Goal: Information Seeking & Learning: Learn about a topic

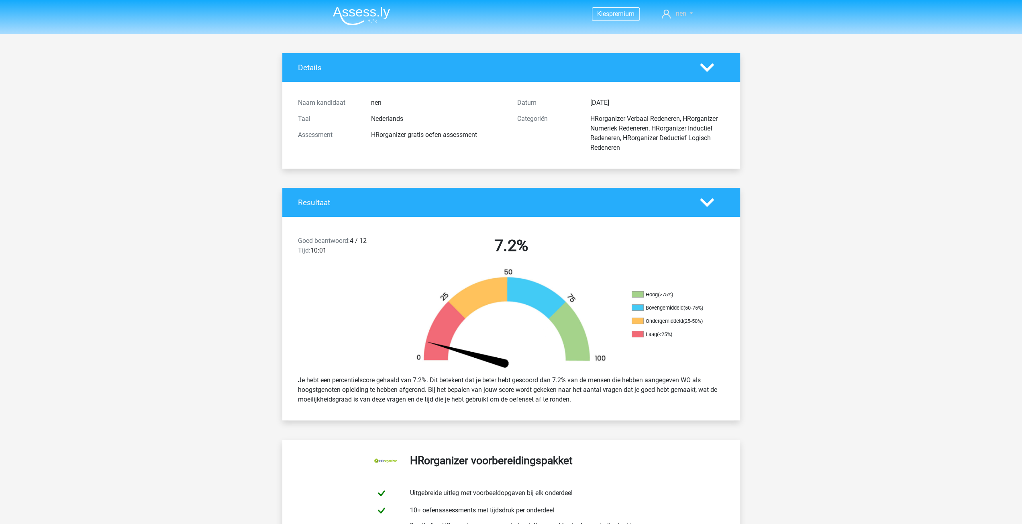
click at [690, 13] on link "nen" at bounding box center [676, 14] width 37 height 10
click at [658, 58] on link "Logout" at bounding box center [666, 64] width 55 height 13
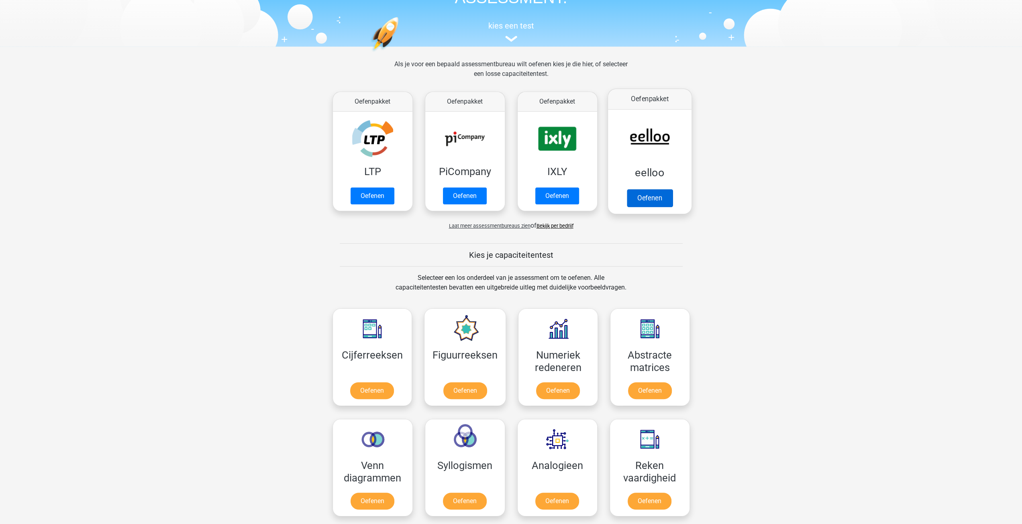
scroll to position [161, 0]
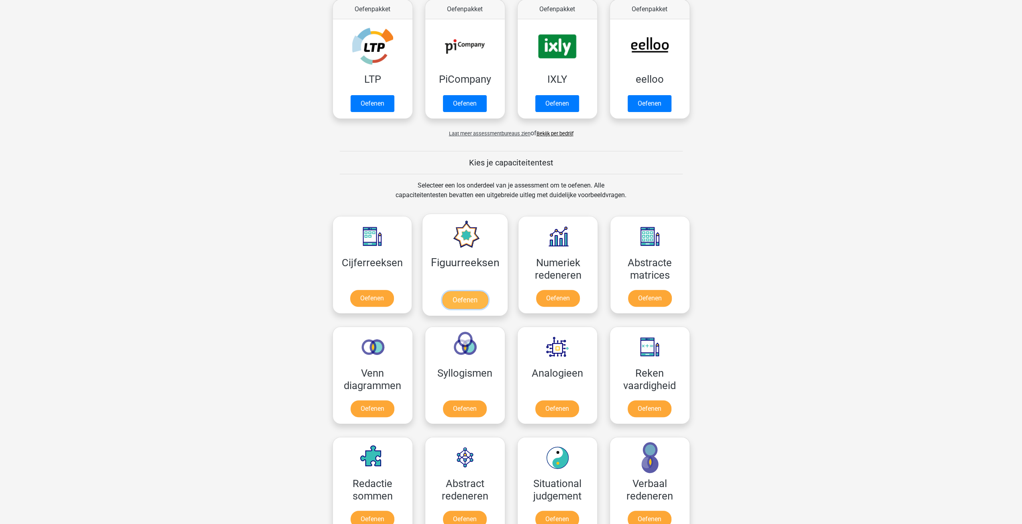
click at [462, 298] on link "Oefenen" at bounding box center [465, 300] width 46 height 18
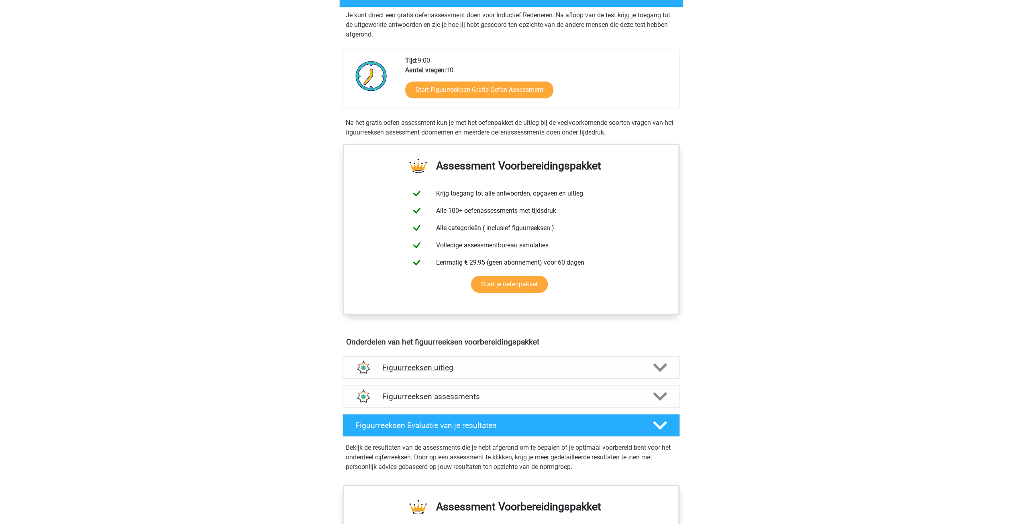
scroll to position [161, 0]
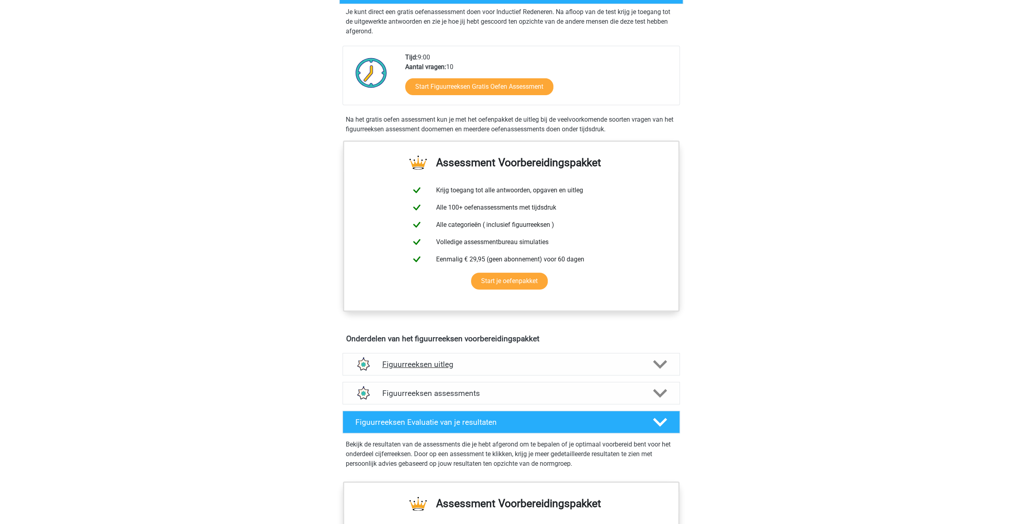
click at [466, 361] on h4 "Figuurreeksen uitleg" at bounding box center [511, 364] width 258 height 9
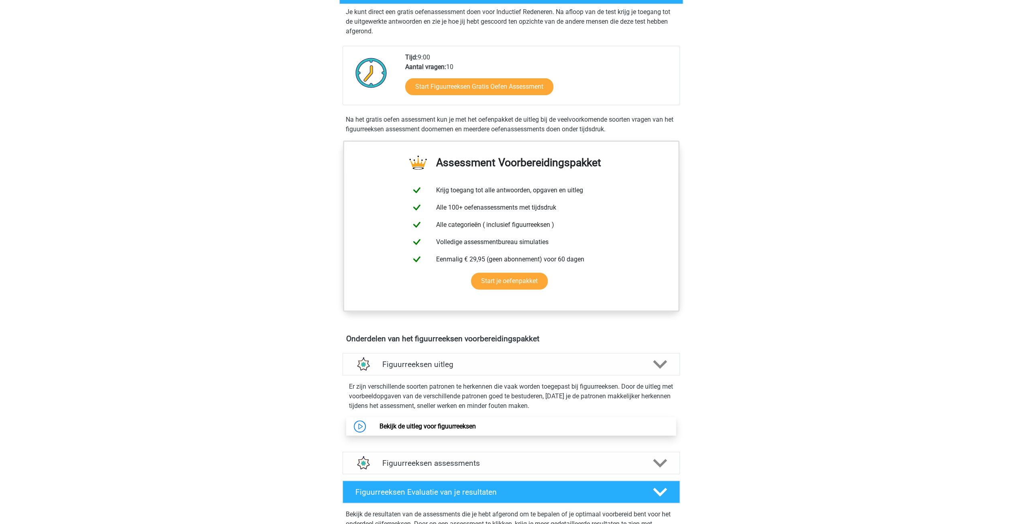
click at [407, 426] on link "Bekijk de uitleg voor figuurreeksen" at bounding box center [427, 426] width 96 height 8
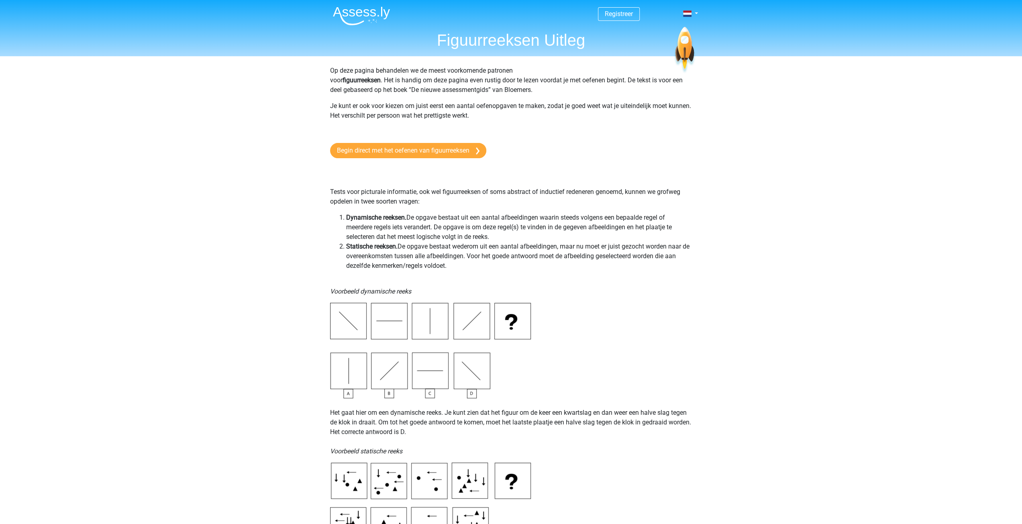
scroll to position [40, 0]
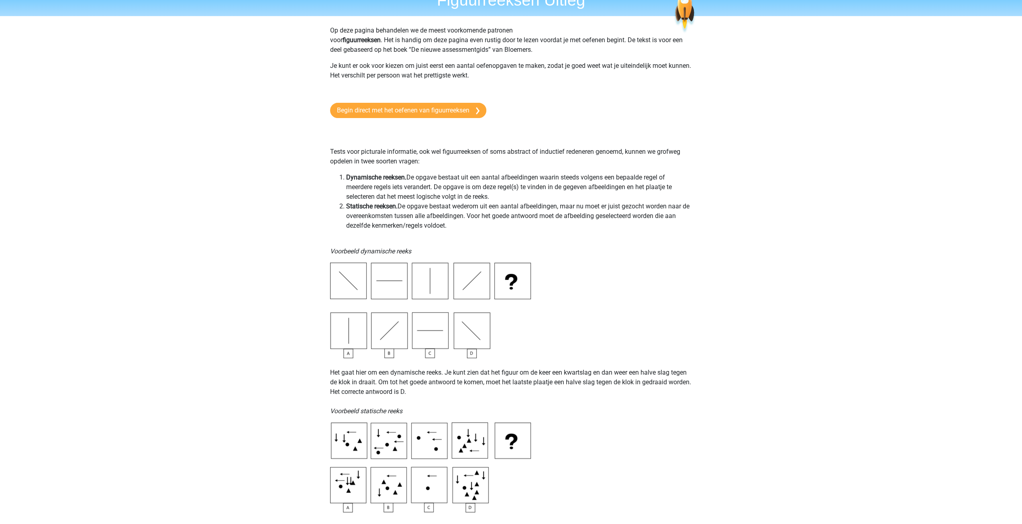
click at [345, 509] on img at bounding box center [430, 467] width 201 height 90
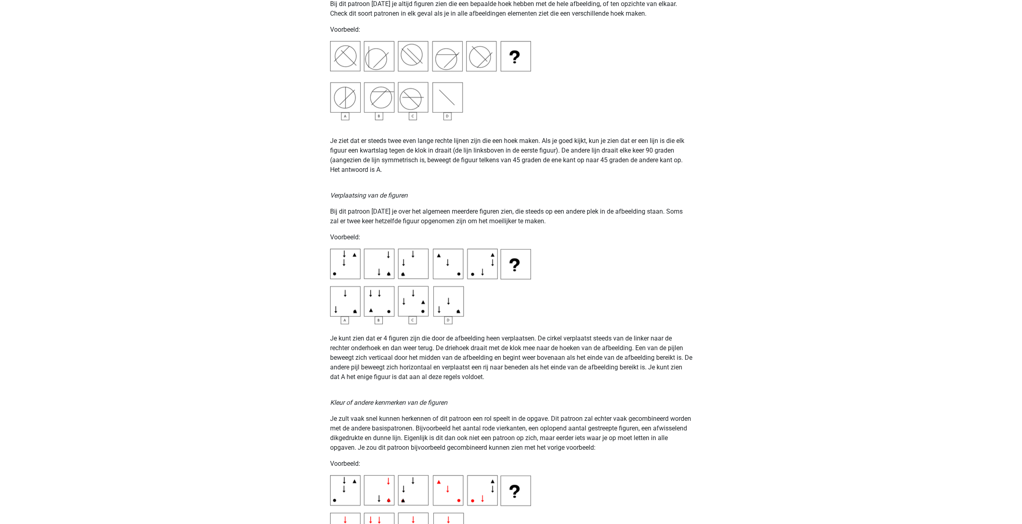
scroll to position [1084, 0]
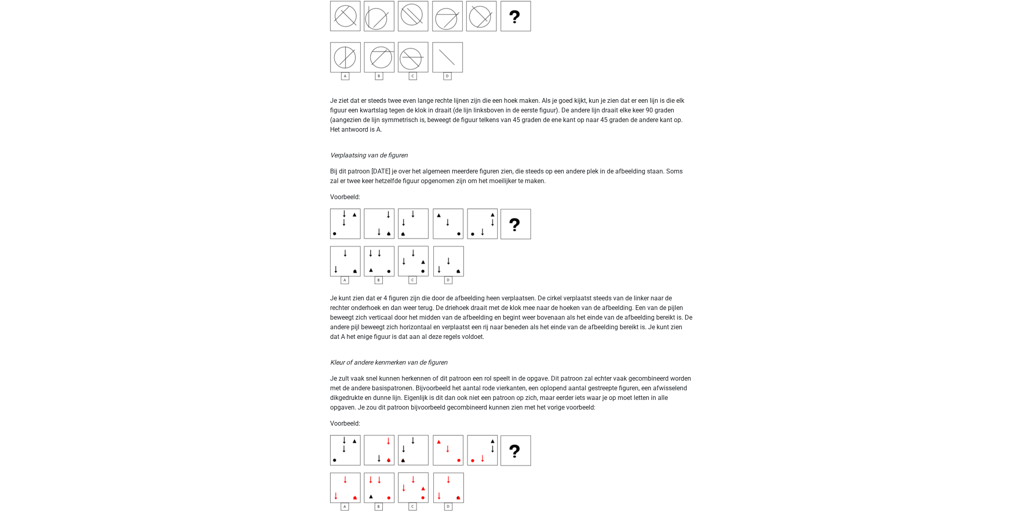
click at [445, 506] on img at bounding box center [430, 472] width 201 height 75
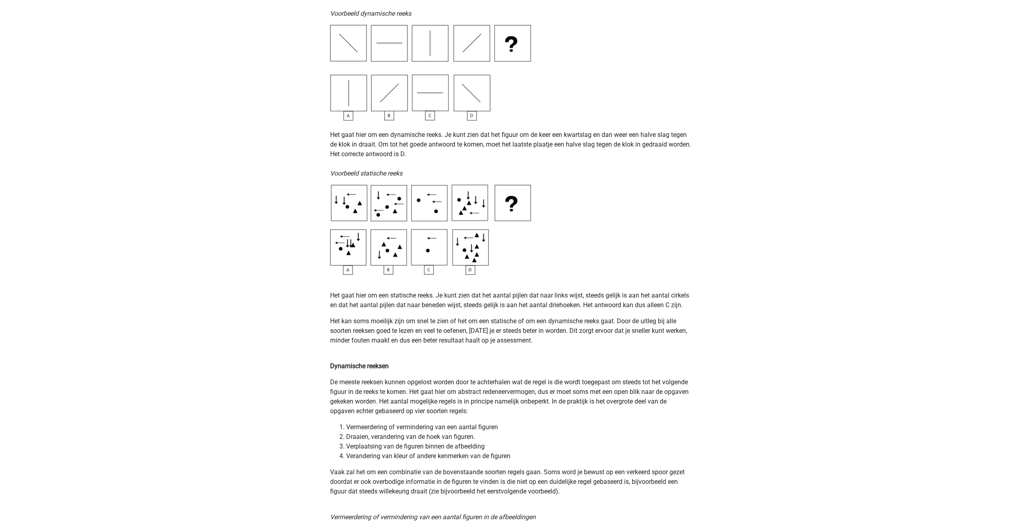
scroll to position [0, 0]
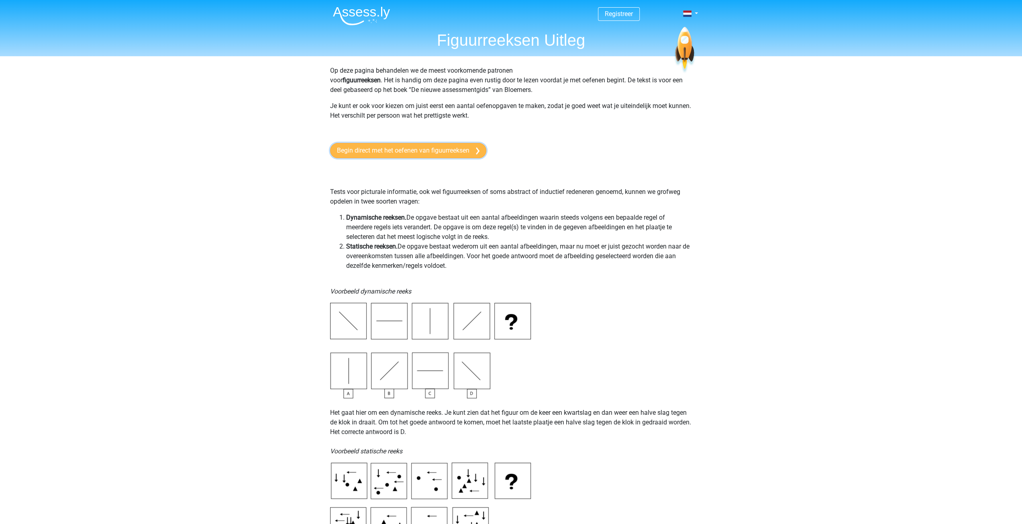
click at [424, 152] on link "Begin direct met het oefenen van figuurreeksen" at bounding box center [408, 150] width 156 height 15
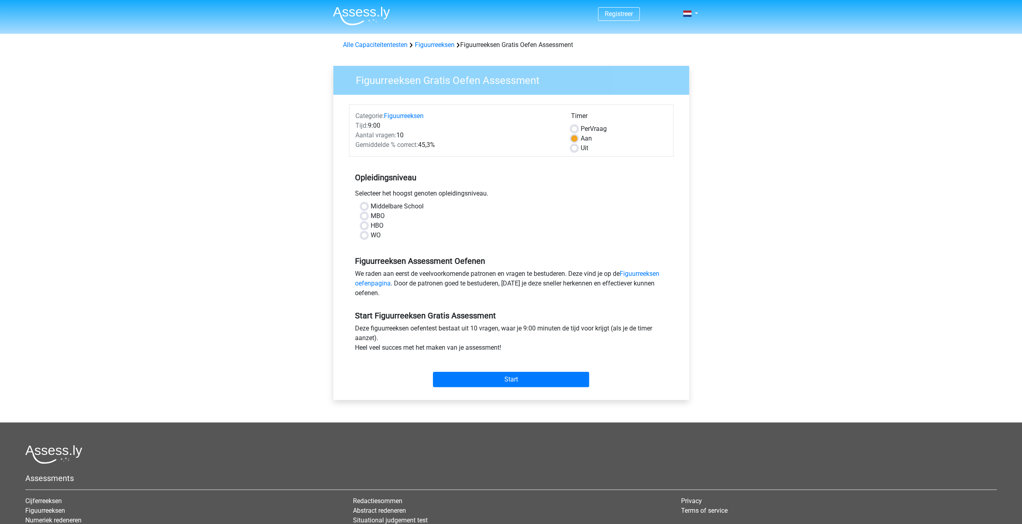
click at [371, 225] on label "HBO" at bounding box center [377, 226] width 13 height 10
click at [364, 225] on input "HBO" at bounding box center [364, 225] width 6 height 8
radio input "true"
click at [371, 238] on label "WO" at bounding box center [376, 235] width 10 height 10
click at [365, 238] on input "WO" at bounding box center [364, 234] width 6 height 8
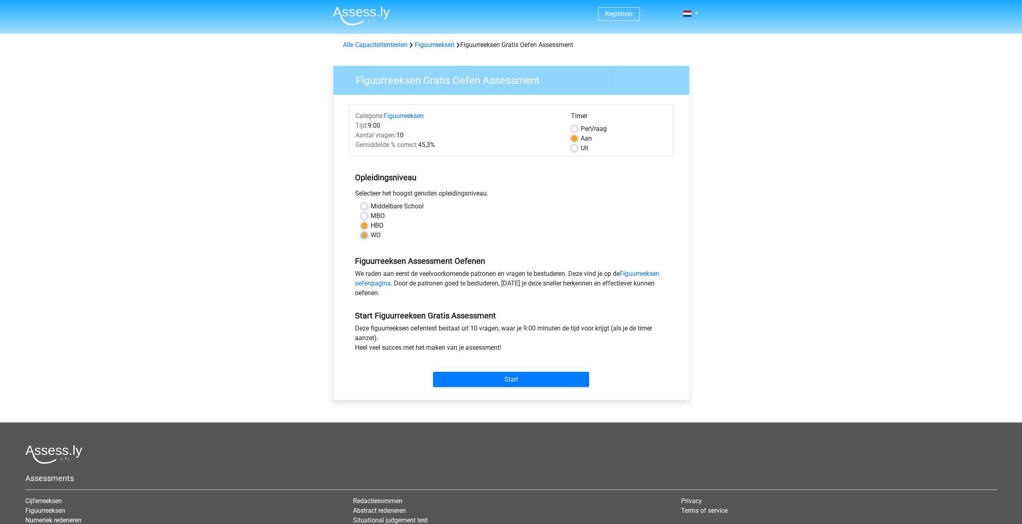
radio input "true"
click at [371, 222] on label "HBO" at bounding box center [377, 226] width 13 height 10
click at [365, 222] on input "HBO" at bounding box center [364, 225] width 6 height 8
radio input "true"
click at [513, 378] on input "Start" at bounding box center [511, 379] width 156 height 15
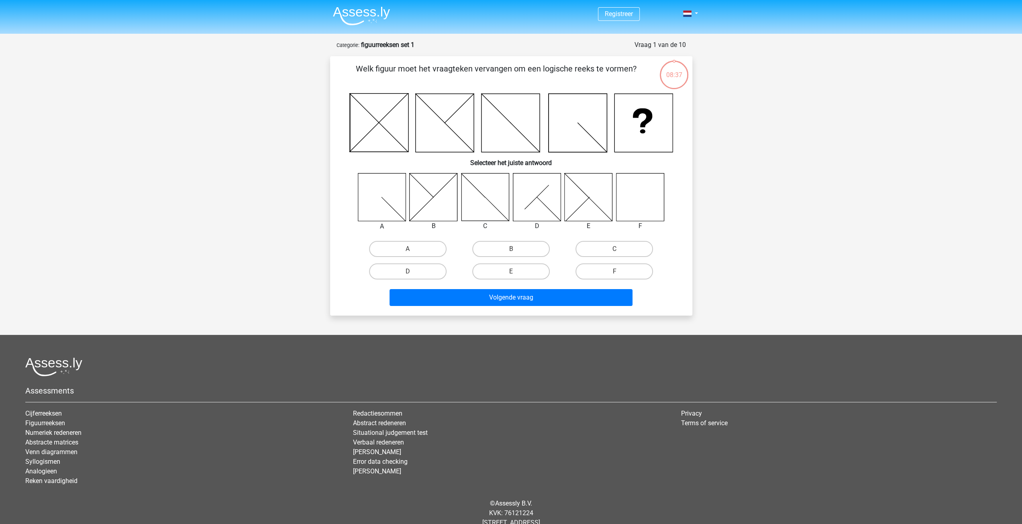
drag, startPoint x: 636, startPoint y: 194, endPoint x: 521, endPoint y: 369, distance: 209.1
click at [631, 195] on icon at bounding box center [640, 197] width 48 height 48
drag, startPoint x: 631, startPoint y: 267, endPoint x: 590, endPoint y: 301, distance: 53.0
click at [629, 268] on label "F" at bounding box center [613, 271] width 77 height 16
click at [619, 271] on input "F" at bounding box center [616, 273] width 5 height 5
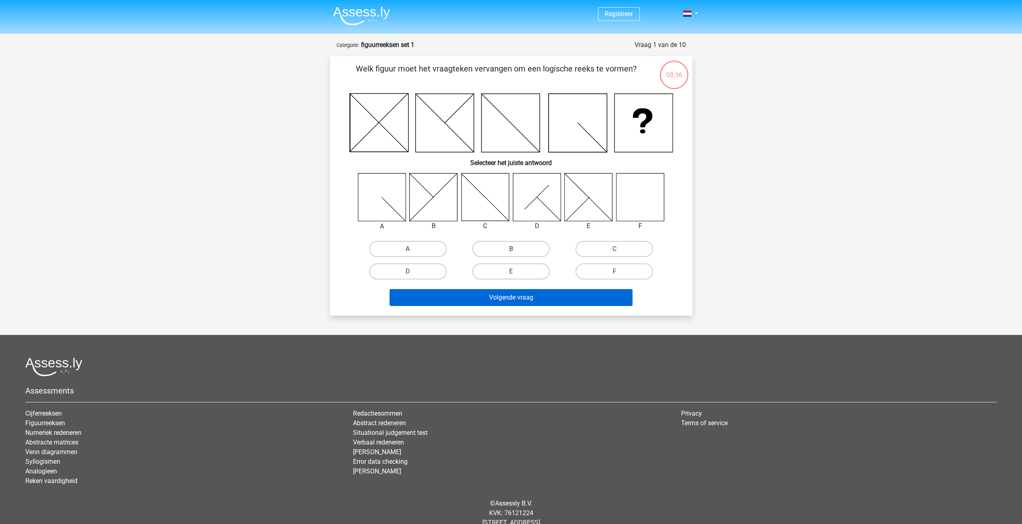
radio input "true"
click at [591, 295] on button "Volgende vraag" at bounding box center [510, 297] width 243 height 17
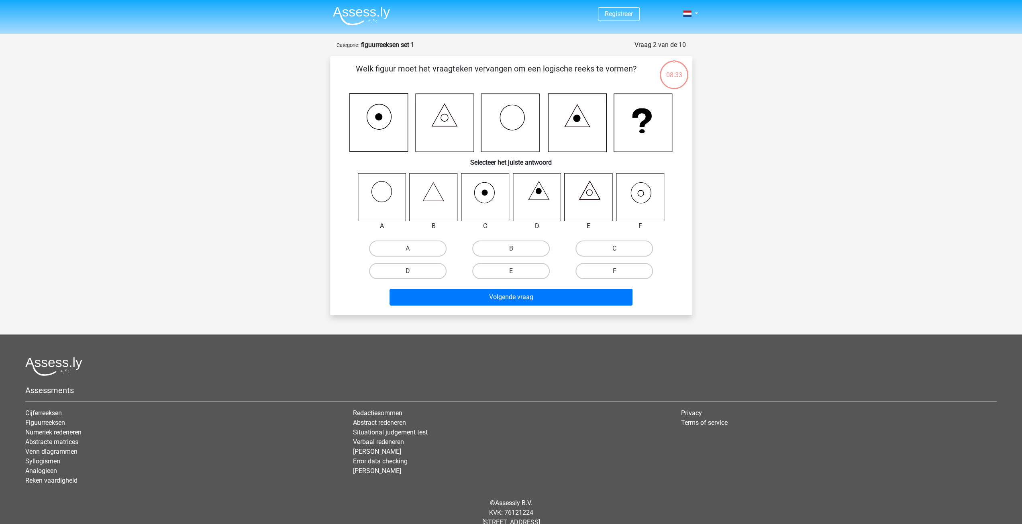
scroll to position [22, 0]
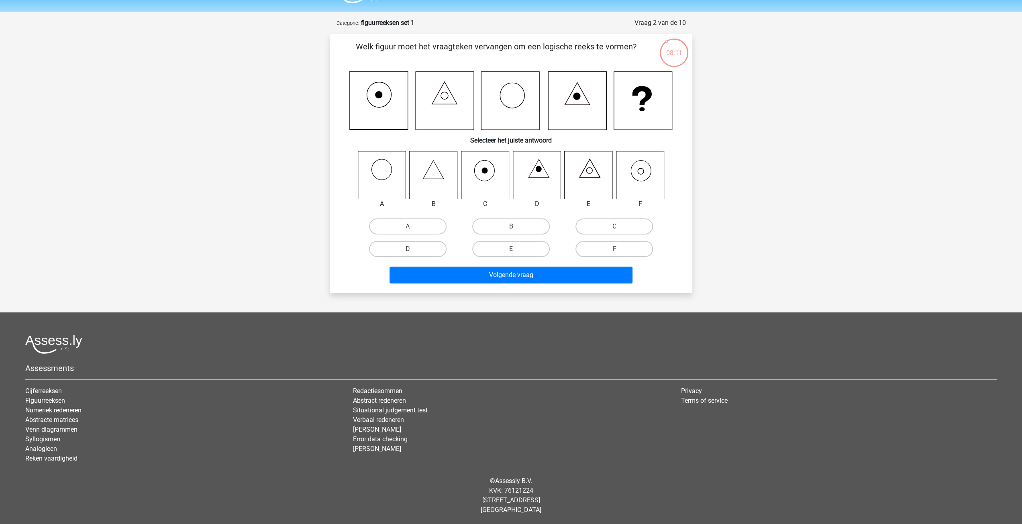
click at [650, 174] on icon at bounding box center [640, 175] width 48 height 48
click at [606, 251] on label "F" at bounding box center [613, 249] width 77 height 16
click at [614, 251] on input "F" at bounding box center [616, 251] width 5 height 5
radio input "true"
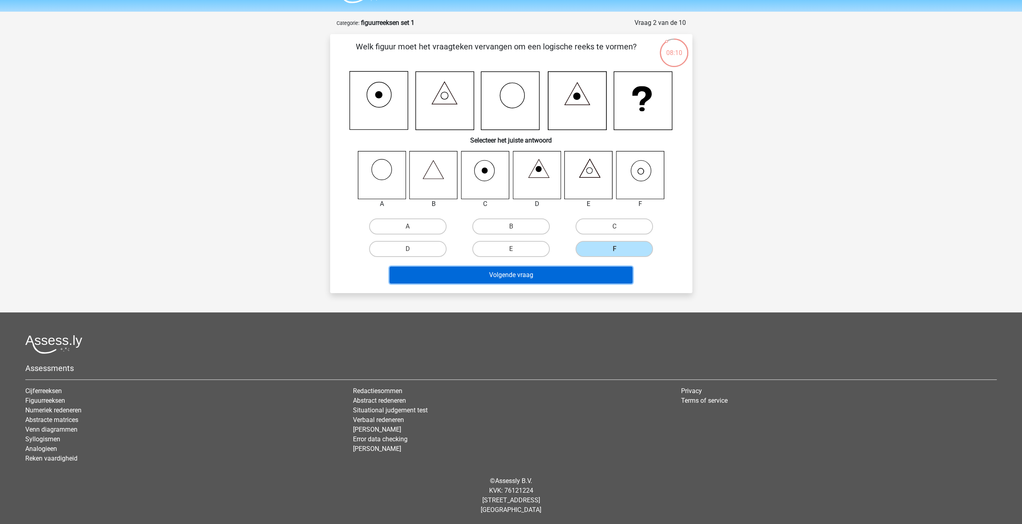
click at [566, 273] on button "Volgende vraag" at bounding box center [510, 275] width 243 height 17
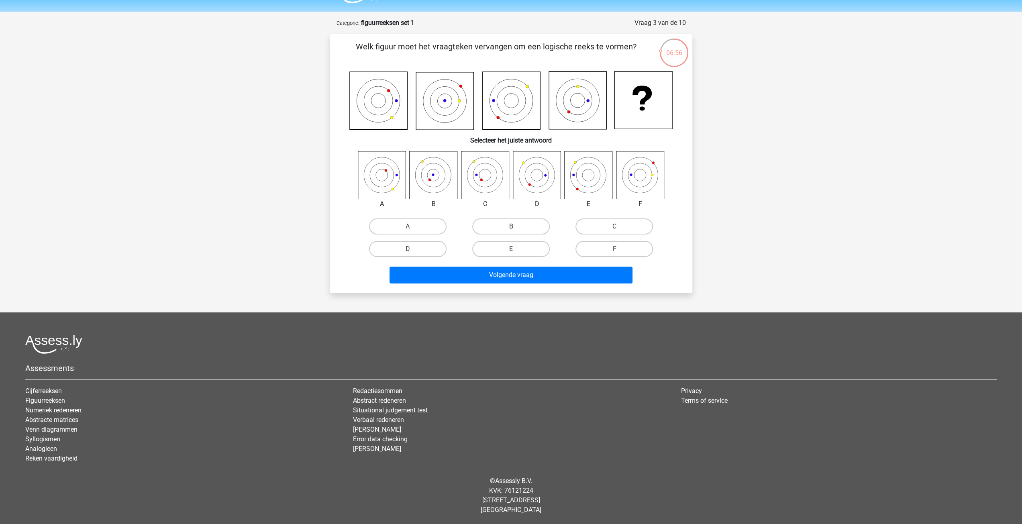
click at [508, 231] on label "B" at bounding box center [510, 226] width 77 height 16
click at [511, 231] on input "B" at bounding box center [513, 228] width 5 height 5
radio input "true"
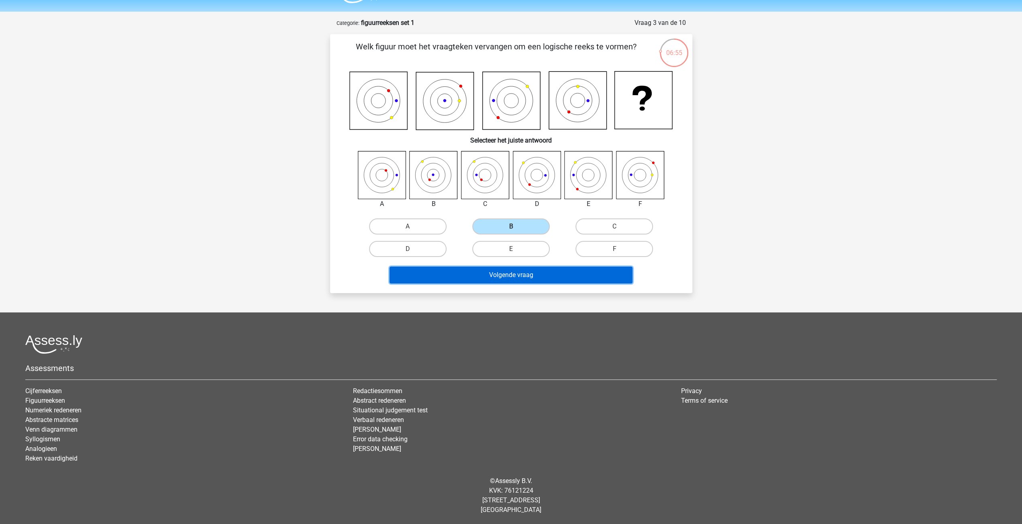
click at [517, 274] on button "Volgende vraag" at bounding box center [510, 275] width 243 height 17
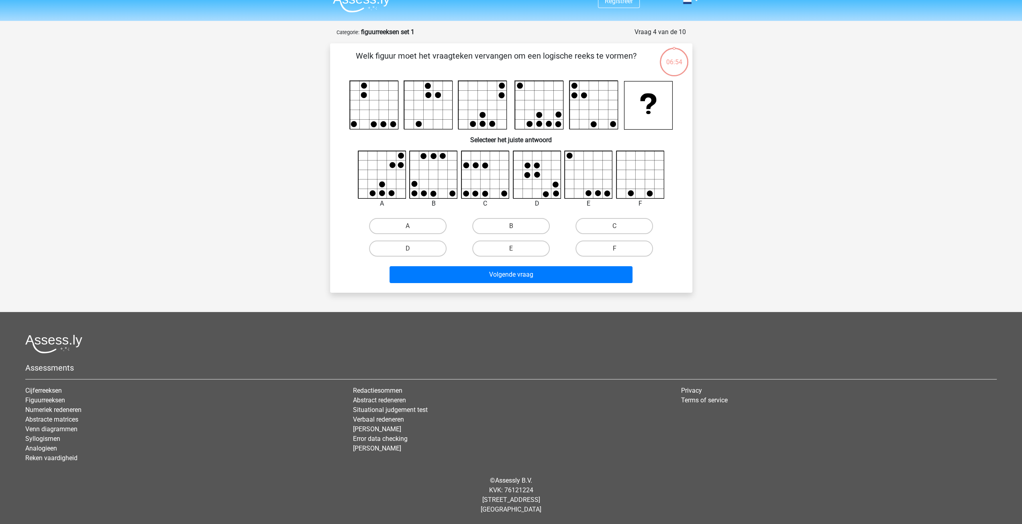
scroll to position [12, 0]
drag, startPoint x: 399, startPoint y: 222, endPoint x: 512, endPoint y: 273, distance: 123.1
click at [400, 222] on label "A" at bounding box center [407, 226] width 77 height 16
click at [407, 226] on input "A" at bounding box center [409, 228] width 5 height 5
radio input "true"
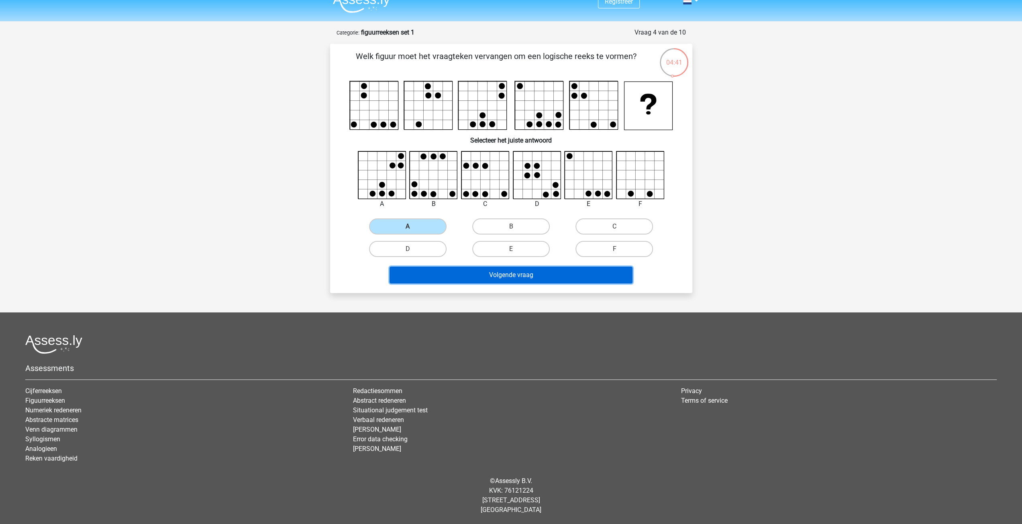
click at [515, 272] on button "Volgende vraag" at bounding box center [510, 275] width 243 height 17
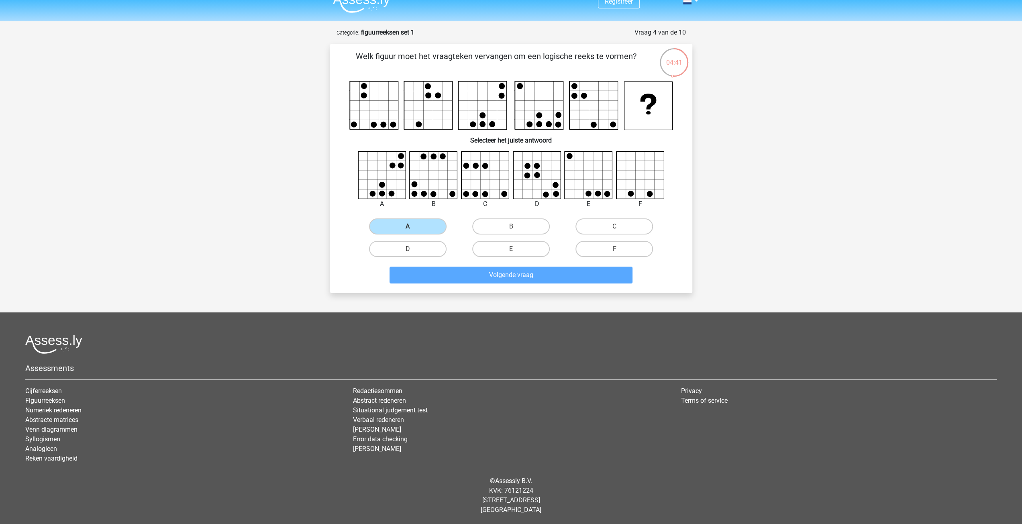
scroll to position [22, 0]
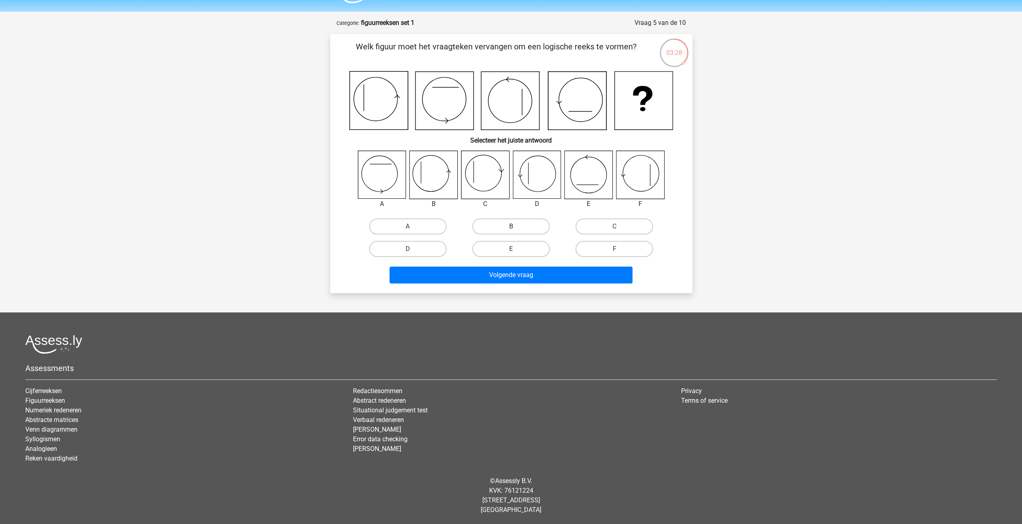
drag, startPoint x: 509, startPoint y: 228, endPoint x: 507, endPoint y: 258, distance: 30.2
click at [508, 228] on label "B" at bounding box center [510, 226] width 77 height 16
click at [511, 228] on input "B" at bounding box center [513, 228] width 5 height 5
radio input "true"
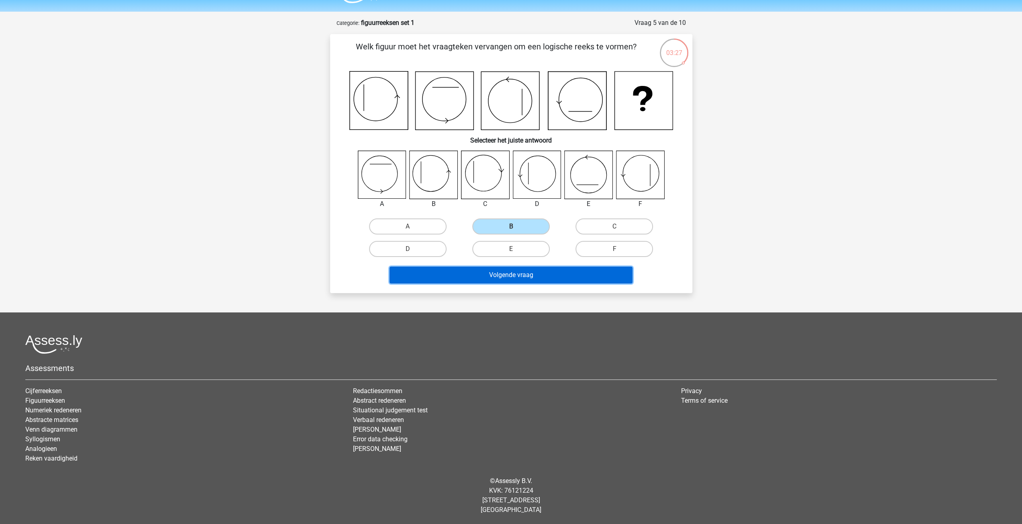
click at [523, 274] on button "Volgende vraag" at bounding box center [510, 275] width 243 height 17
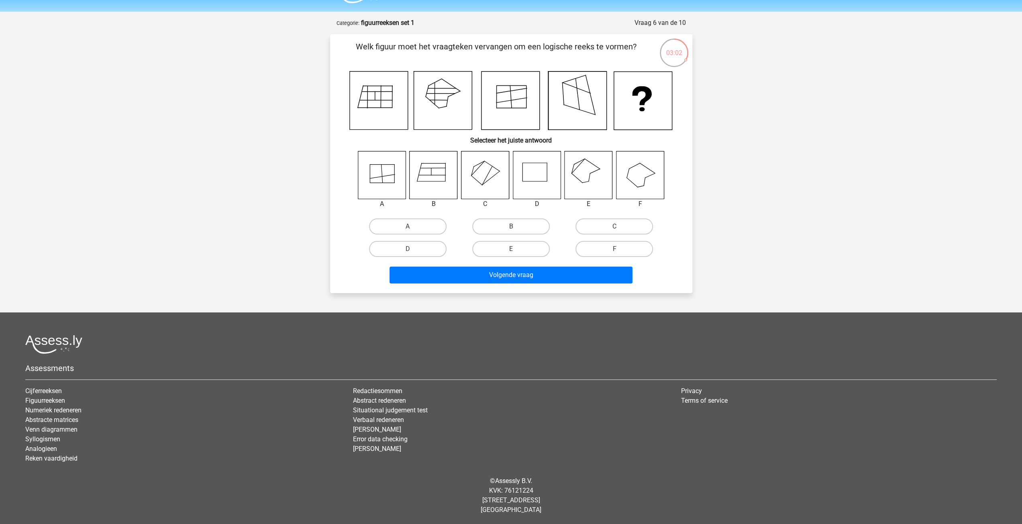
click at [535, 179] on icon at bounding box center [537, 175] width 48 height 48
click at [422, 247] on label "D" at bounding box center [407, 249] width 77 height 16
click at [413, 249] on input "D" at bounding box center [409, 251] width 5 height 5
radio input "true"
click at [631, 170] on icon at bounding box center [640, 175] width 48 height 48
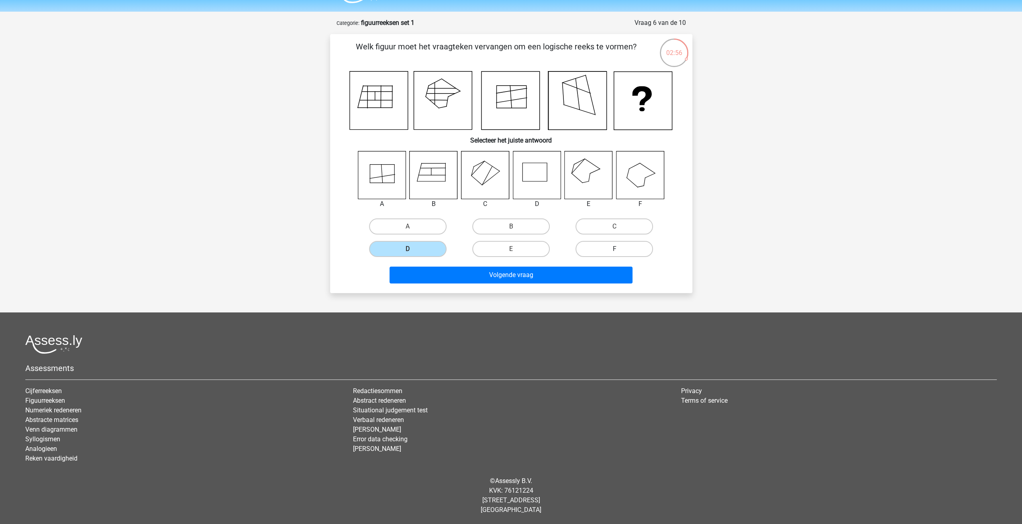
click at [604, 244] on label "F" at bounding box center [613, 249] width 77 height 16
click at [614, 249] on input "F" at bounding box center [616, 251] width 5 height 5
radio input "true"
click at [534, 185] on icon at bounding box center [537, 175] width 48 height 48
drag, startPoint x: 425, startPoint y: 246, endPoint x: 432, endPoint y: 246, distance: 6.9
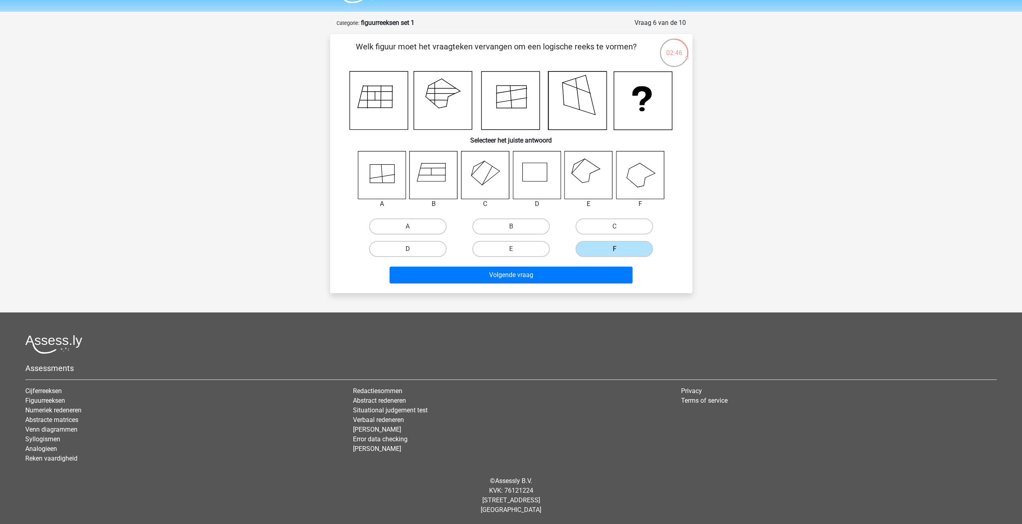
click at [431, 246] on label "D" at bounding box center [407, 249] width 77 height 16
click at [413, 249] on input "D" at bounding box center [409, 251] width 5 height 5
radio input "true"
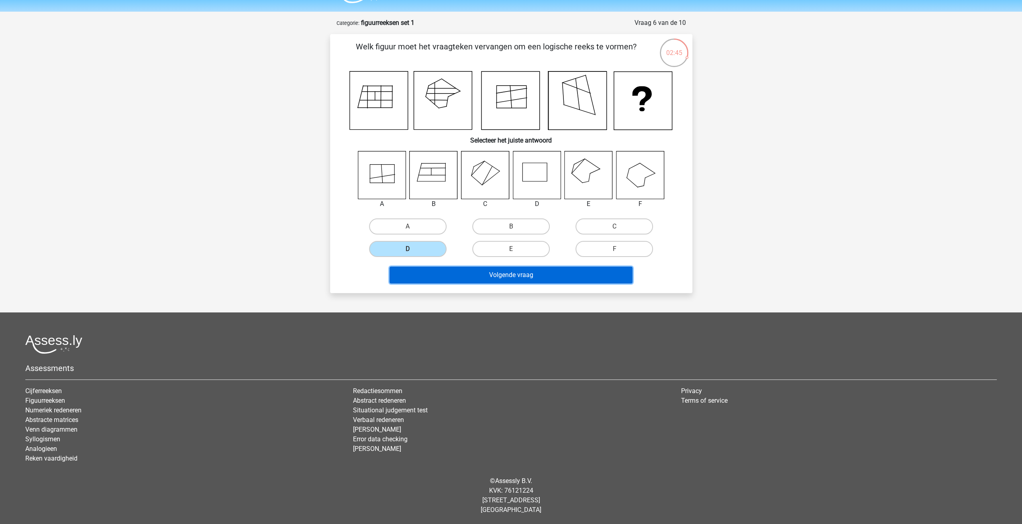
click at [487, 274] on button "Volgende vraag" at bounding box center [510, 275] width 243 height 17
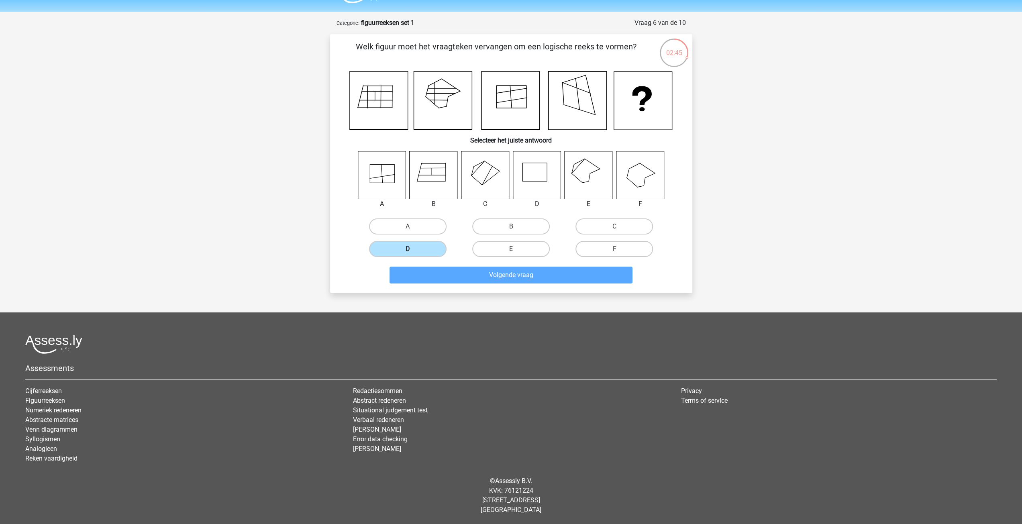
scroll to position [23, 0]
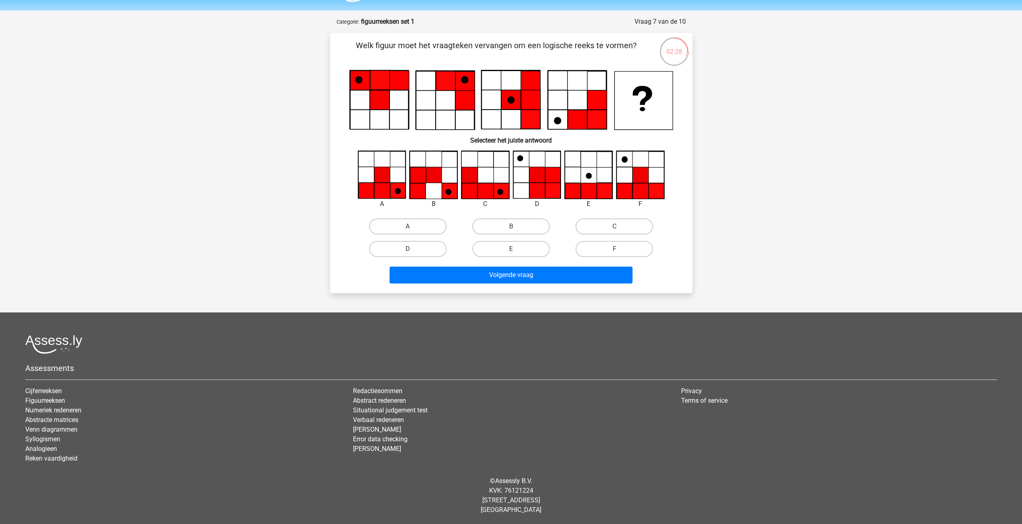
drag, startPoint x: 415, startPoint y: 224, endPoint x: 434, endPoint y: 240, distance: 24.6
click at [416, 224] on label "A" at bounding box center [407, 226] width 77 height 16
click at [413, 226] on input "A" at bounding box center [409, 228] width 5 height 5
radio input "true"
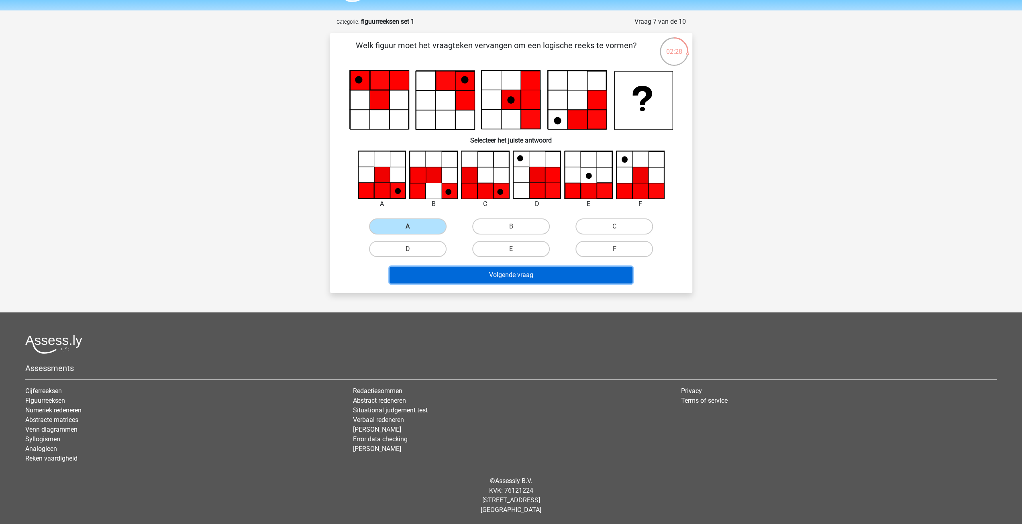
click at [502, 276] on button "Volgende vraag" at bounding box center [510, 275] width 243 height 17
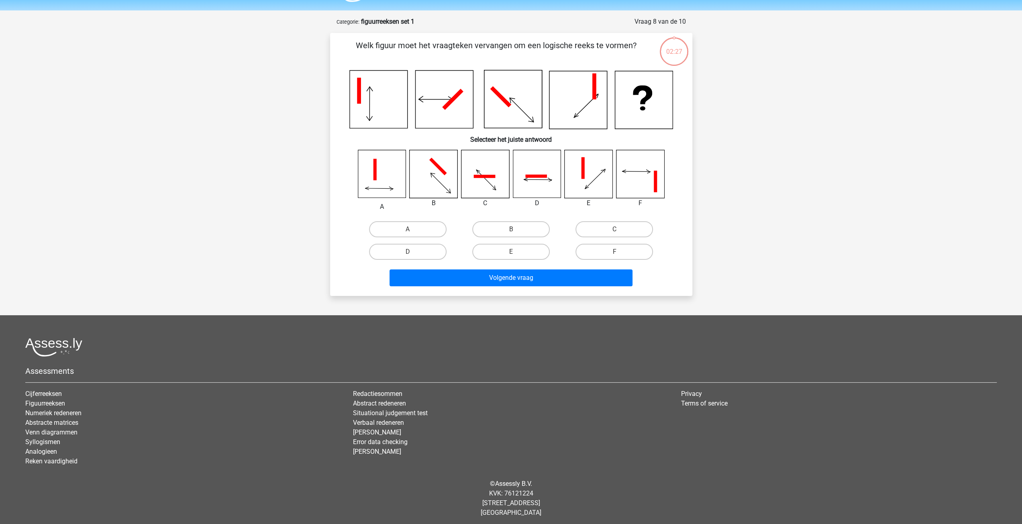
scroll to position [26, 0]
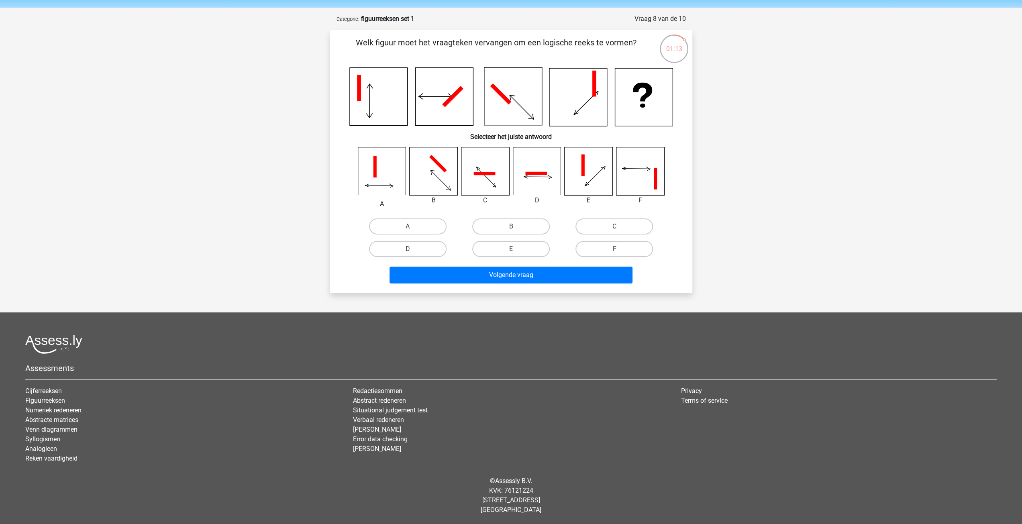
drag, startPoint x: 405, startPoint y: 225, endPoint x: 412, endPoint y: 227, distance: 6.6
click at [406, 225] on label "A" at bounding box center [407, 226] width 77 height 16
click at [407, 226] on input "A" at bounding box center [409, 228] width 5 height 5
radio input "true"
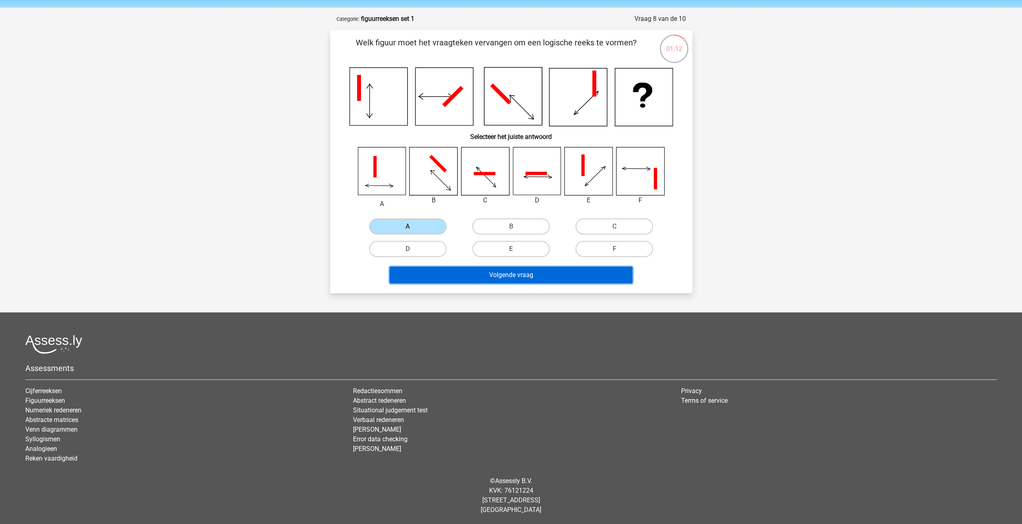
click at [523, 277] on button "Volgende vraag" at bounding box center [510, 275] width 243 height 17
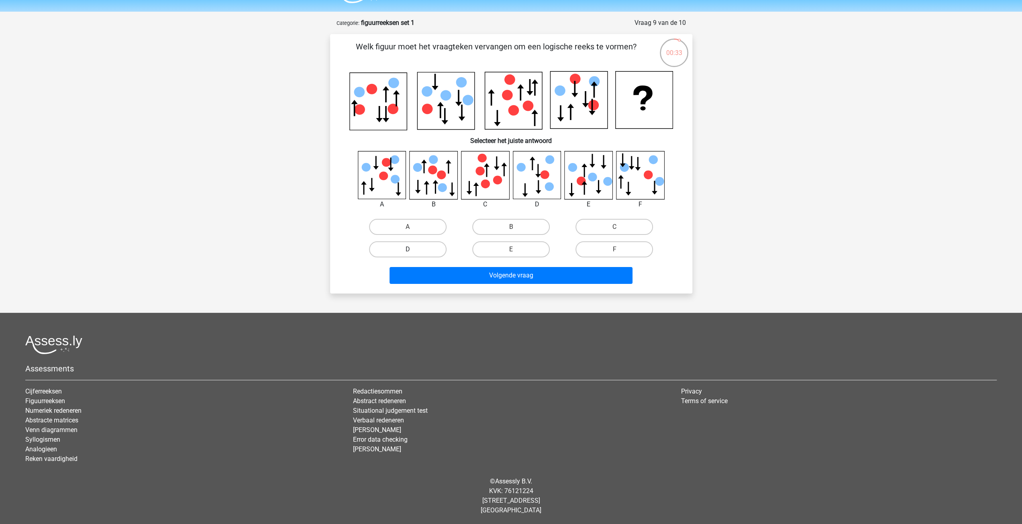
click at [409, 257] on label "D" at bounding box center [407, 249] width 77 height 16
click at [409, 255] on input "D" at bounding box center [409, 251] width 5 height 5
radio input "true"
click at [578, 276] on button "Volgende vraag" at bounding box center [510, 275] width 243 height 17
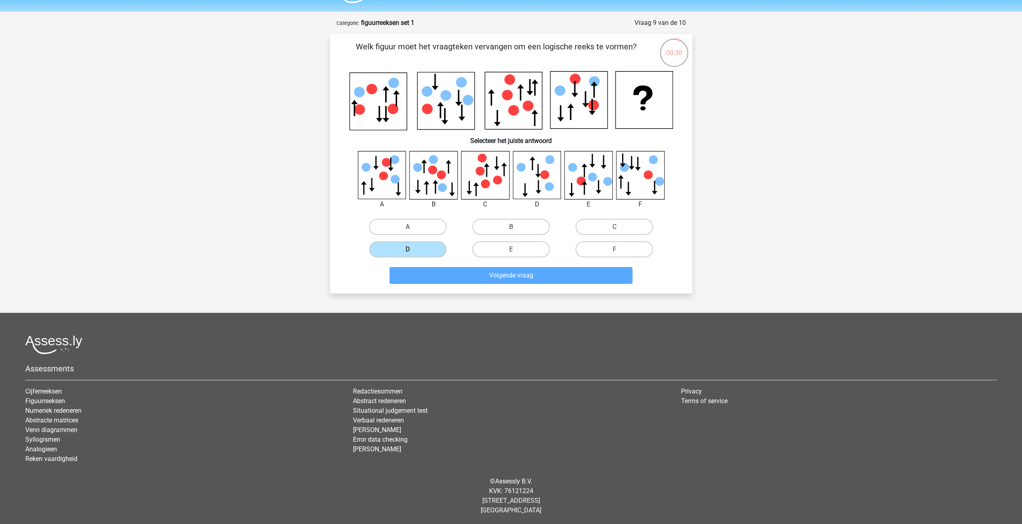
scroll to position [12, 0]
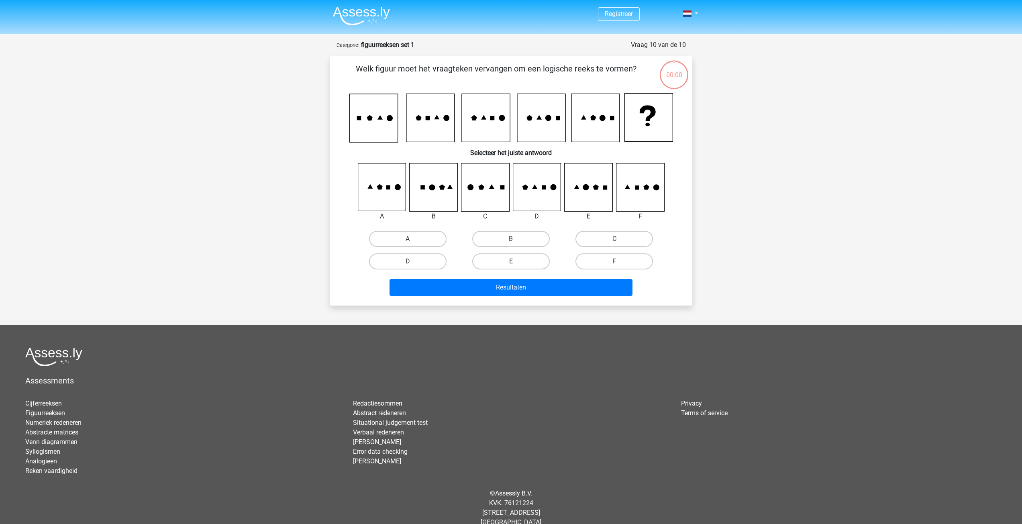
scroll to position [12, 0]
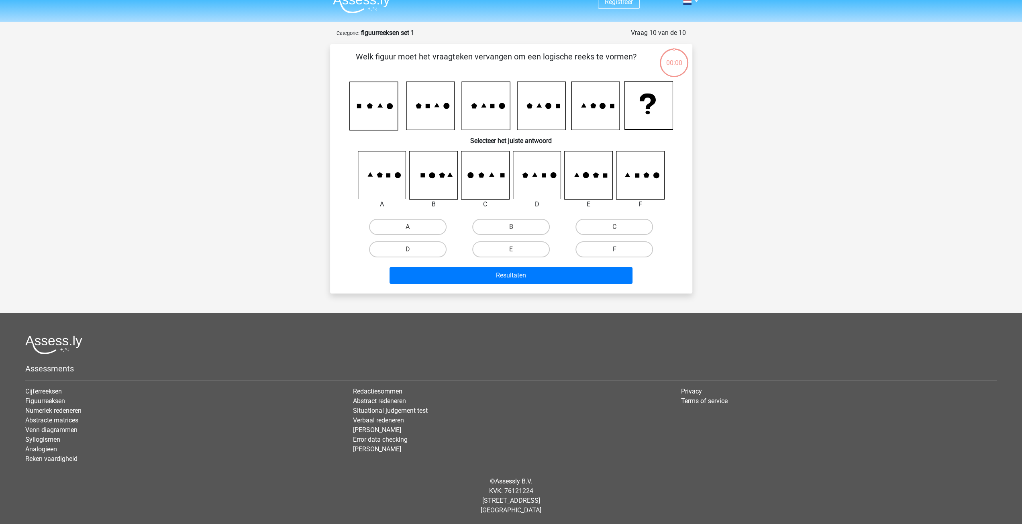
click at [609, 248] on label "F" at bounding box center [613, 249] width 77 height 16
click at [614, 249] on input "F" at bounding box center [616, 251] width 5 height 5
radio input "true"
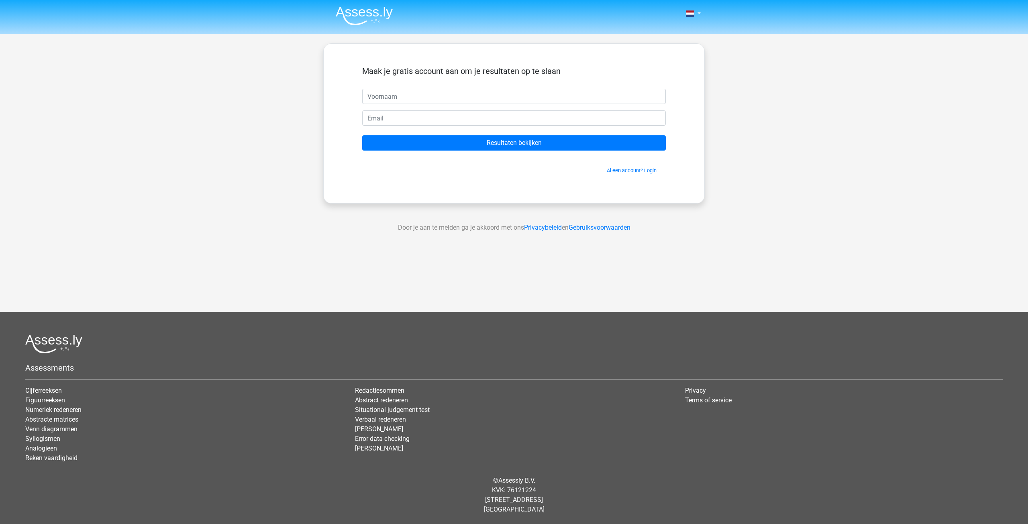
click at [443, 93] on input "text" at bounding box center [513, 96] width 303 height 15
type input "nen"
type input "o"
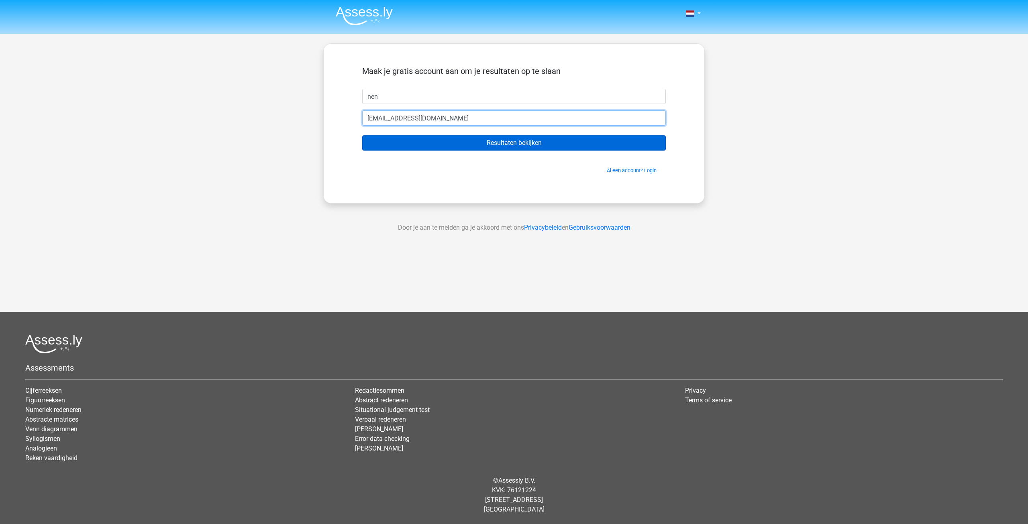
type input "[EMAIL_ADDRESS][DOMAIN_NAME]"
click at [492, 141] on input "Resultaten bekijken" at bounding box center [513, 142] width 303 height 15
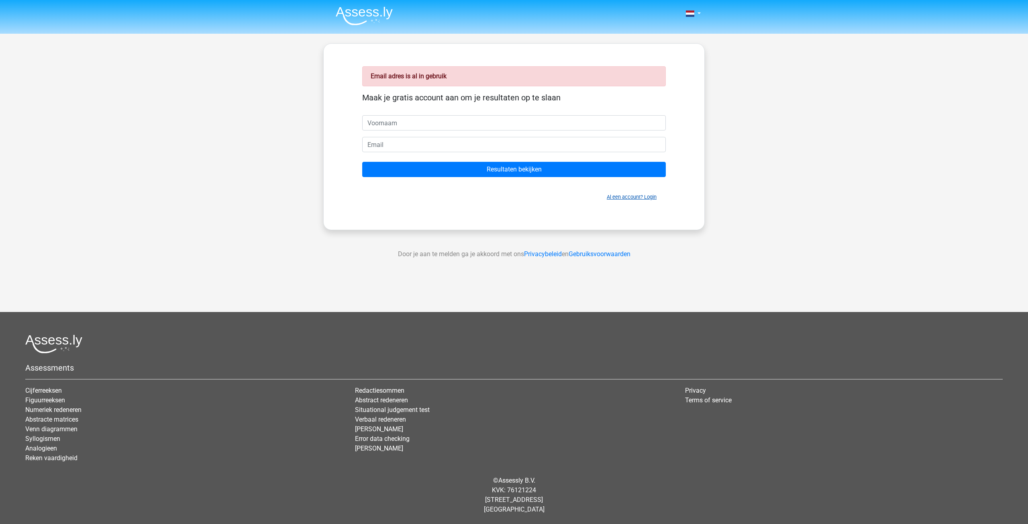
click at [650, 196] on link "Al een account? Login" at bounding box center [632, 197] width 50 height 6
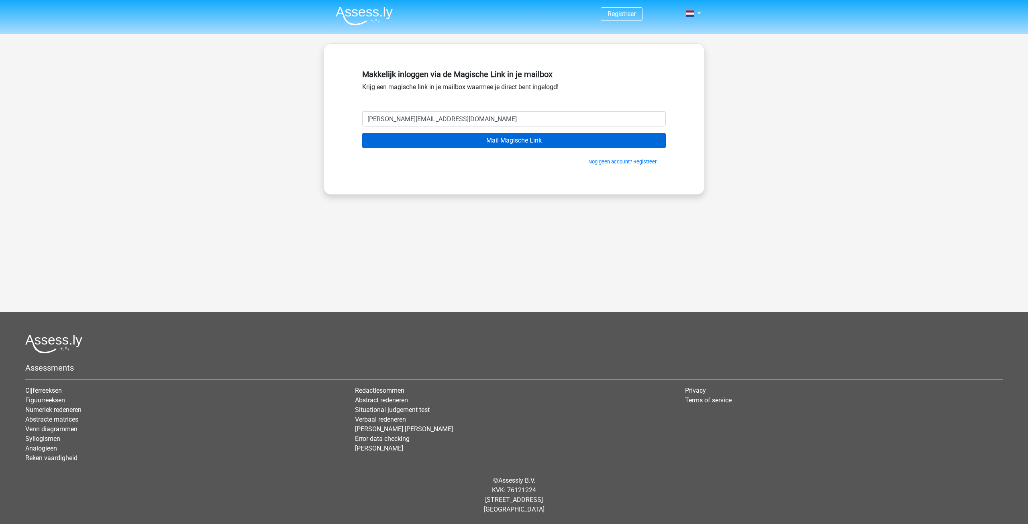
type input "[PERSON_NAME][EMAIL_ADDRESS][DOMAIN_NAME]"
click at [499, 139] on input "Mail Magische Link" at bounding box center [513, 140] width 303 height 15
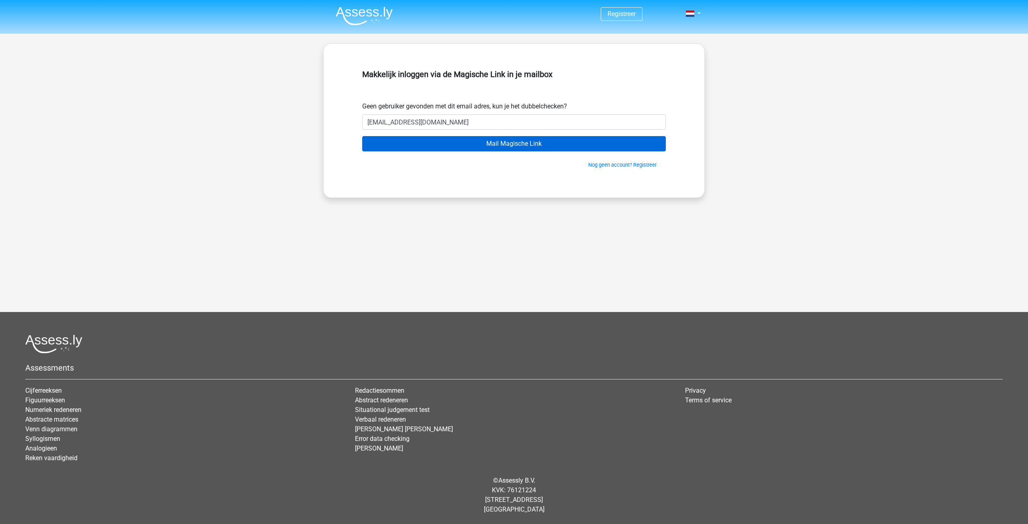
type input "nen@netlands.com"
click at [500, 142] on input "Mail Magische Link" at bounding box center [513, 143] width 303 height 15
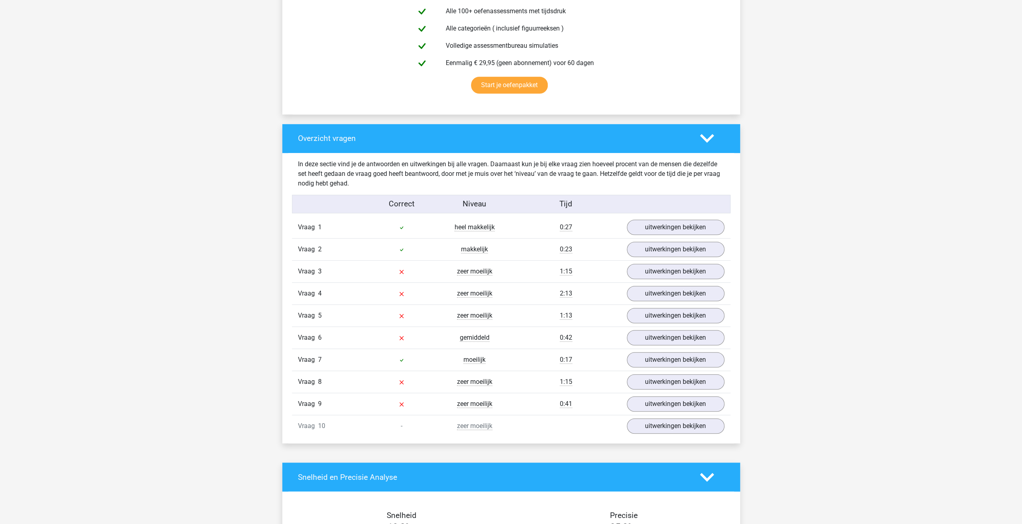
scroll to position [522, 0]
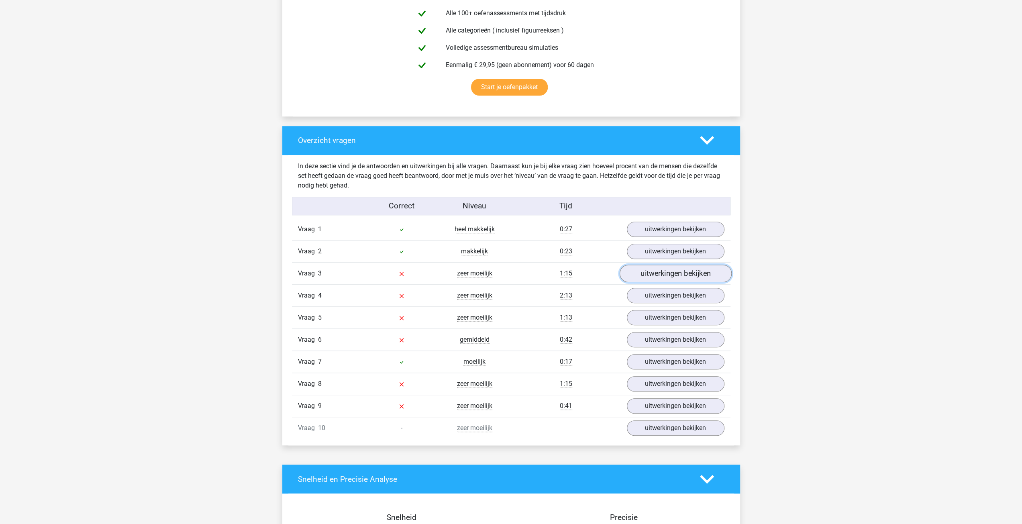
click at [676, 273] on link "uitwerkingen bekijken" at bounding box center [675, 274] width 112 height 18
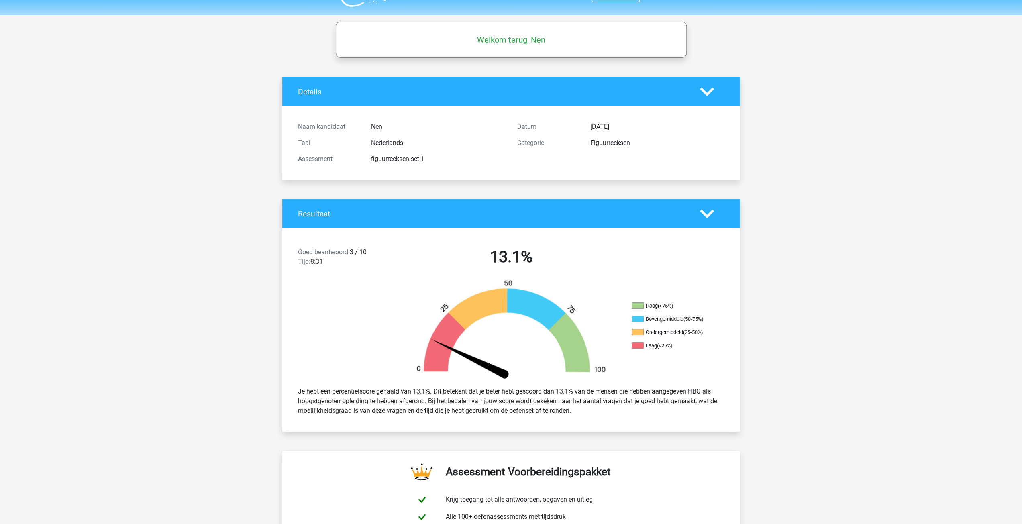
scroll to position [0, 0]
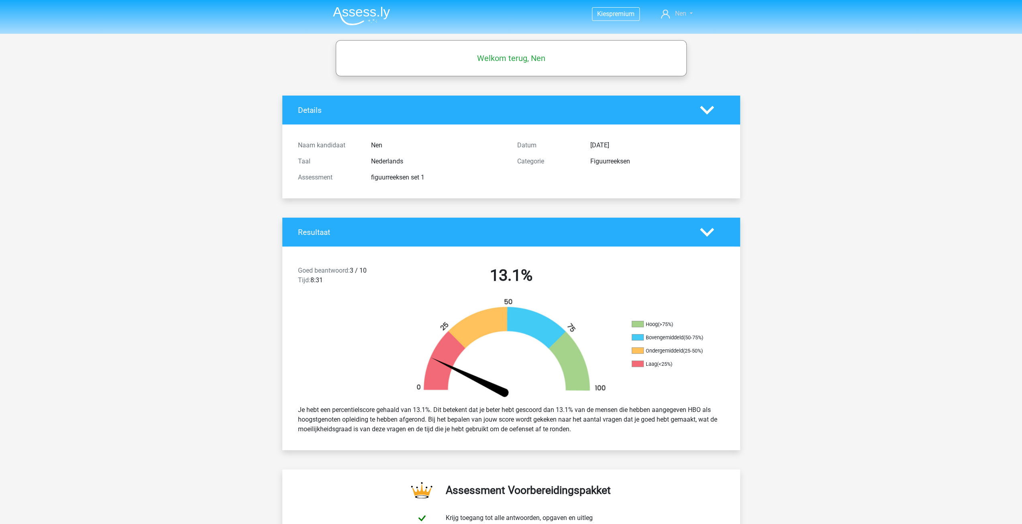
click at [689, 12] on link "Nen" at bounding box center [677, 14] width 38 height 10
click at [352, 12] on img at bounding box center [361, 15] width 57 height 19
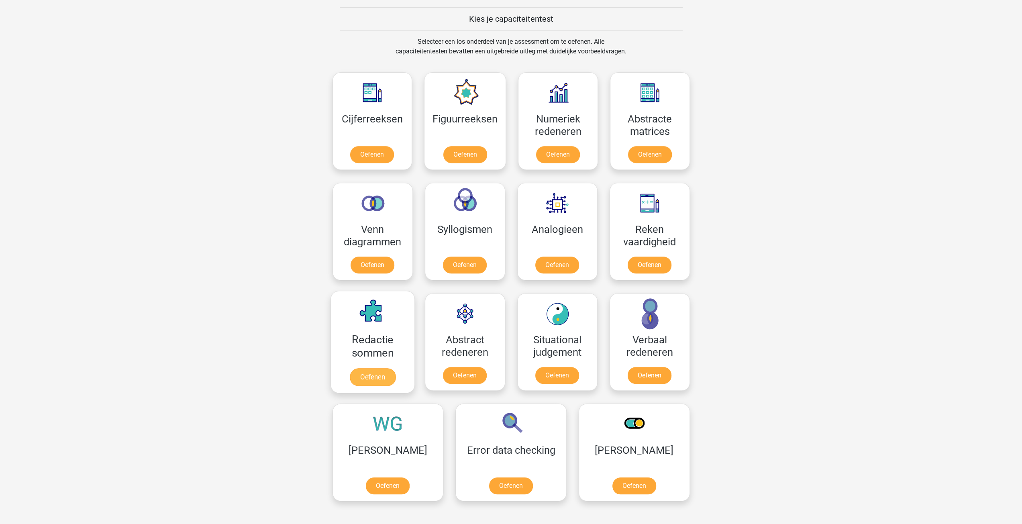
scroll to position [321, 0]
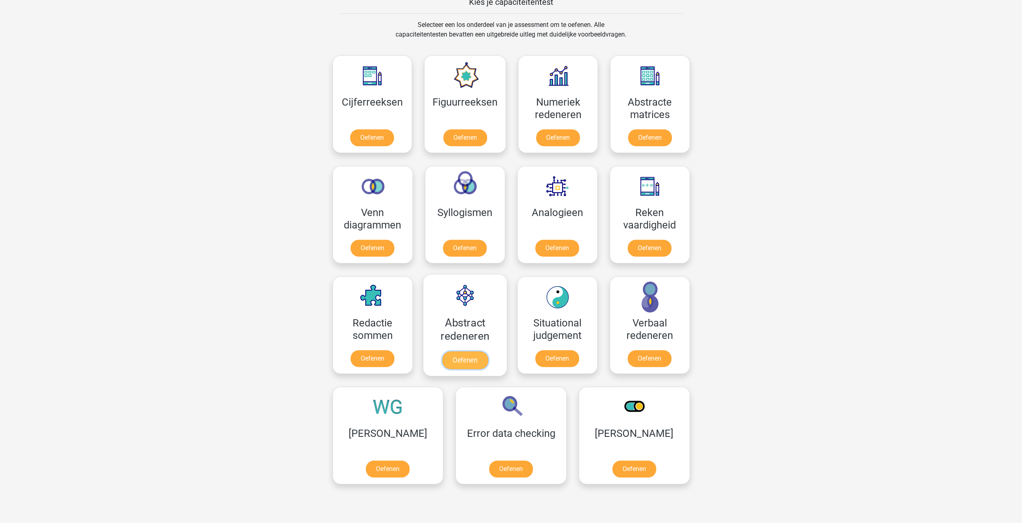
click at [464, 361] on link "Oefenen" at bounding box center [465, 360] width 46 height 18
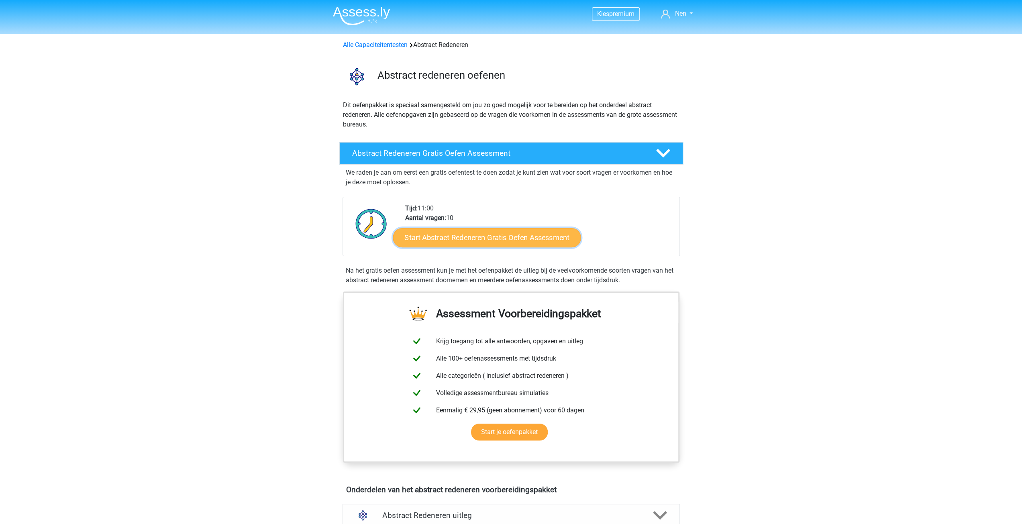
click at [464, 238] on link "Start Abstract Redeneren Gratis Oefen Assessment" at bounding box center [487, 237] width 188 height 19
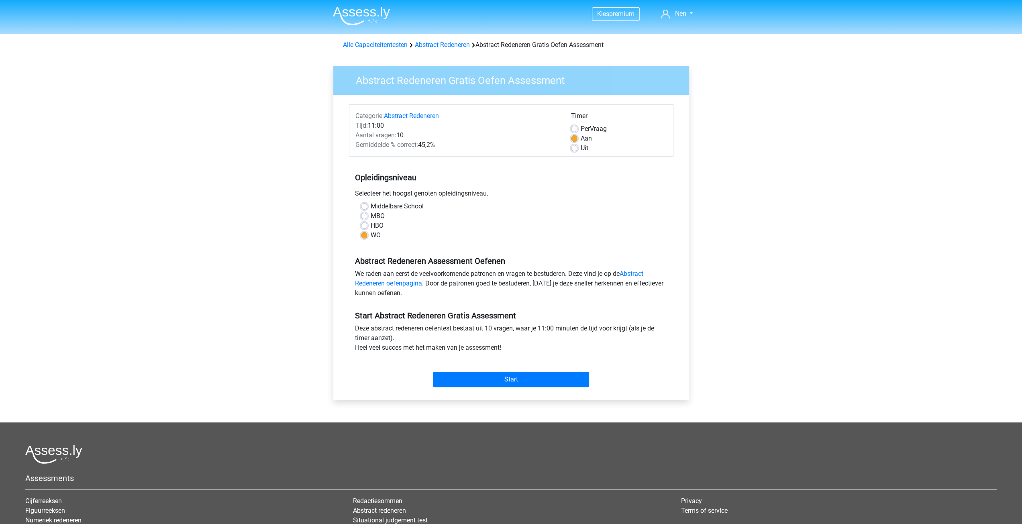
click at [380, 225] on label "HBO" at bounding box center [377, 226] width 13 height 10
click at [367, 225] on input "HBO" at bounding box center [364, 225] width 6 height 8
radio input "true"
click at [490, 379] on input "Start" at bounding box center [511, 379] width 156 height 15
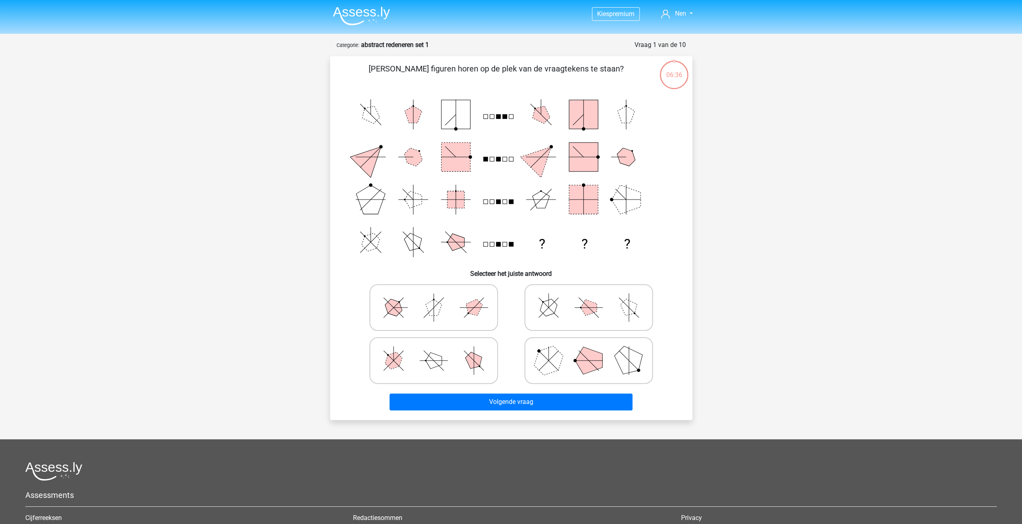
click at [598, 344] on icon at bounding box center [588, 360] width 120 height 40
click at [594, 345] on input "radio" at bounding box center [591, 347] width 5 height 5
radio input "true"
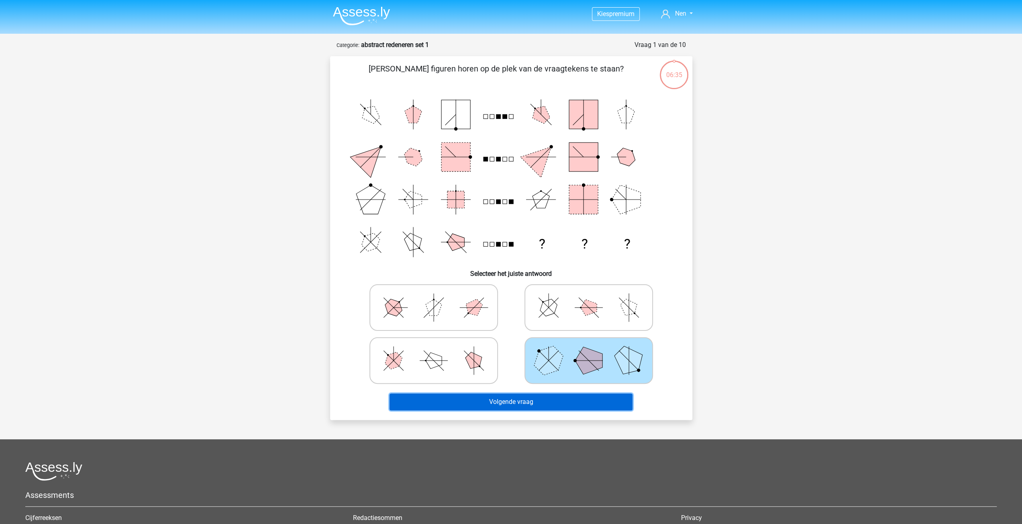
click at [554, 397] on button "Volgende vraag" at bounding box center [510, 401] width 243 height 17
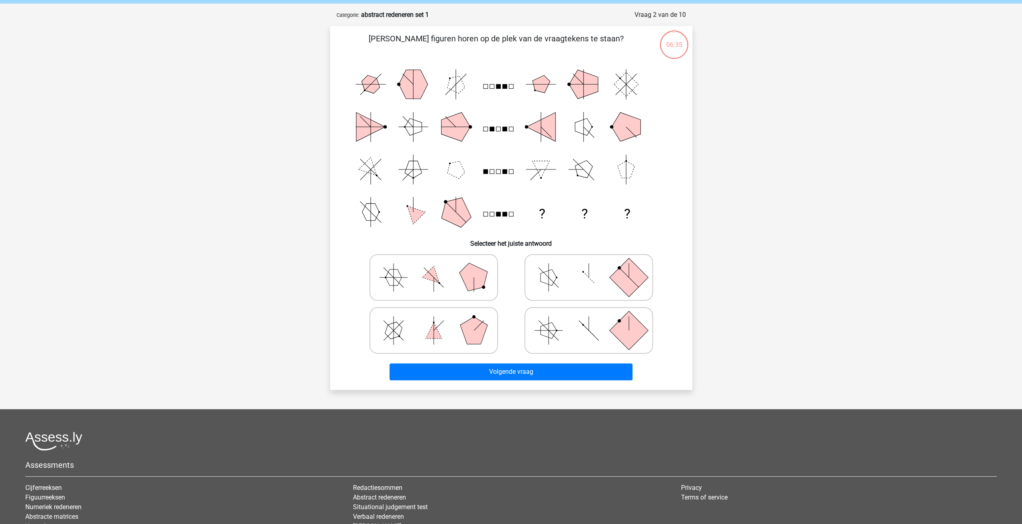
scroll to position [40, 0]
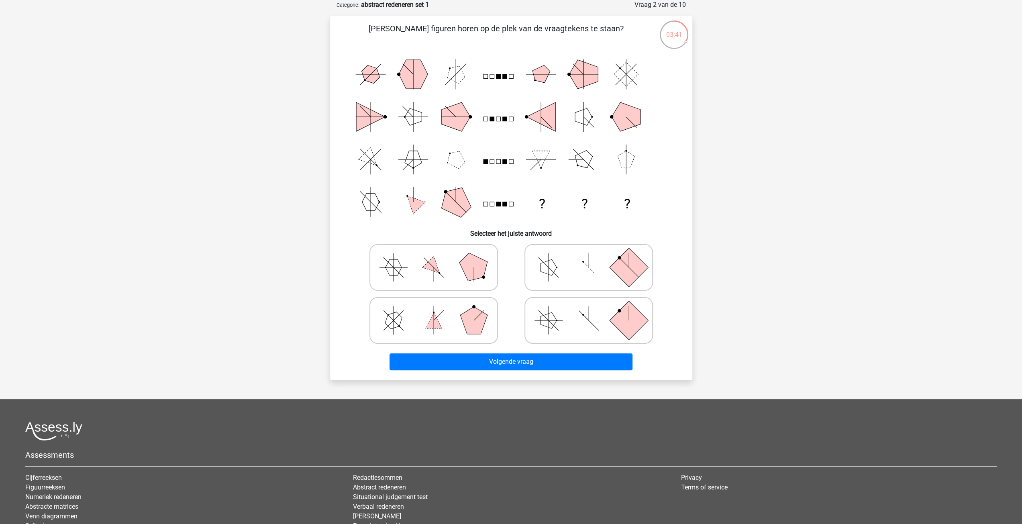
click at [593, 284] on icon at bounding box center [588, 267] width 120 height 40
click at [593, 257] on input "radio" at bounding box center [591, 254] width 5 height 5
radio input "true"
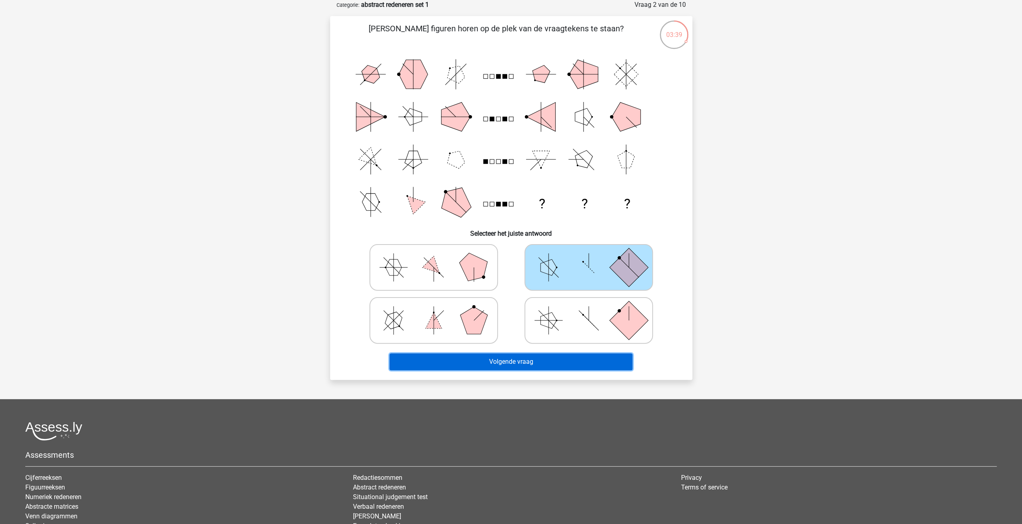
click at [547, 359] on button "Volgende vraag" at bounding box center [510, 361] width 243 height 17
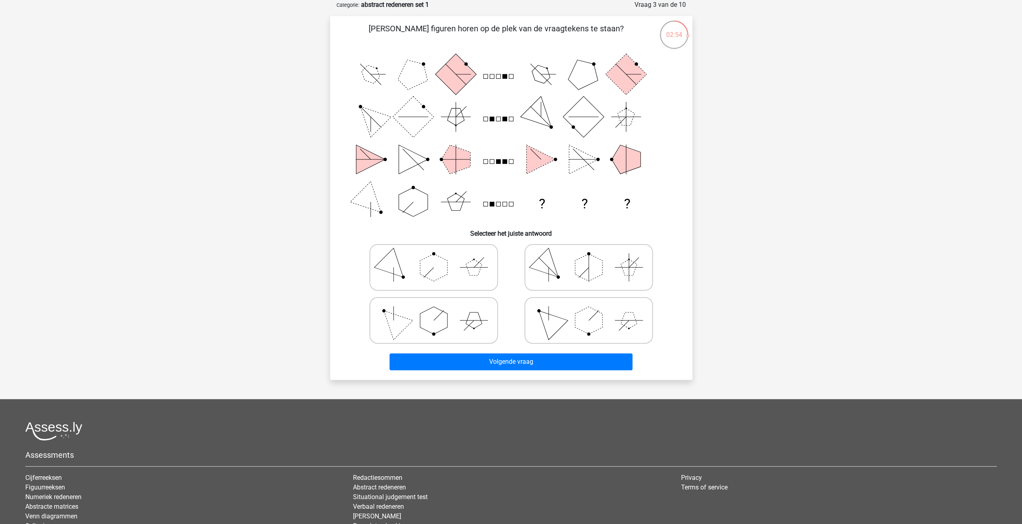
click at [402, 275] on icon at bounding box center [433, 267] width 120 height 40
click at [434, 257] on input "radio" at bounding box center [436, 254] width 5 height 5
radio input "true"
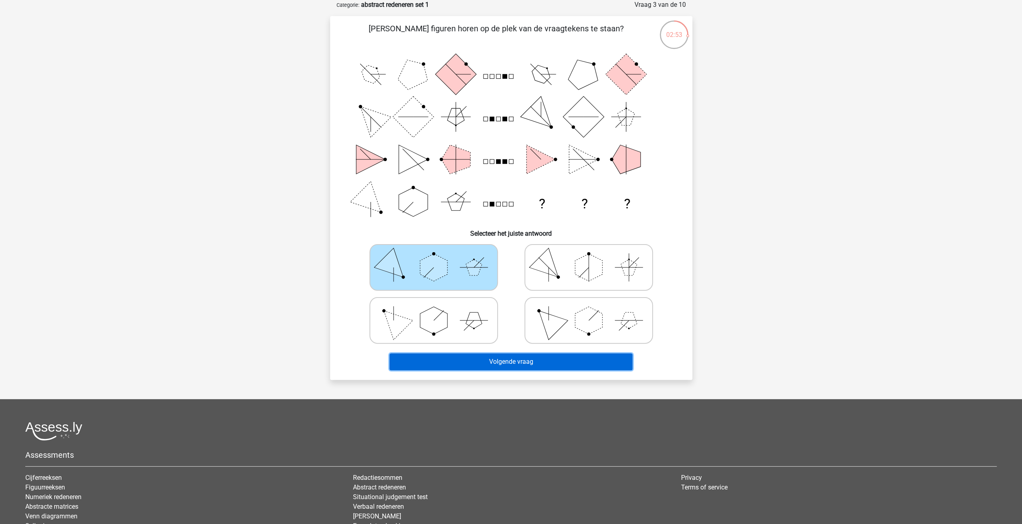
click at [512, 362] on button "Volgende vraag" at bounding box center [510, 361] width 243 height 17
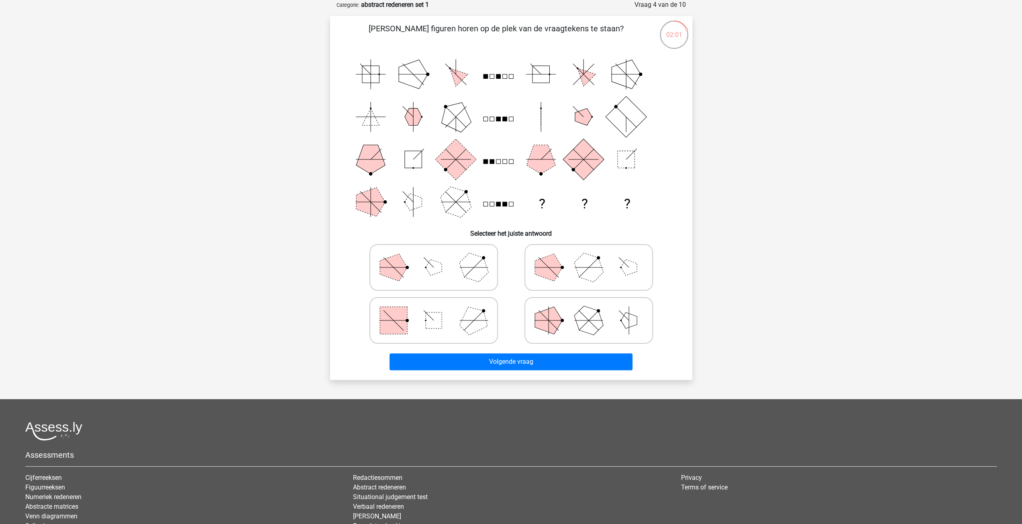
click at [581, 263] on polygon at bounding box center [588, 267] width 39 height 39
click at [589, 257] on input "radio" at bounding box center [591, 254] width 5 height 5
radio input "true"
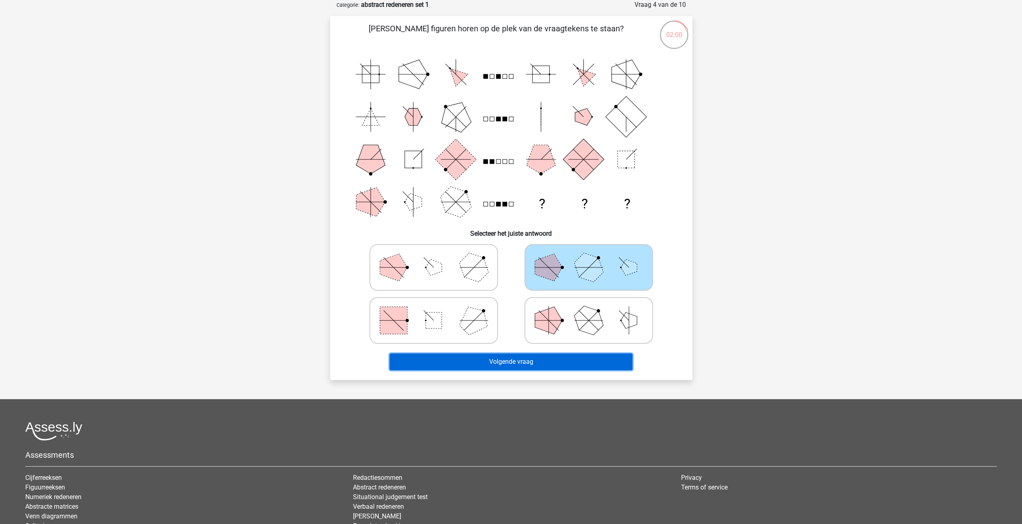
click at [554, 356] on button "Volgende vraag" at bounding box center [510, 361] width 243 height 17
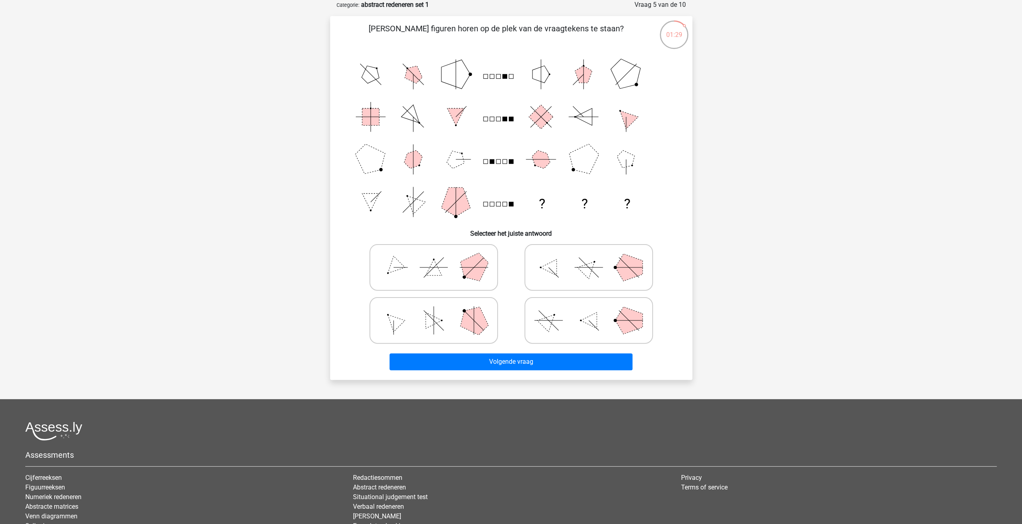
click at [614, 269] on icon at bounding box center [588, 267] width 120 height 40
click at [594, 257] on input "radio" at bounding box center [591, 254] width 5 height 5
radio input "true"
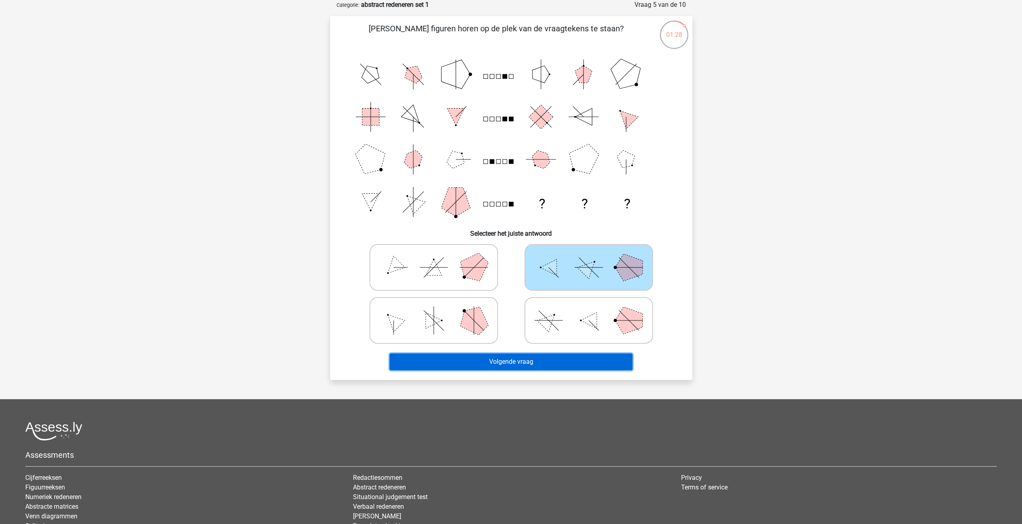
click at [548, 357] on button "Volgende vraag" at bounding box center [510, 361] width 243 height 17
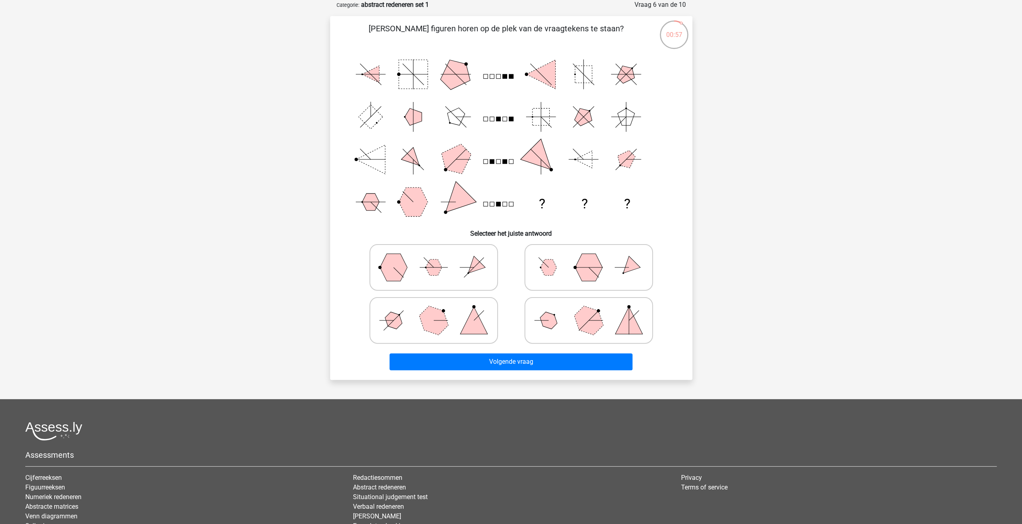
click at [398, 325] on polygon at bounding box center [393, 320] width 23 height 23
click at [434, 310] on input "radio" at bounding box center [436, 307] width 5 height 5
radio input "true"
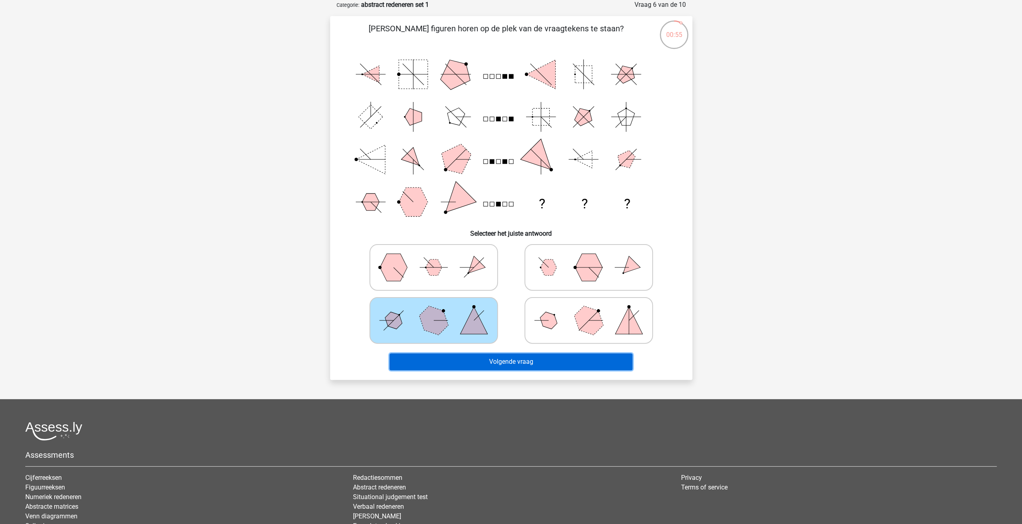
click at [450, 368] on button "Volgende vraag" at bounding box center [510, 361] width 243 height 17
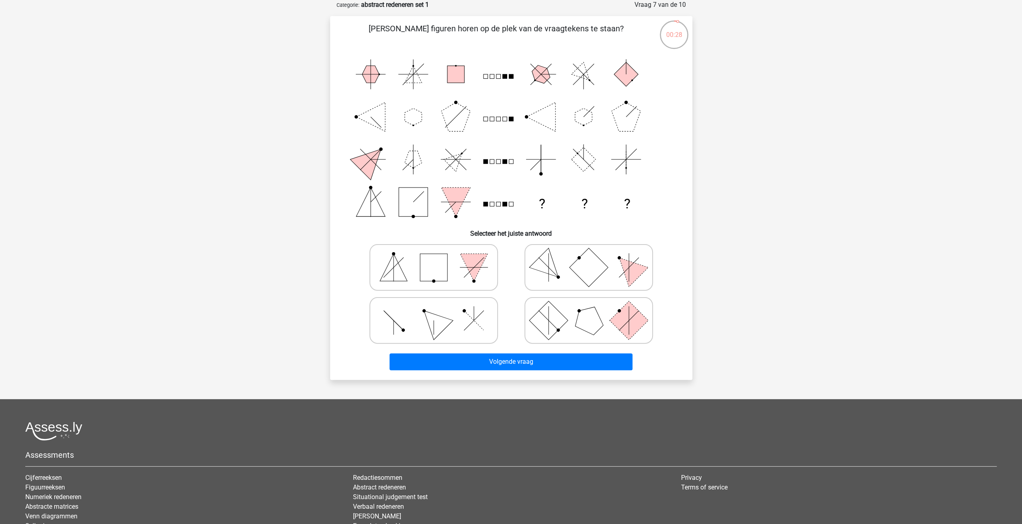
click at [607, 262] on icon at bounding box center [588, 267] width 120 height 40
click at [594, 257] on input "radio" at bounding box center [591, 254] width 5 height 5
radio input "true"
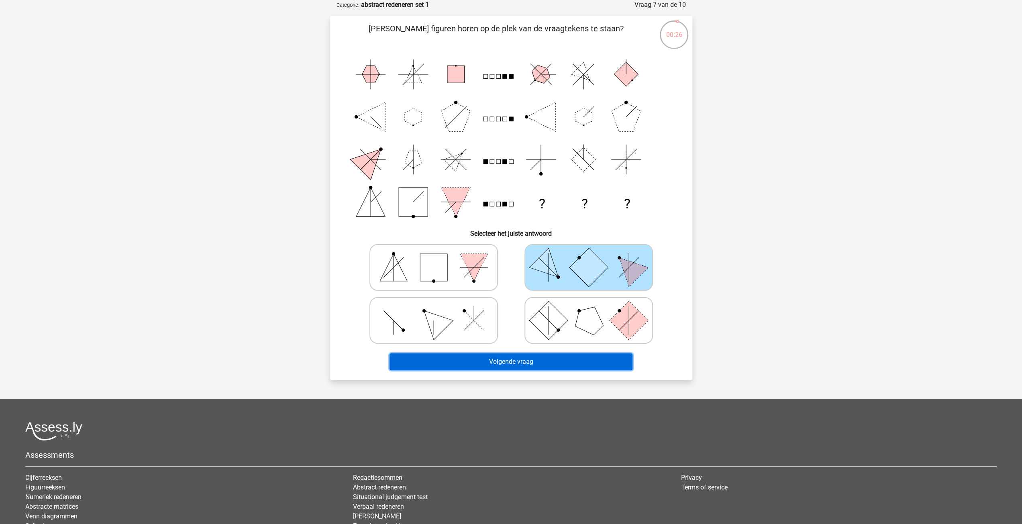
click at [539, 366] on button "Volgende vraag" at bounding box center [510, 361] width 243 height 17
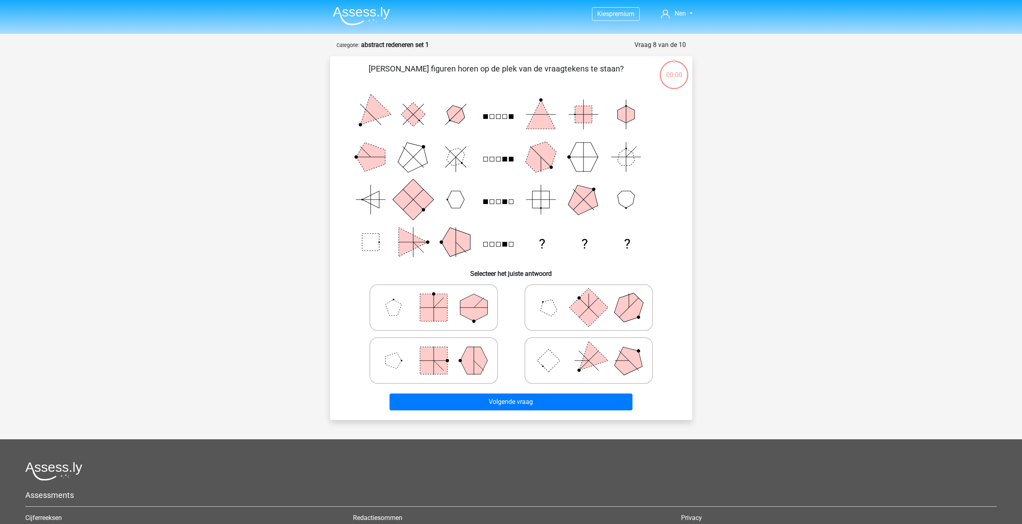
scroll to position [40, 0]
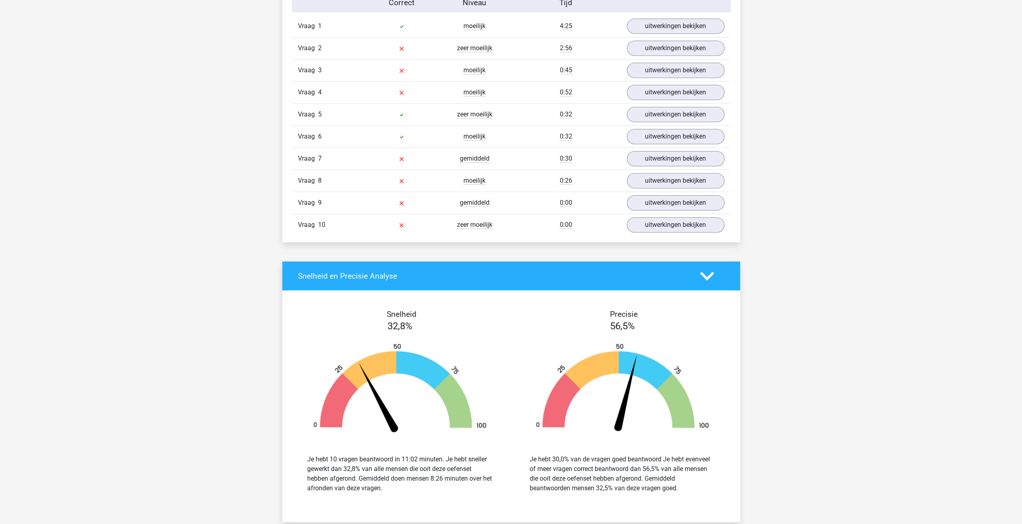
scroll to position [642, 0]
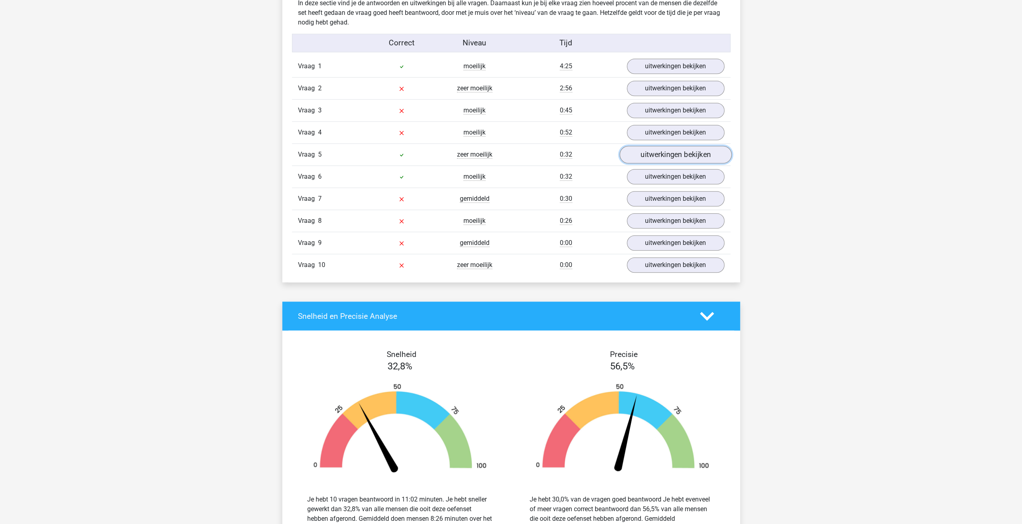
click at [652, 155] on link "uitwerkingen bekijken" at bounding box center [675, 155] width 112 height 18
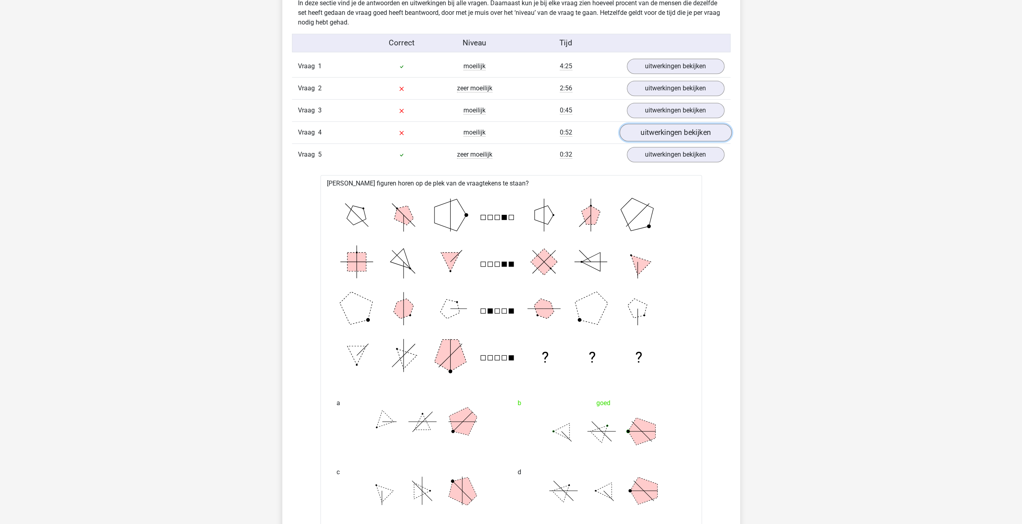
click at [655, 133] on link "uitwerkingen bekijken" at bounding box center [675, 133] width 112 height 18
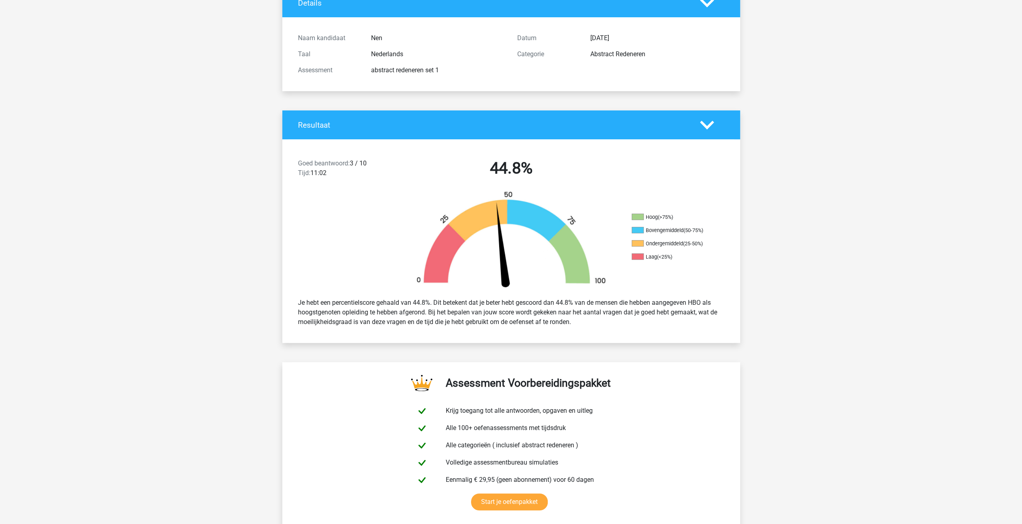
scroll to position [0, 0]
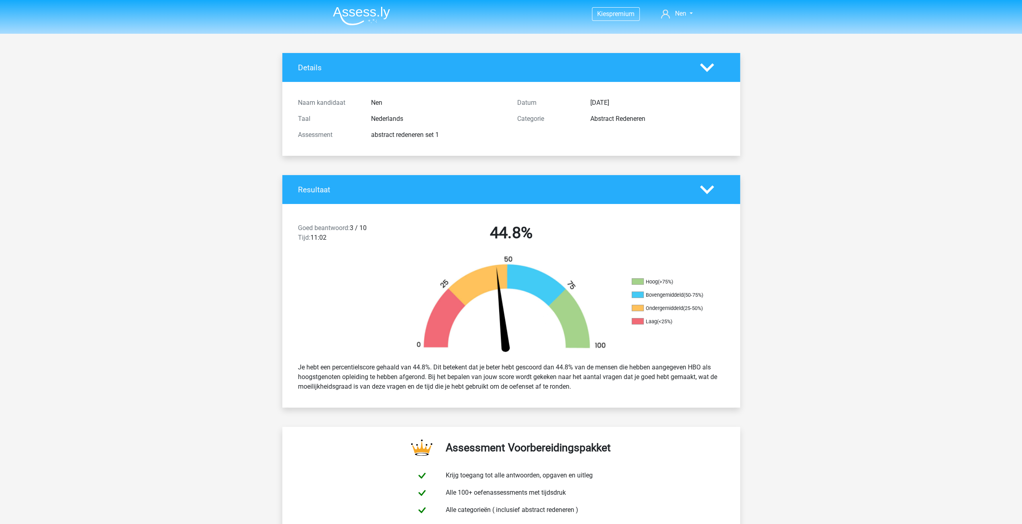
click at [366, 12] on img at bounding box center [361, 15] width 57 height 19
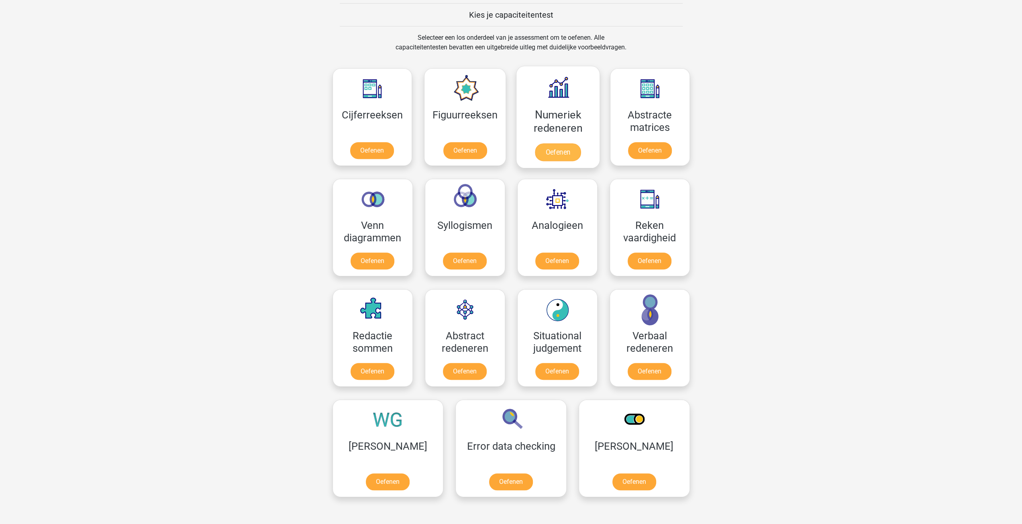
scroll to position [321, 0]
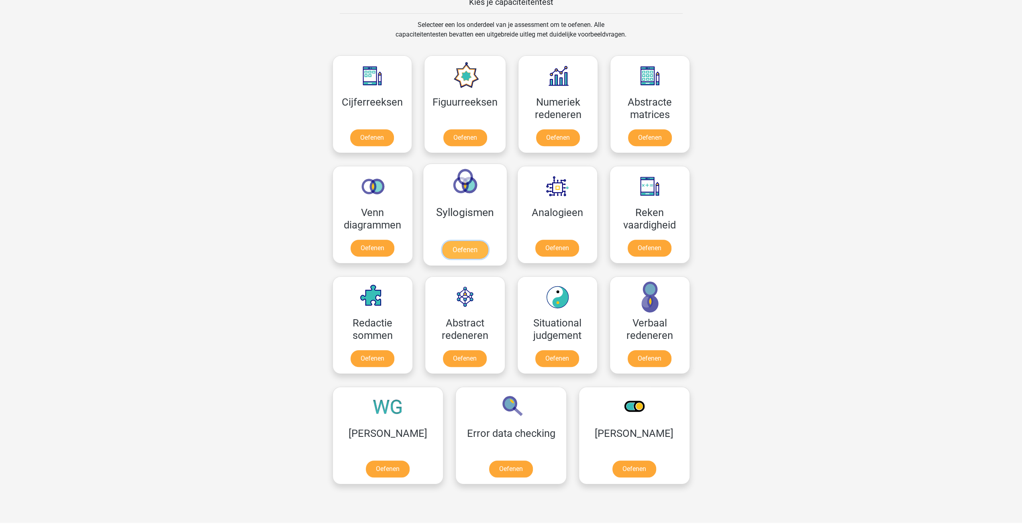
click at [447, 241] on link "Oefenen" at bounding box center [465, 250] width 46 height 18
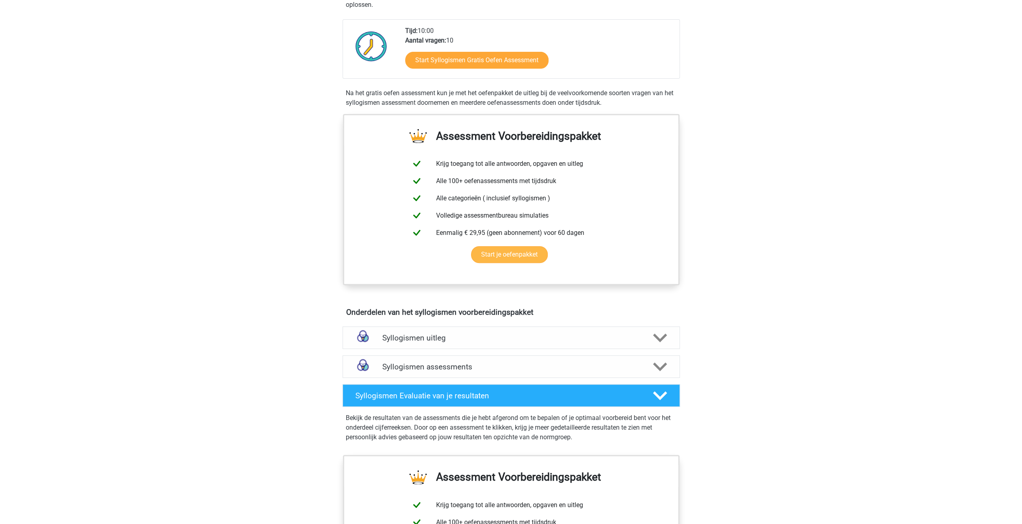
scroll to position [241, 0]
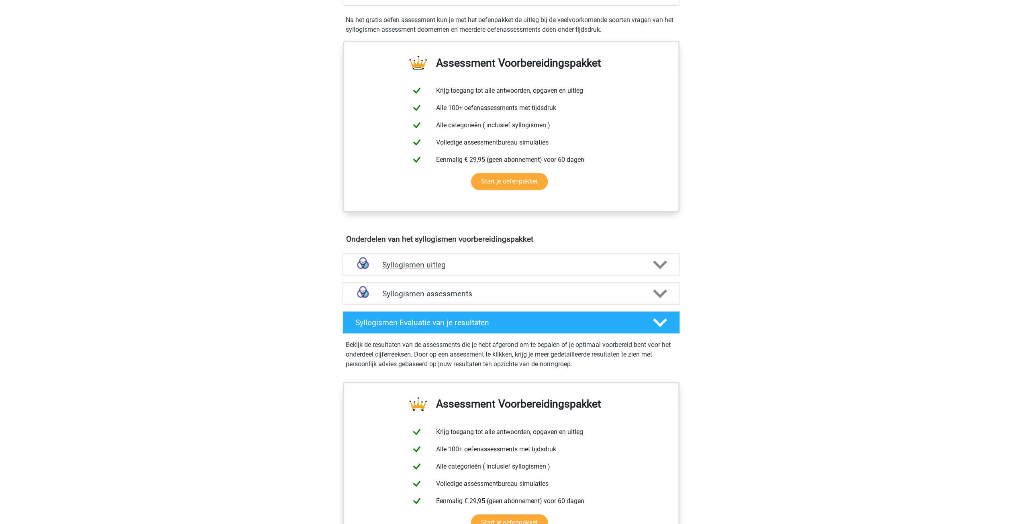
click at [430, 260] on h4 "Syllogismen uitleg" at bounding box center [511, 264] width 258 height 9
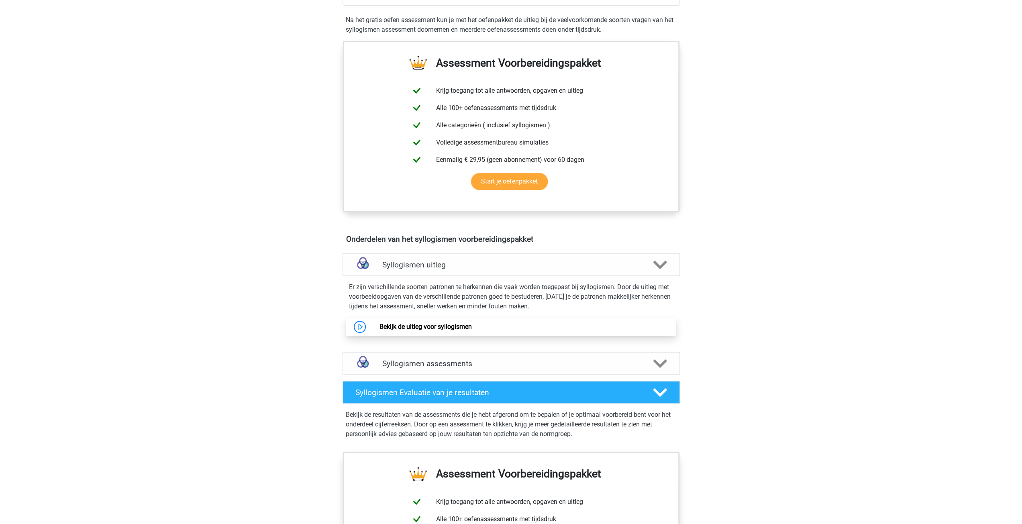
click at [410, 323] on link "Bekijk de uitleg voor syllogismen" at bounding box center [425, 327] width 92 height 8
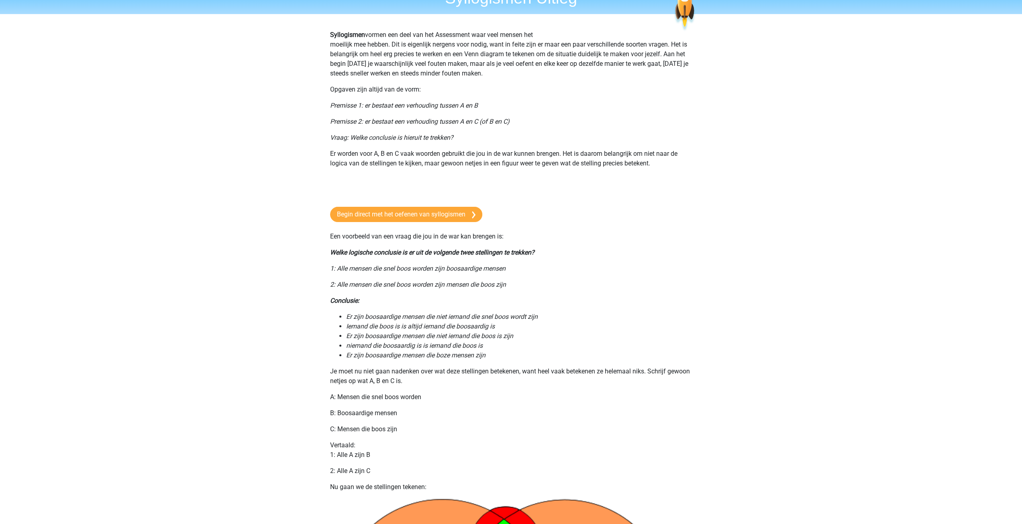
scroll to position [40, 0]
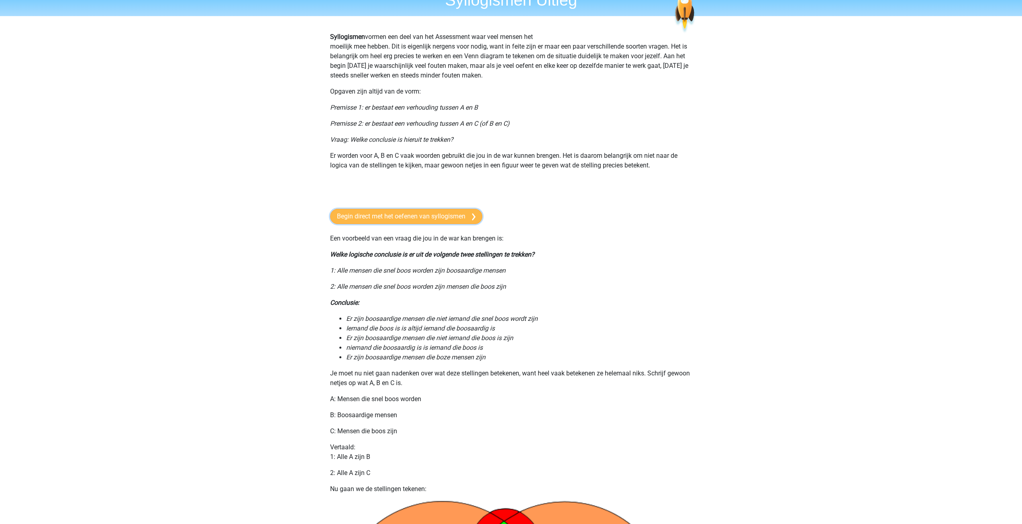
click at [402, 213] on link "Begin direct met het oefenen van syllogismen" at bounding box center [406, 216] width 152 height 15
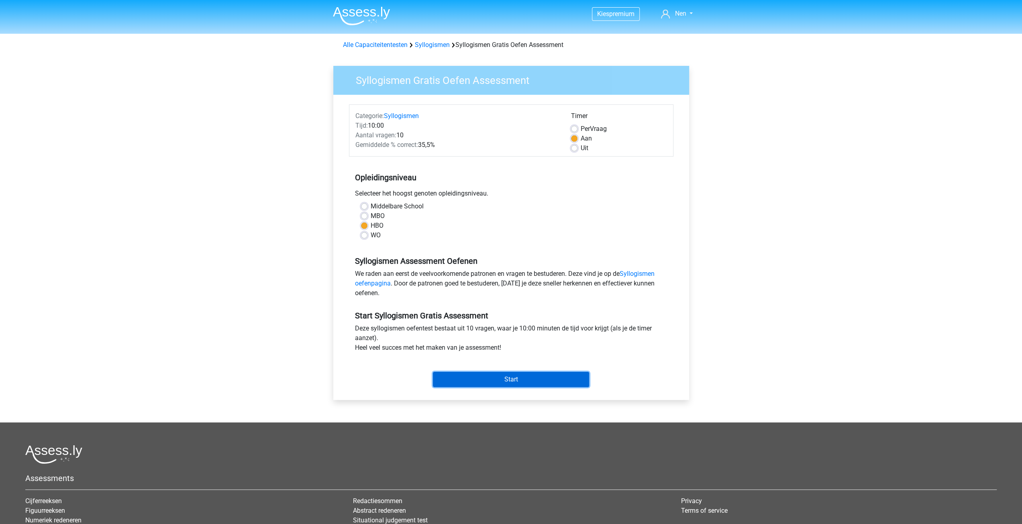
click at [516, 377] on input "Start" at bounding box center [511, 379] width 156 height 15
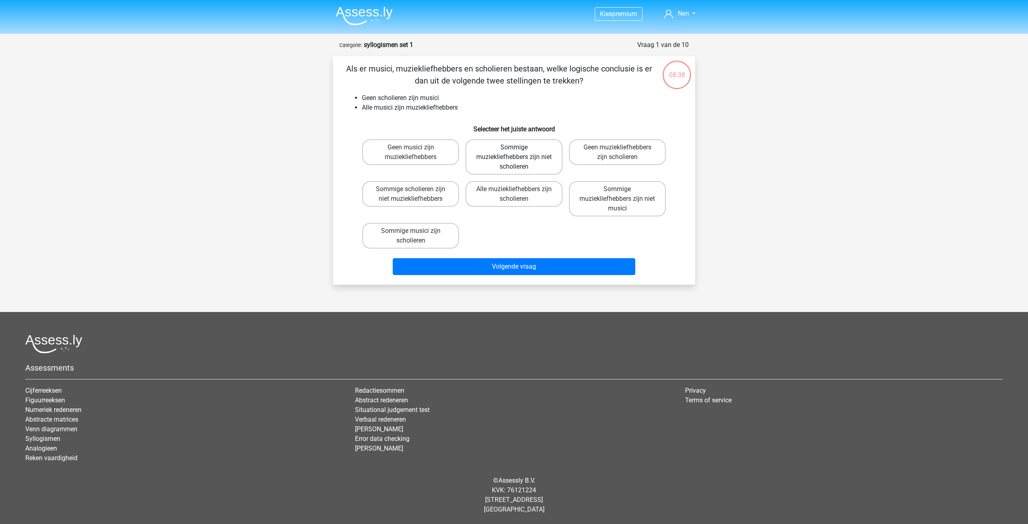
click at [548, 159] on label "Sommige muziekliefhebbers zijn niet scholieren" at bounding box center [513, 156] width 97 height 35
click at [519, 153] on input "Sommige muziekliefhebbers zijn niet scholieren" at bounding box center [516, 149] width 5 height 5
radio input "true"
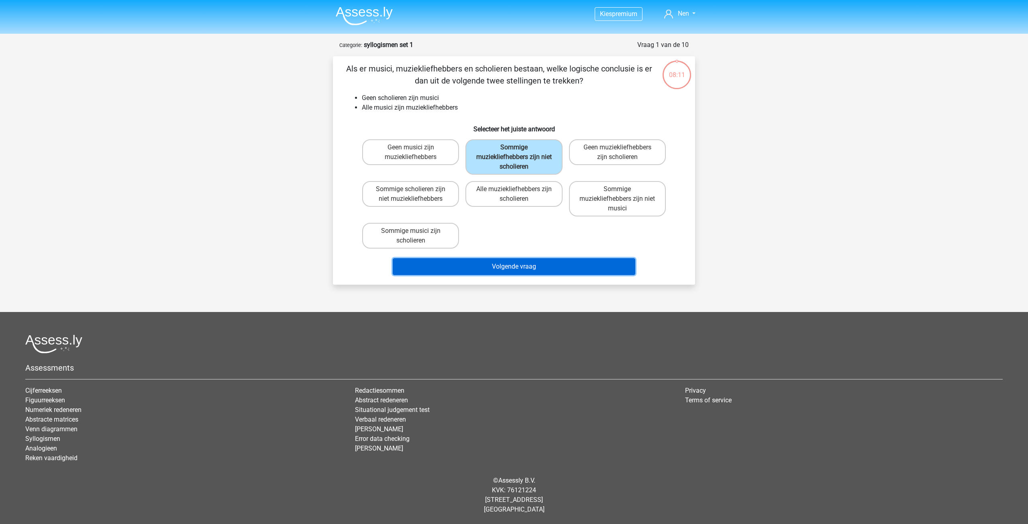
click at [555, 270] on button "Volgende vraag" at bounding box center [514, 266] width 243 height 17
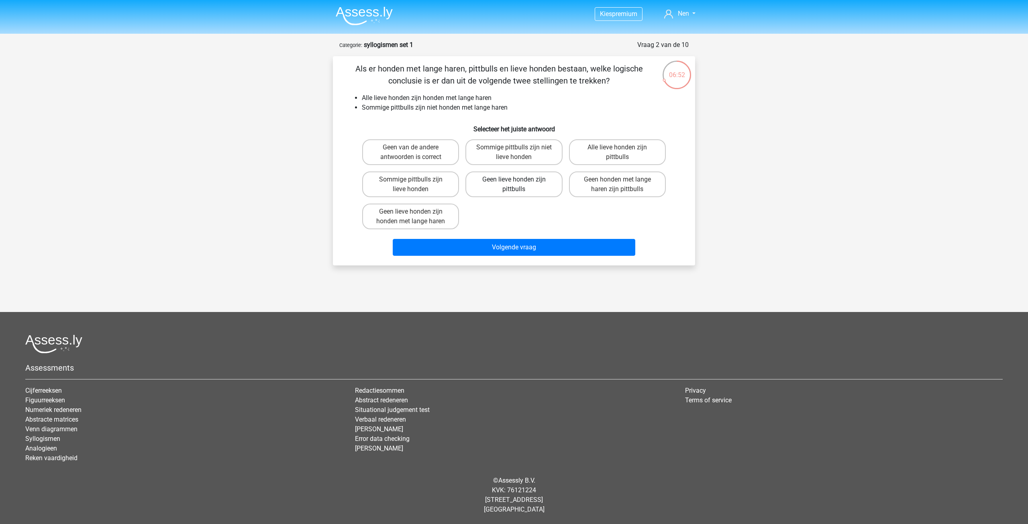
click at [540, 186] on label "Geen lieve honden zijn pittbulls" at bounding box center [513, 184] width 97 height 26
click at [519, 185] on input "Geen lieve honden zijn pittbulls" at bounding box center [516, 181] width 5 height 5
radio input "true"
click at [540, 186] on label "Geen lieve honden zijn pittbulls" at bounding box center [513, 184] width 97 height 26
click at [519, 185] on input "Geen lieve honden zijn pittbulls" at bounding box center [516, 181] width 5 height 5
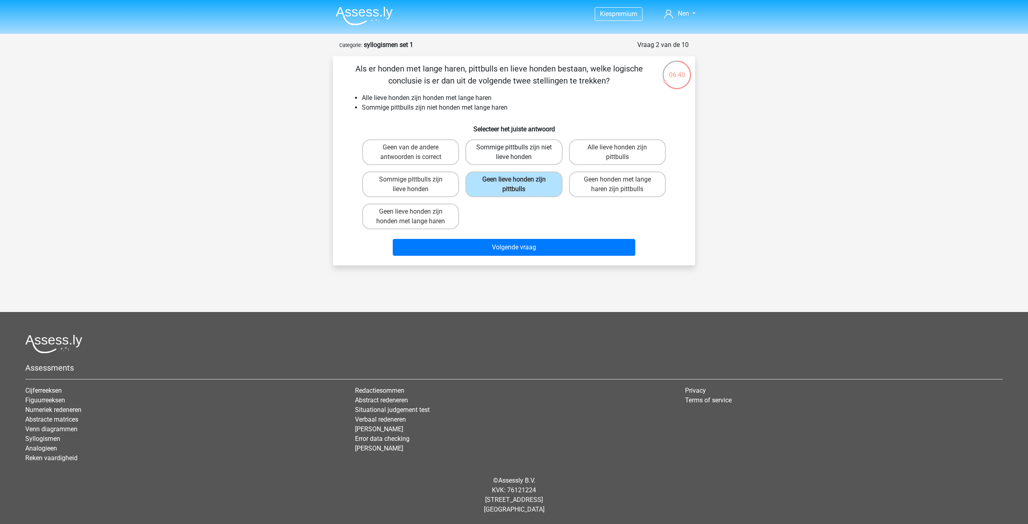
click at [545, 156] on label "Sommige pittbulls zijn niet lieve honden" at bounding box center [513, 152] width 97 height 26
click at [519, 153] on input "Sommige pittbulls zijn niet lieve honden" at bounding box center [516, 149] width 5 height 5
radio input "true"
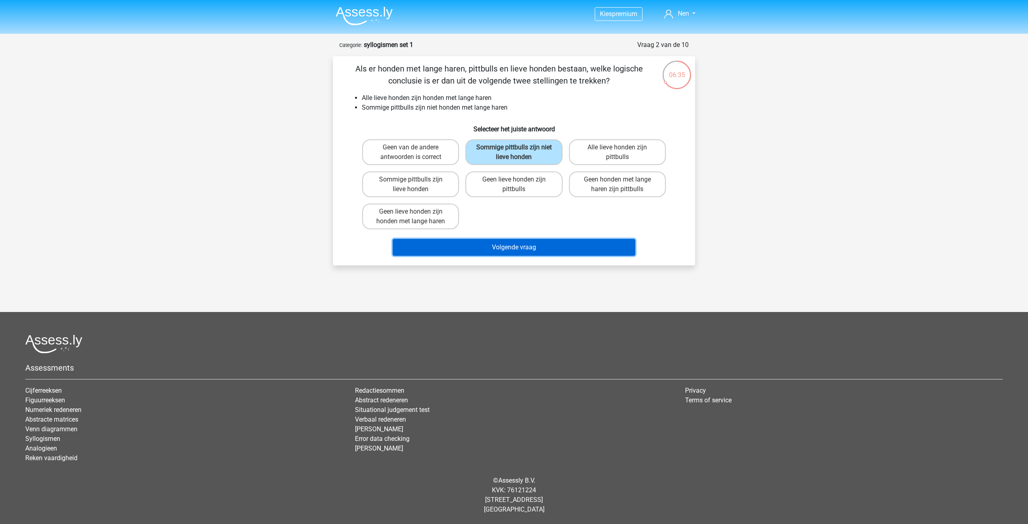
click at [521, 245] on button "Volgende vraag" at bounding box center [514, 247] width 243 height 17
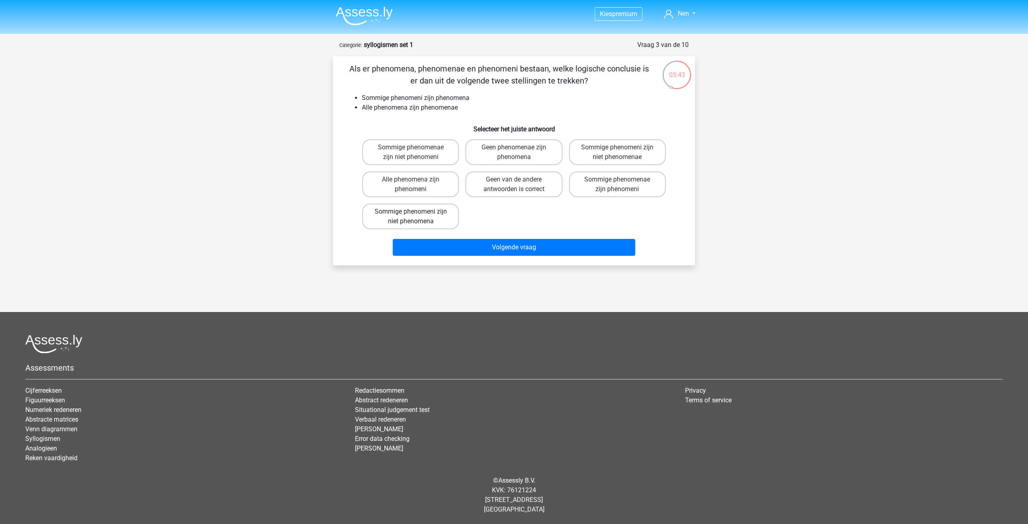
click at [444, 218] on label "Sommige phenomeni zijn niet phenomena" at bounding box center [410, 217] width 97 height 26
click at [416, 217] on input "Sommige phenomeni zijn niet phenomena" at bounding box center [413, 214] width 5 height 5
radio input "true"
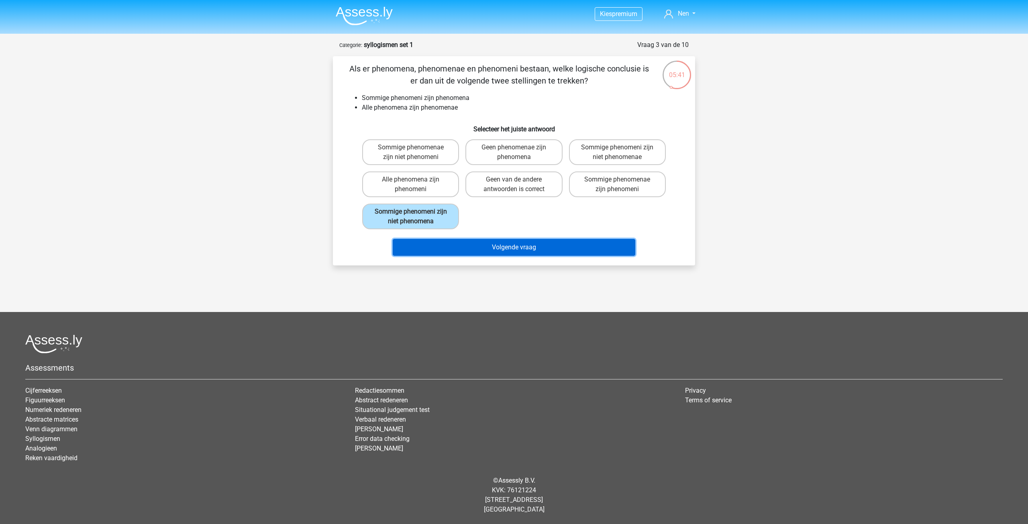
click at [497, 247] on button "Volgende vraag" at bounding box center [514, 247] width 243 height 17
click at [515, 247] on button "Volgende vraag" at bounding box center [514, 247] width 243 height 17
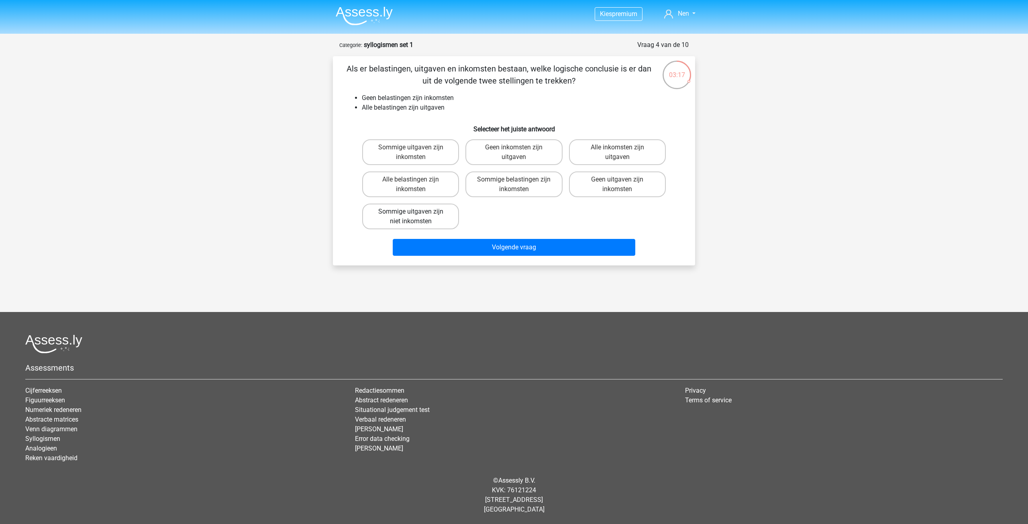
click at [433, 219] on label "Sommige uitgaven zijn niet inkomsten" at bounding box center [410, 217] width 97 height 26
click at [416, 217] on input "Sommige uitgaven zijn niet inkomsten" at bounding box center [413, 214] width 5 height 5
radio input "true"
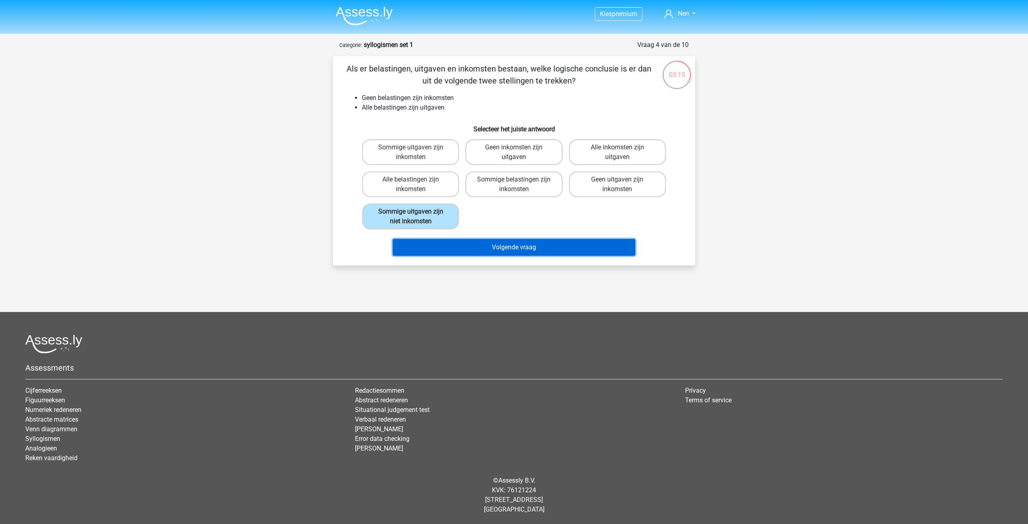
click at [534, 250] on button "Volgende vraag" at bounding box center [514, 247] width 243 height 17
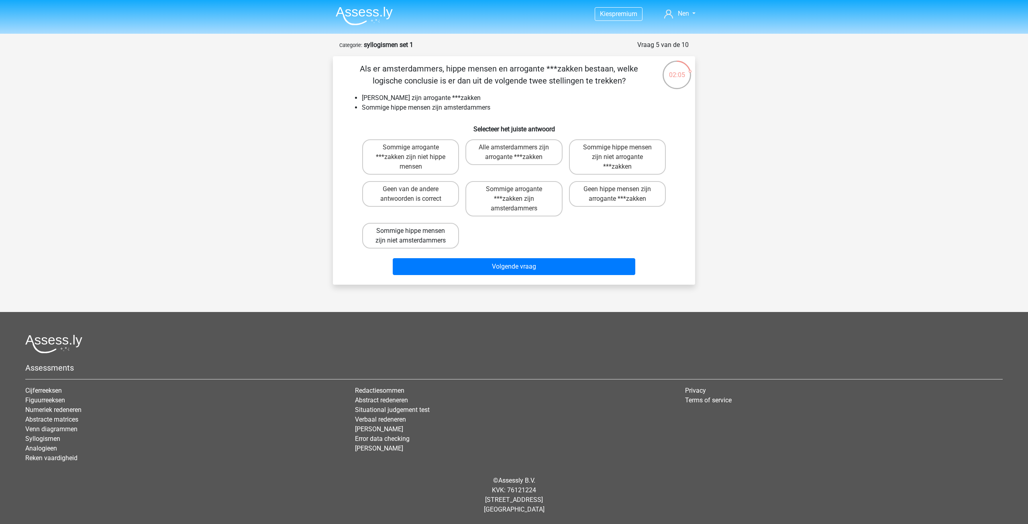
click at [430, 232] on label "Sommige hippe mensen zijn niet amsterdammers" at bounding box center [410, 236] width 97 height 26
click at [416, 232] on input "Sommige hippe mensen zijn niet amsterdammers" at bounding box center [413, 233] width 5 height 5
radio input "true"
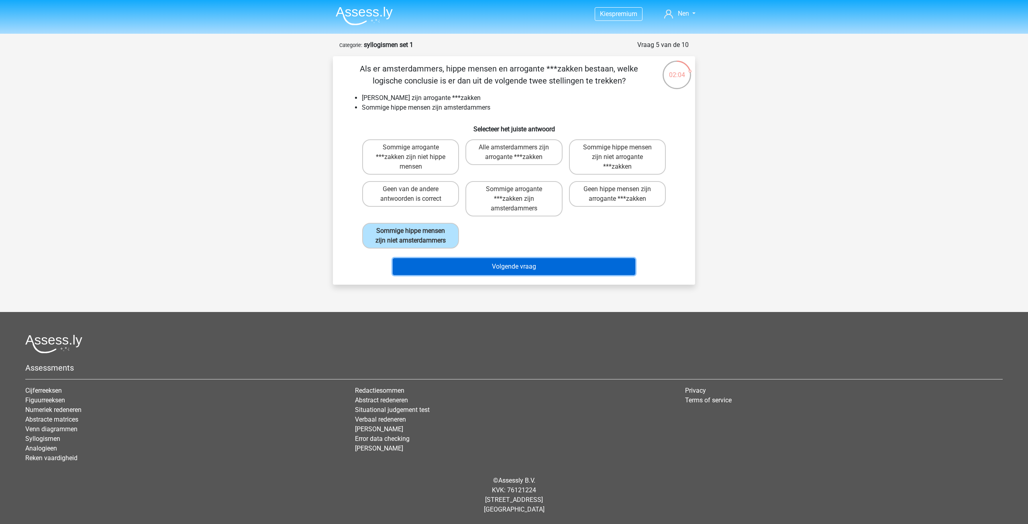
click at [510, 272] on button "Volgende vraag" at bounding box center [514, 266] width 243 height 17
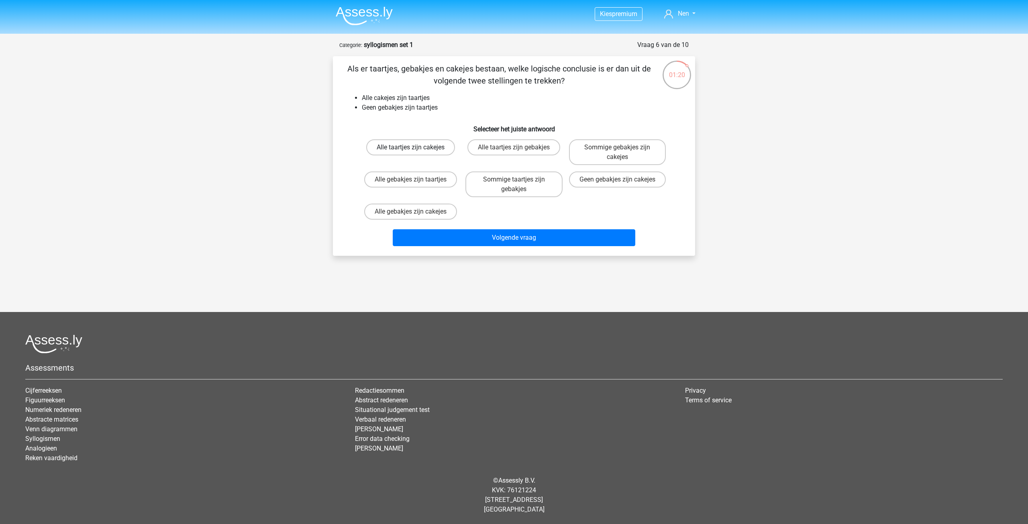
click at [419, 149] on label "Alle taartjes zijn cakejes" at bounding box center [410, 147] width 89 height 16
click at [416, 149] on input "Alle taartjes zijn cakejes" at bounding box center [413, 149] width 5 height 5
radio input "true"
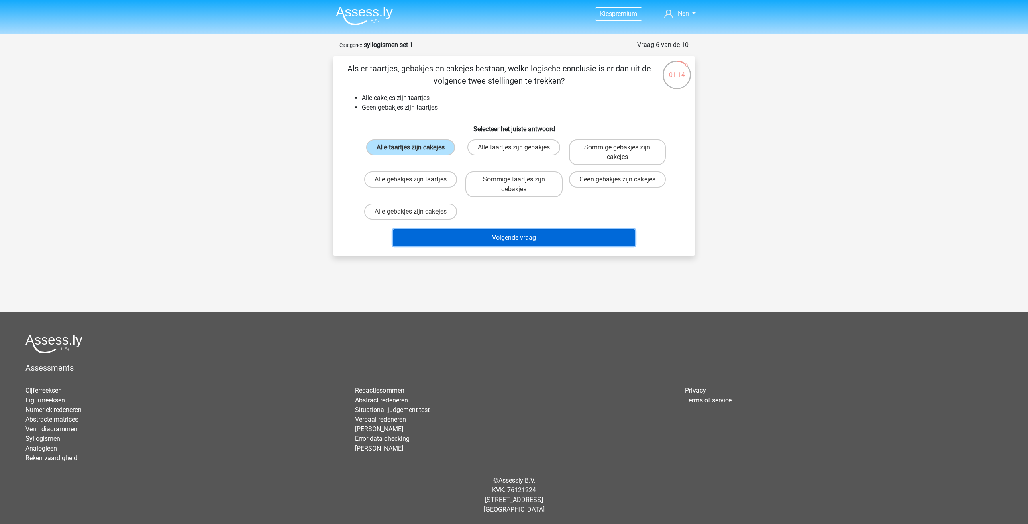
click at [483, 231] on button "Volgende vraag" at bounding box center [514, 237] width 243 height 17
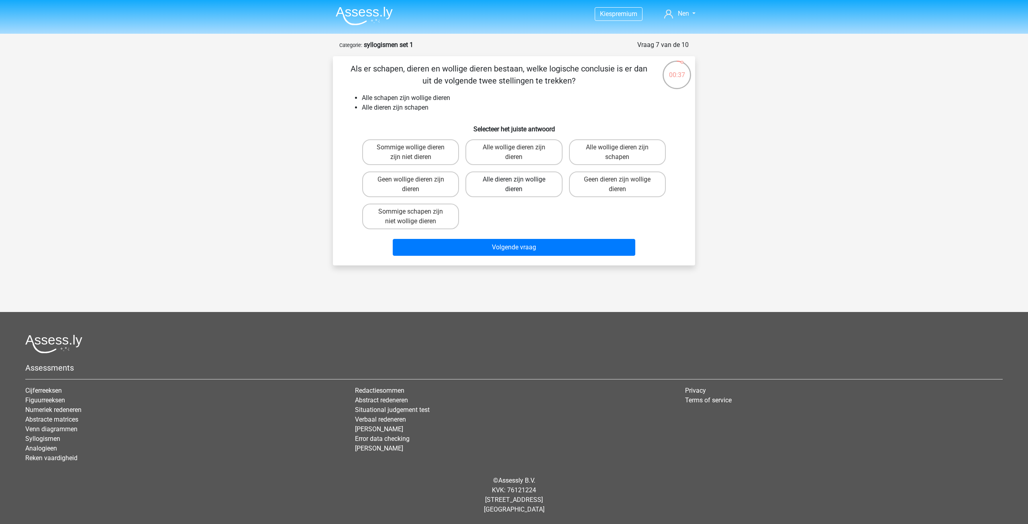
click at [479, 183] on label "Alle dieren zijn wollige dieren" at bounding box center [513, 184] width 97 height 26
click at [514, 183] on input "Alle dieren zijn wollige dieren" at bounding box center [516, 181] width 5 height 5
radio input "true"
click at [515, 256] on div "Volgende vraag" at bounding box center [514, 249] width 310 height 20
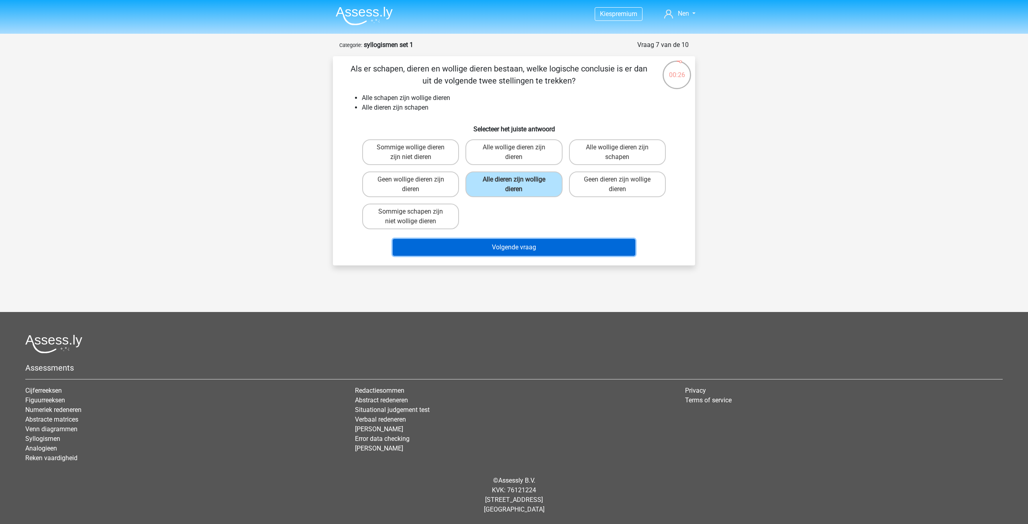
click at [518, 246] on button "Volgende vraag" at bounding box center [514, 247] width 243 height 17
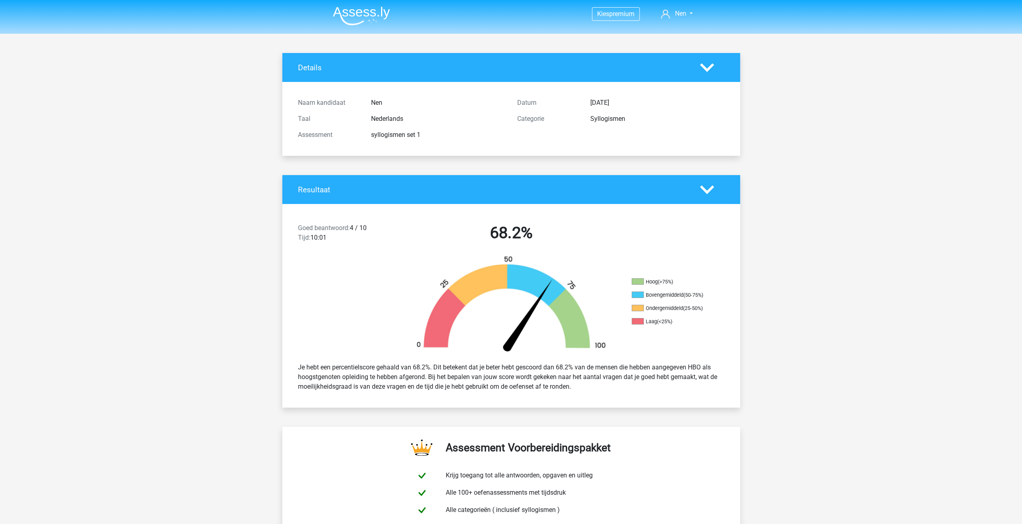
click at [356, 16] on img at bounding box center [361, 15] width 57 height 19
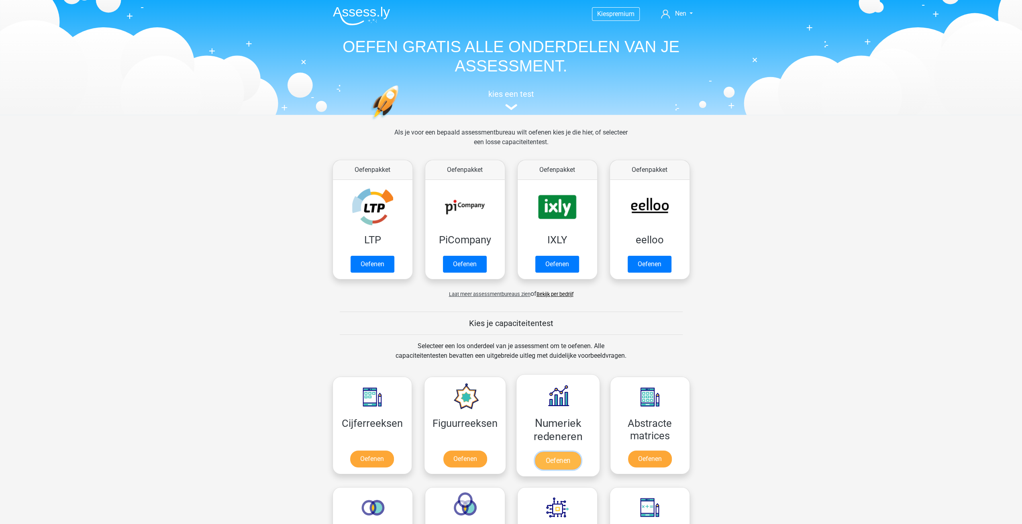
click at [551, 456] on link "Oefenen" at bounding box center [558, 461] width 46 height 18
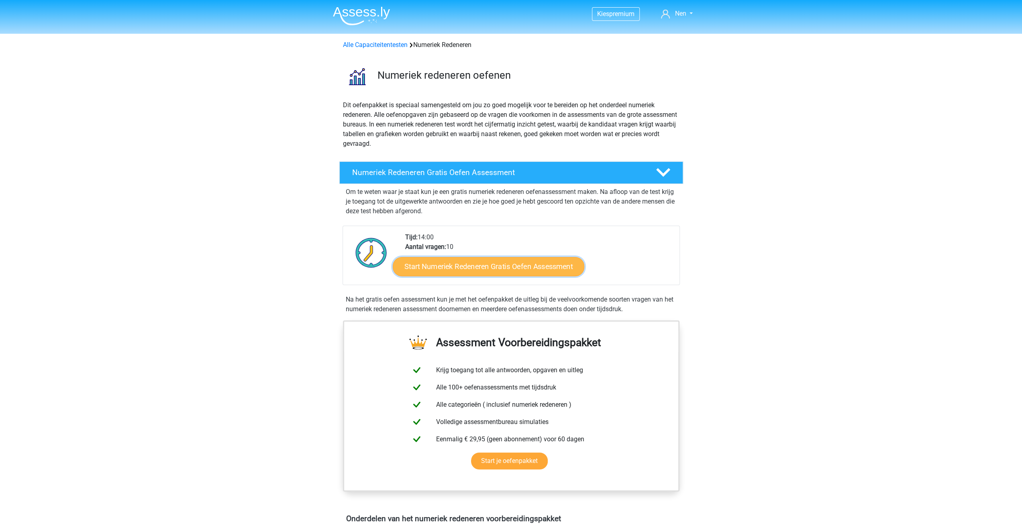
click at [493, 264] on link "Start Numeriek Redeneren Gratis Oefen Assessment" at bounding box center [488, 266] width 191 height 19
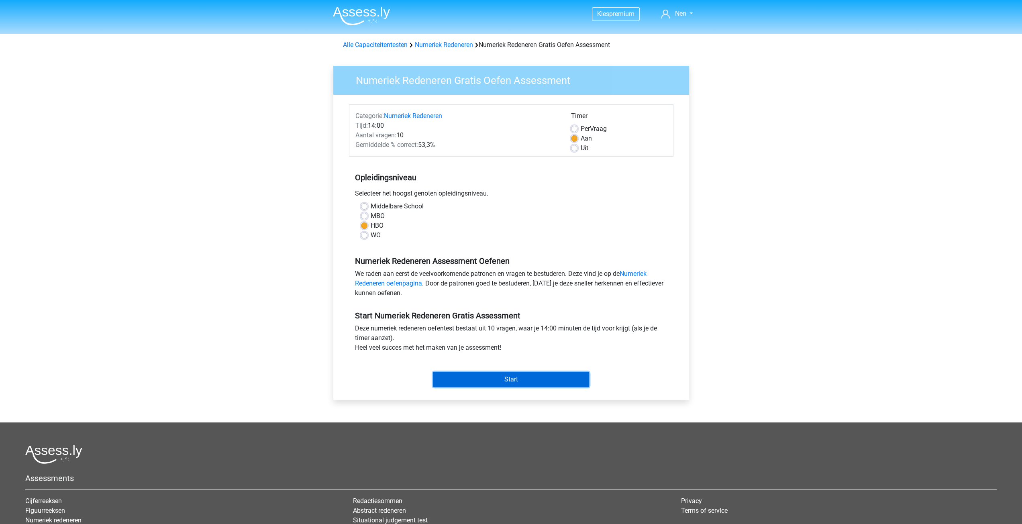
click at [510, 376] on input "Start" at bounding box center [511, 379] width 156 height 15
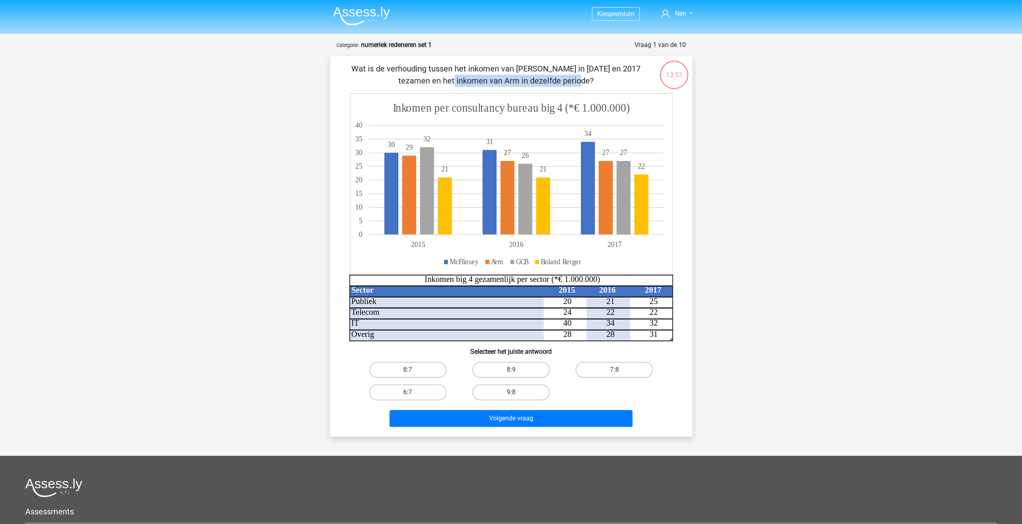
drag, startPoint x: 512, startPoint y: 69, endPoint x: 636, endPoint y: 71, distance: 124.1
click at [637, 71] on p "Wat is de verhouding tussen het inkomen van [PERSON_NAME] in [DATE] en 2017 tez…" at bounding box center [496, 75] width 306 height 24
drag, startPoint x: 426, startPoint y: 366, endPoint x: 435, endPoint y: 379, distance: 16.3
click at [428, 366] on label "8:7" at bounding box center [407, 370] width 77 height 16
click at [413, 370] on input "8:7" at bounding box center [409, 372] width 5 height 5
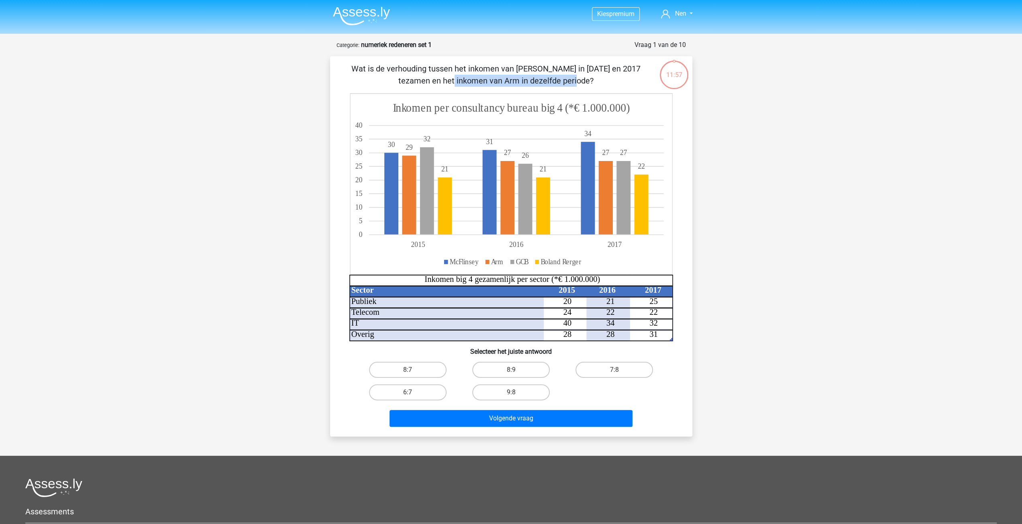
radio input "true"
click at [502, 426] on button "Volgende vraag" at bounding box center [510, 418] width 243 height 17
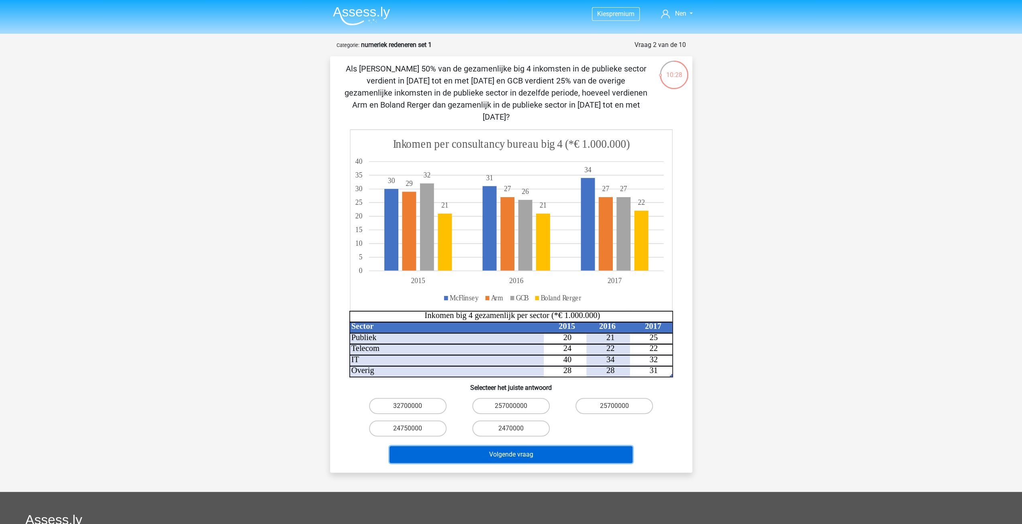
click at [507, 447] on button "Volgende vraag" at bounding box center [510, 454] width 243 height 17
click at [538, 446] on button "Volgende vraag" at bounding box center [510, 454] width 243 height 17
click at [424, 399] on label "32700000" at bounding box center [407, 406] width 77 height 16
click at [413, 406] on input "32700000" at bounding box center [409, 408] width 5 height 5
radio input "true"
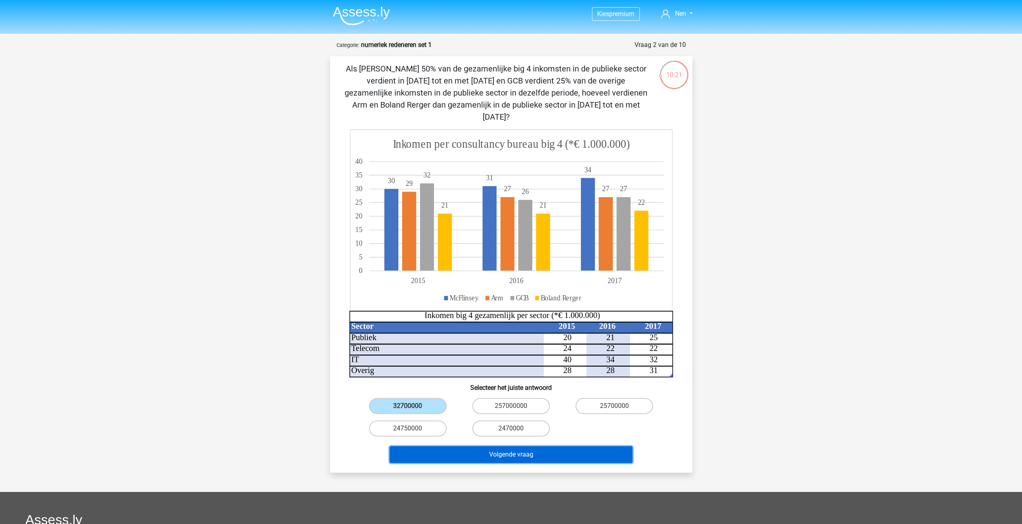
click at [577, 446] on button "Volgende vraag" at bounding box center [510, 454] width 243 height 17
click at [424, 398] on label "32700000" at bounding box center [407, 406] width 77 height 16
click at [413, 406] on input "32700000" at bounding box center [409, 408] width 5 height 5
click at [489, 446] on button "Volgende vraag" at bounding box center [510, 454] width 243 height 17
drag, startPoint x: 504, startPoint y: 415, endPoint x: 507, endPoint y: 424, distance: 10.2
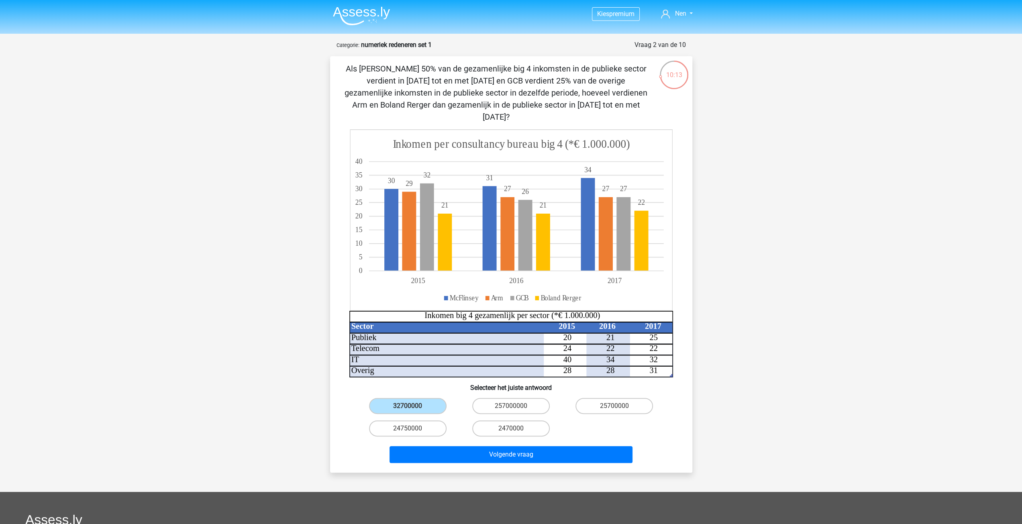
click at [505, 420] on label "2470000" at bounding box center [510, 428] width 77 height 16
click at [511, 428] on input "2470000" at bounding box center [513, 430] width 5 height 5
radio input "true"
click at [511, 440] on div "Volgende vraag" at bounding box center [511, 453] width 336 height 26
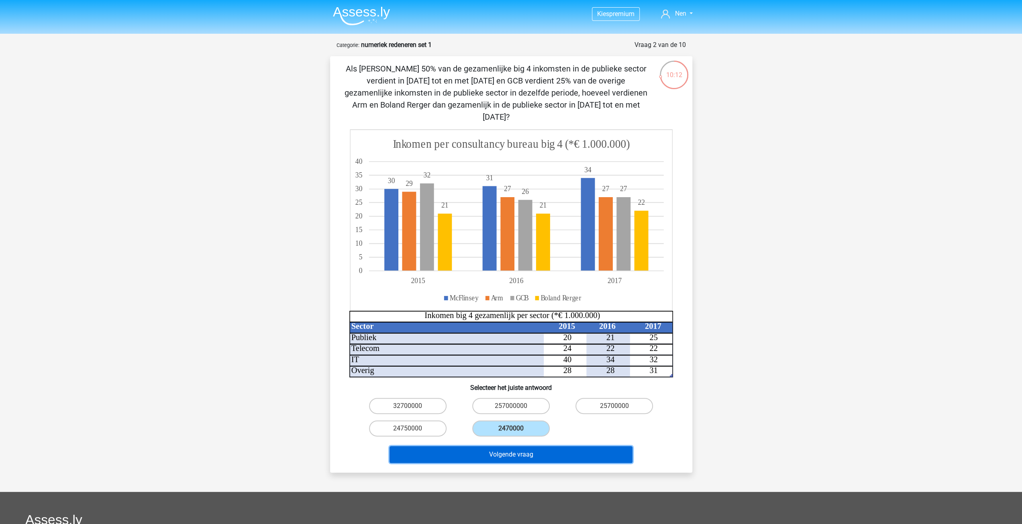
click at [515, 447] on button "Volgende vraag" at bounding box center [510, 454] width 243 height 17
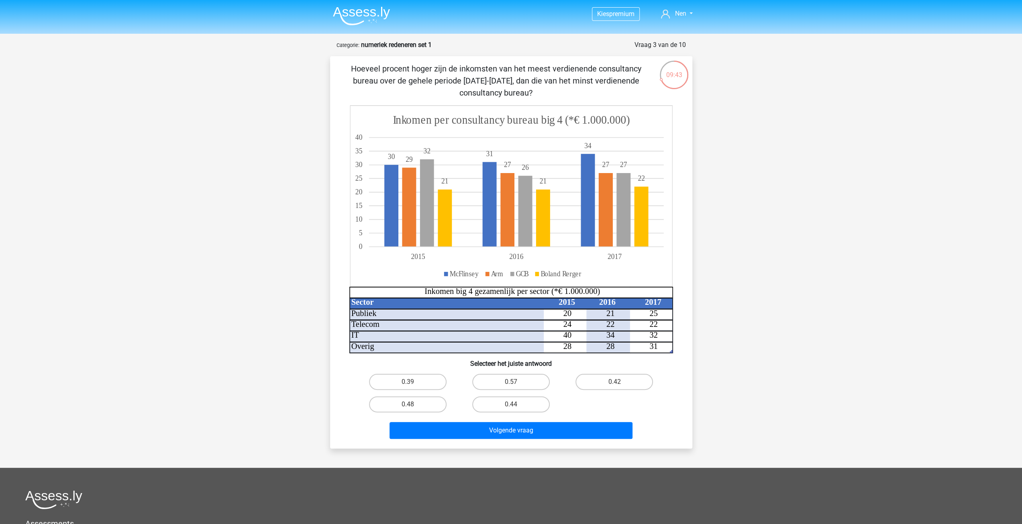
drag, startPoint x: 511, startPoint y: 383, endPoint x: 508, endPoint y: 419, distance: 36.6
click at [511, 383] on div "0.57" at bounding box center [510, 382] width 97 height 16
click at [513, 383] on input "0.57" at bounding box center [513, 384] width 5 height 5
radio input "true"
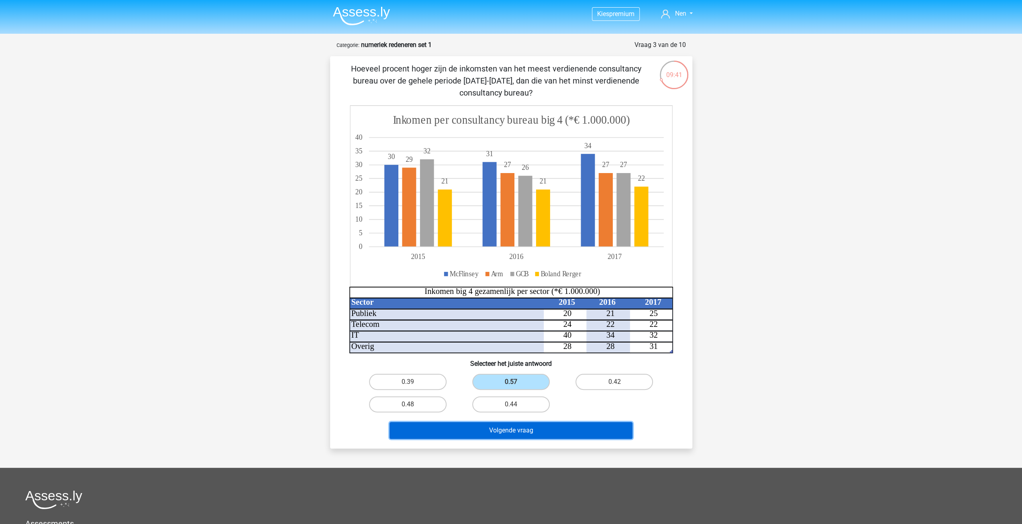
click at [511, 429] on button "Volgende vraag" at bounding box center [510, 430] width 243 height 17
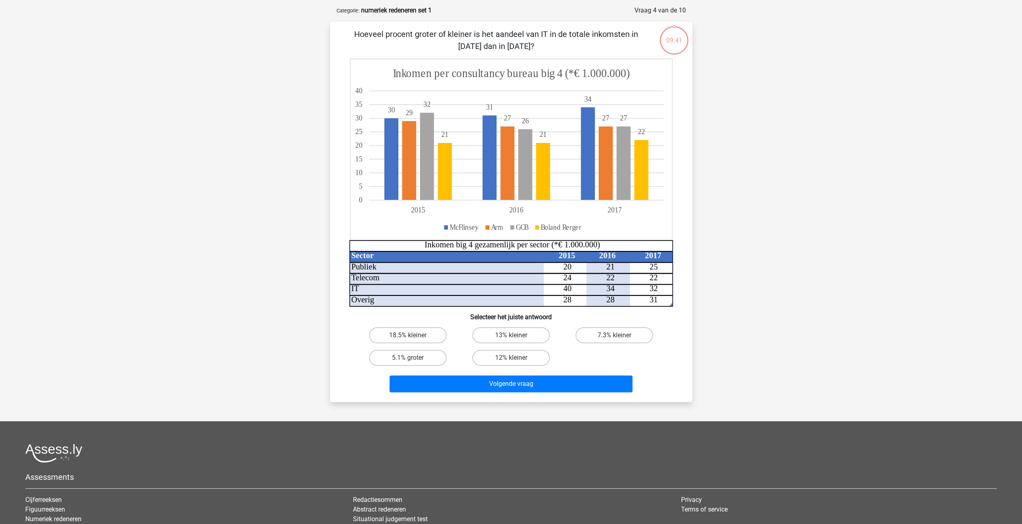
scroll to position [40, 0]
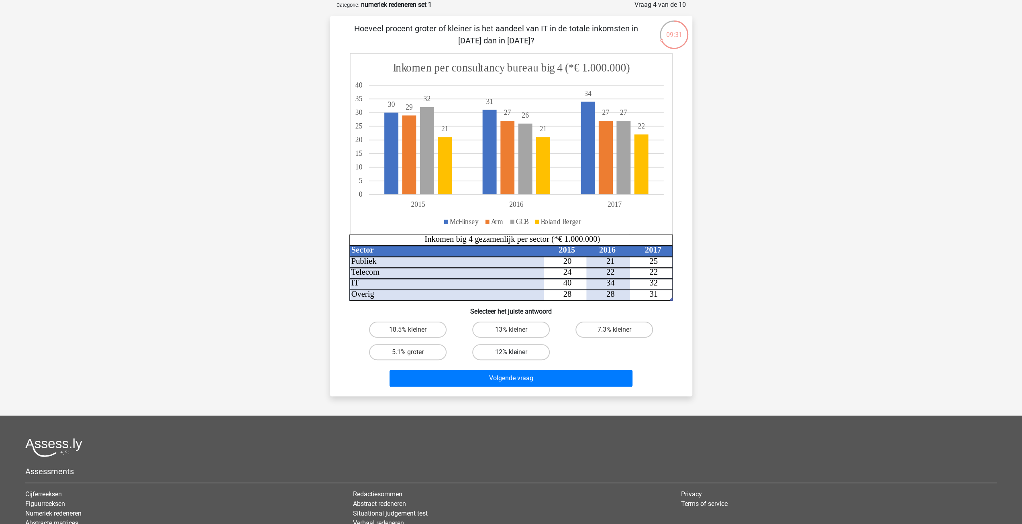
click at [503, 346] on label "12% kleiner" at bounding box center [510, 352] width 77 height 16
click at [511, 352] on input "12% kleiner" at bounding box center [513, 354] width 5 height 5
radio input "true"
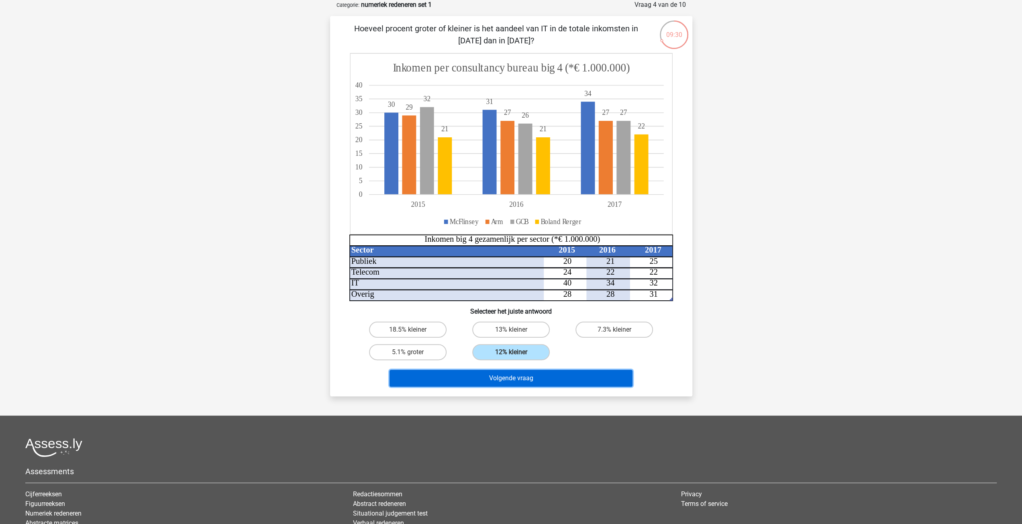
click at [506, 371] on button "Volgende vraag" at bounding box center [510, 378] width 243 height 17
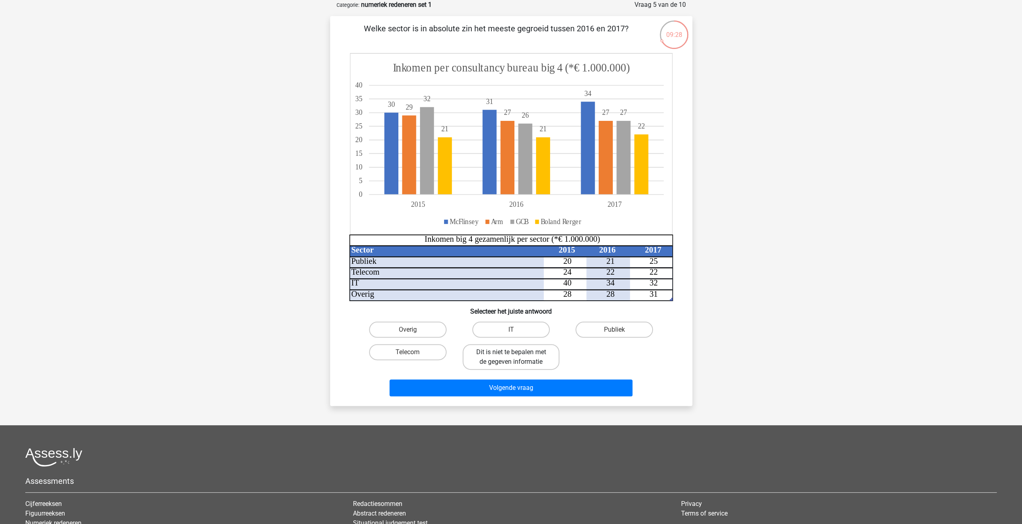
click at [523, 362] on label "Dit is niet te bepalen met de gegeven informatie" at bounding box center [510, 357] width 97 height 26
click at [516, 357] on input "Dit is niet te bepalen met de gegeven informatie" at bounding box center [513, 354] width 5 height 5
radio input "true"
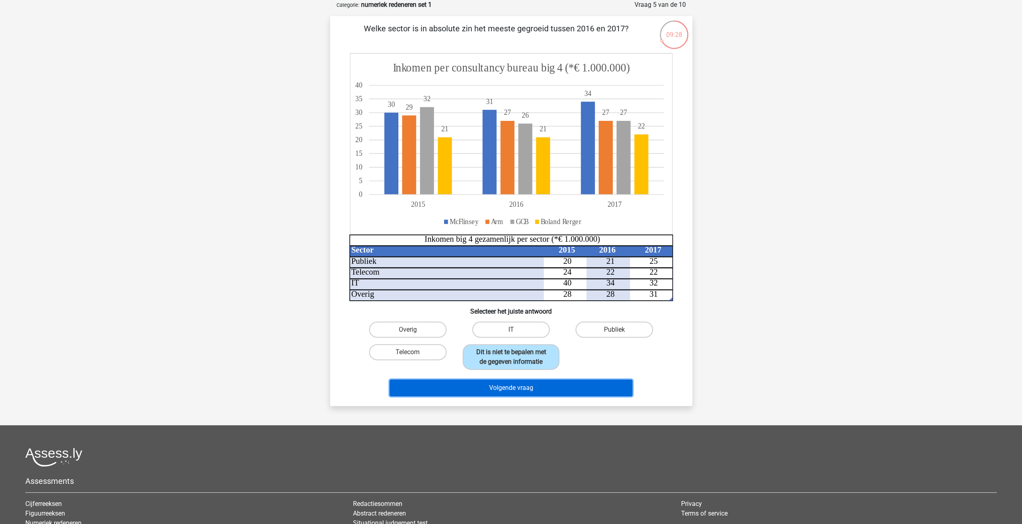
click at [521, 383] on button "Volgende vraag" at bounding box center [510, 387] width 243 height 17
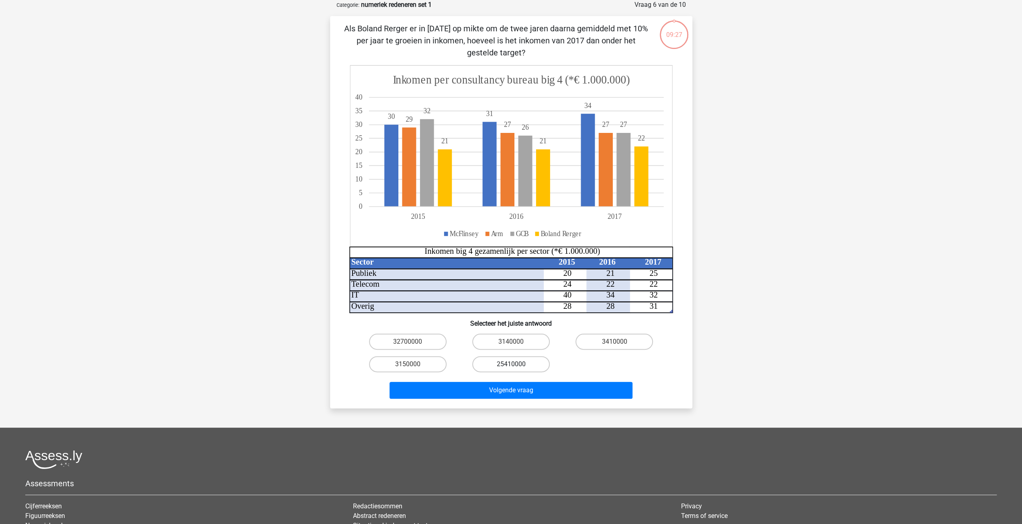
click at [521, 369] on label "25410000" at bounding box center [510, 364] width 77 height 16
click at [516, 369] on input "25410000" at bounding box center [513, 366] width 5 height 5
radio input "true"
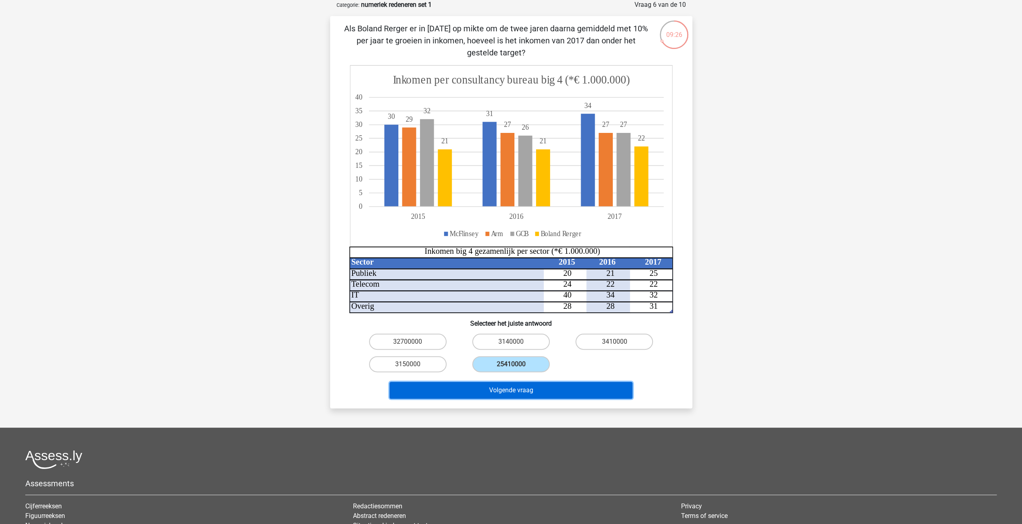
click at [515, 392] on button "Volgende vraag" at bounding box center [510, 390] width 243 height 17
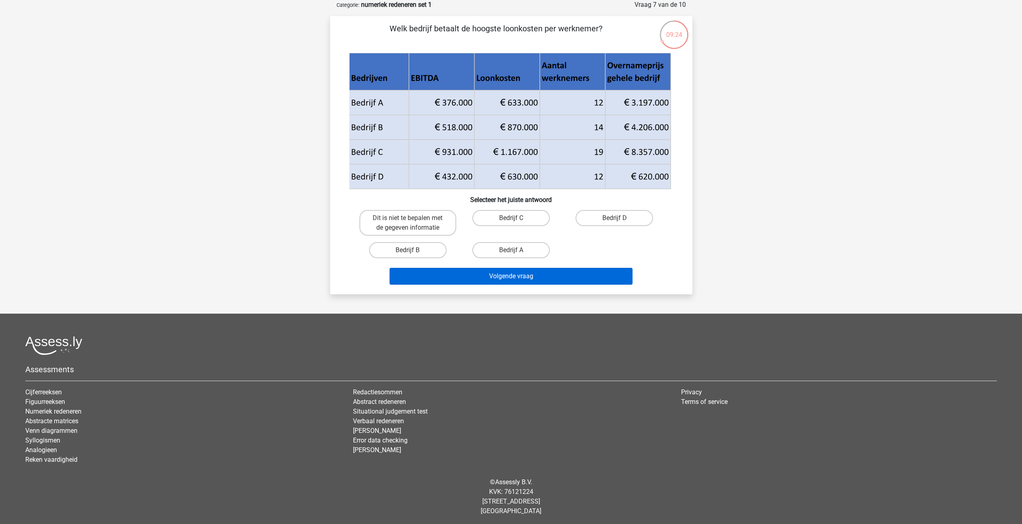
drag, startPoint x: 514, startPoint y: 249, endPoint x: 511, endPoint y: 278, distance: 29.1
click at [513, 249] on label "Bedrijf A" at bounding box center [510, 250] width 77 height 16
click at [513, 250] on input "Bedrijf A" at bounding box center [513, 252] width 5 height 5
radio input "true"
click at [511, 281] on button "Volgende vraag" at bounding box center [510, 276] width 243 height 17
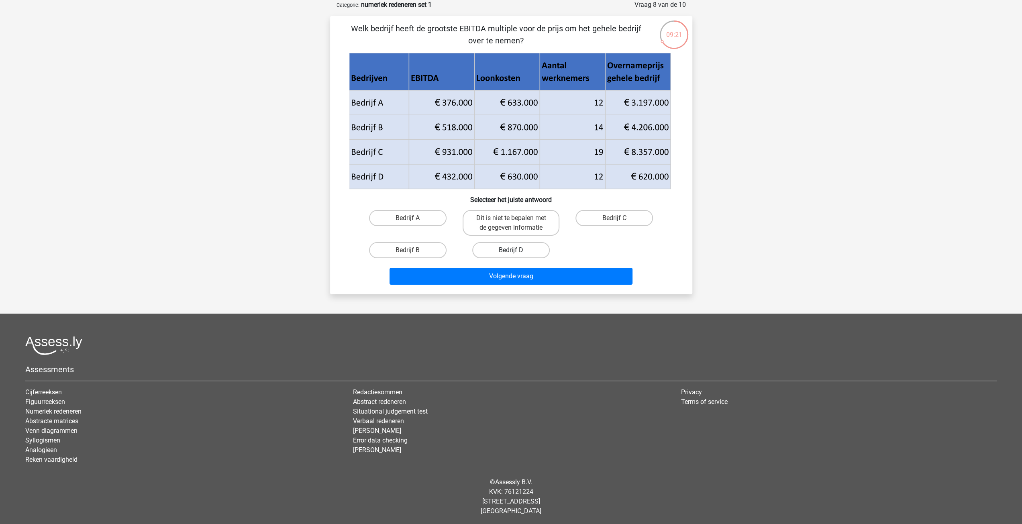
click at [501, 251] on label "Bedrijf D" at bounding box center [510, 250] width 77 height 16
click at [511, 251] on input "Bedrijf D" at bounding box center [513, 252] width 5 height 5
radio input "true"
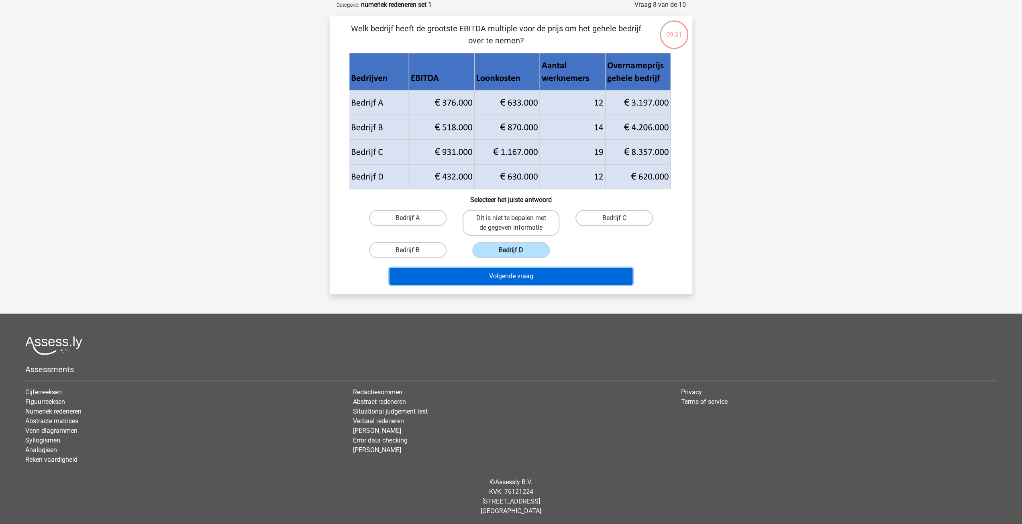
click at [513, 273] on button "Volgende vraag" at bounding box center [510, 276] width 243 height 17
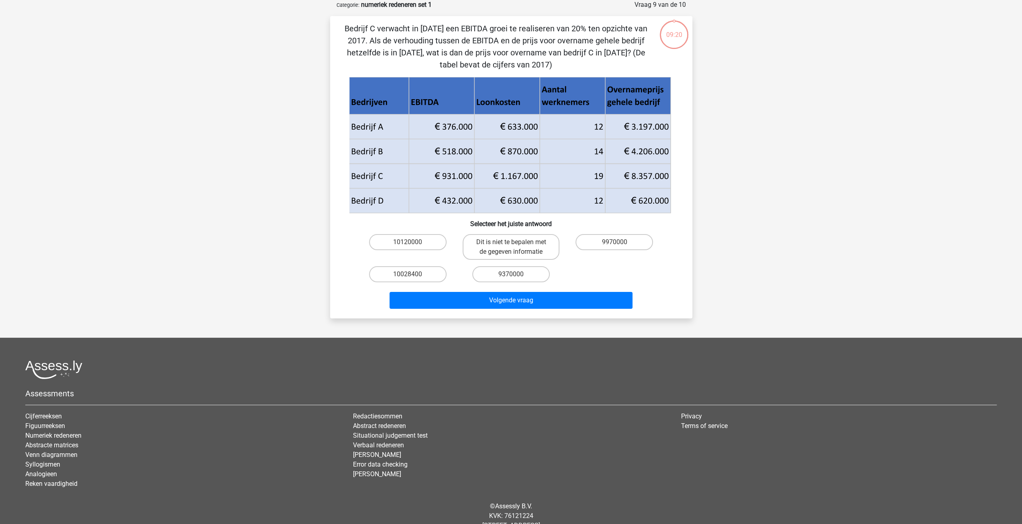
drag, startPoint x: 510, startPoint y: 276, endPoint x: 507, endPoint y: 287, distance: 11.7
click at [510, 276] on label "9370000" at bounding box center [510, 274] width 77 height 16
click at [511, 276] on input "9370000" at bounding box center [513, 276] width 5 height 5
radio input "true"
click at [509, 298] on button "Volgende vraag" at bounding box center [510, 300] width 243 height 17
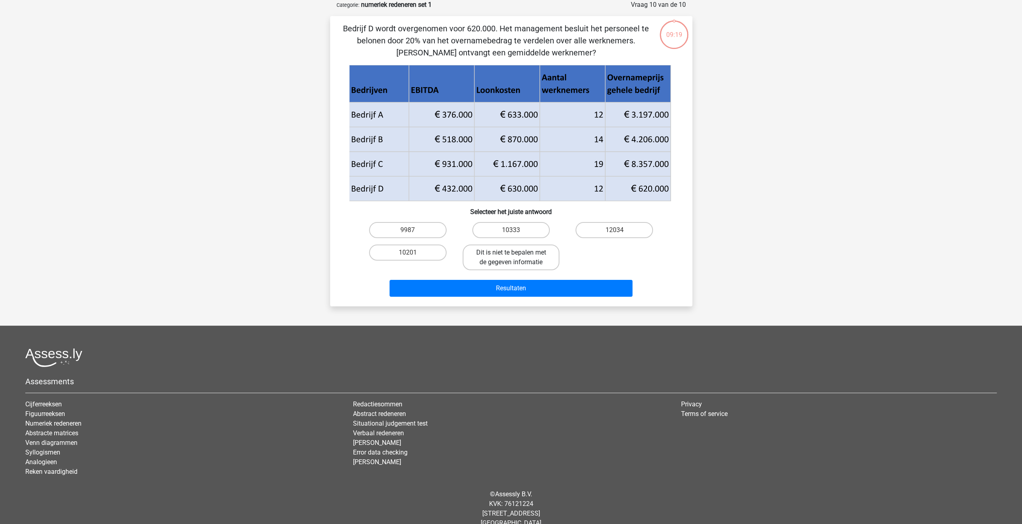
click at [511, 258] on label "Dit is niet te bepalen met de gegeven informatie" at bounding box center [510, 257] width 97 height 26
click at [511, 258] on input "Dit is niet te bepalen met de gegeven informatie" at bounding box center [513, 255] width 5 height 5
radio input "true"
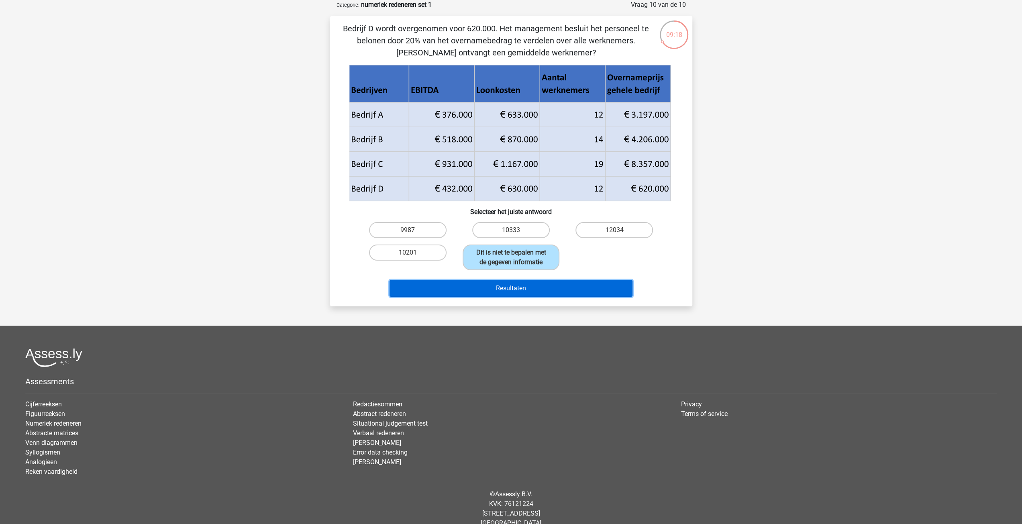
click at [515, 287] on button "Resultaten" at bounding box center [510, 288] width 243 height 17
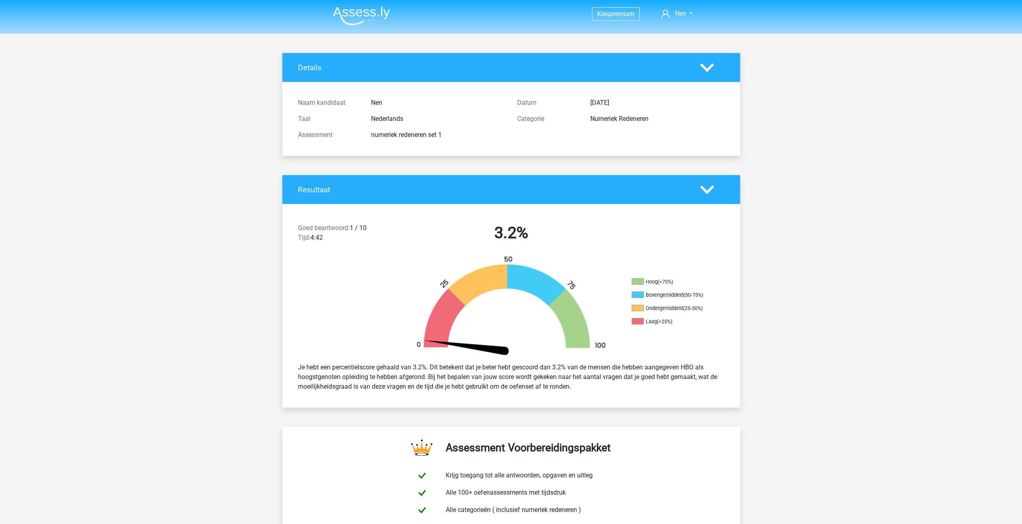
click at [371, 12] on img at bounding box center [361, 15] width 57 height 19
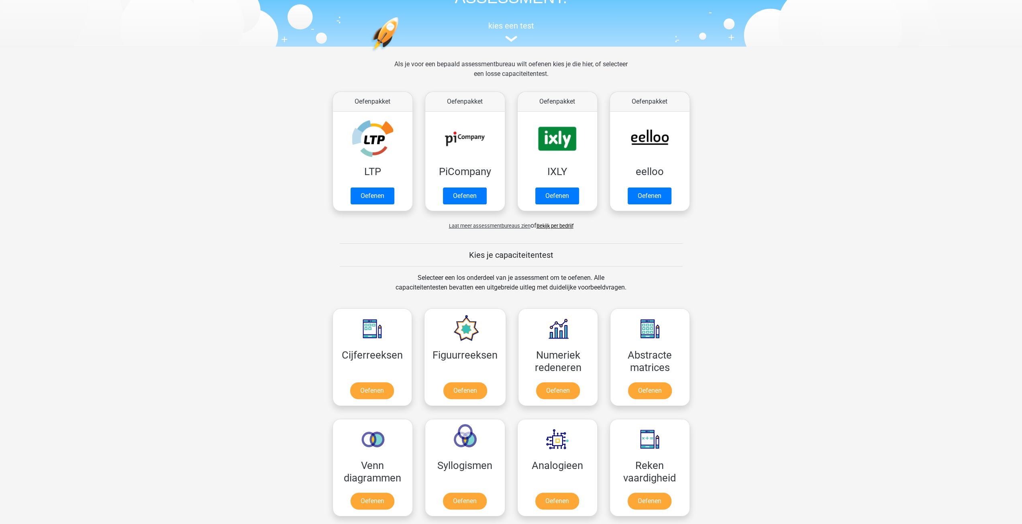
scroll to position [80, 0]
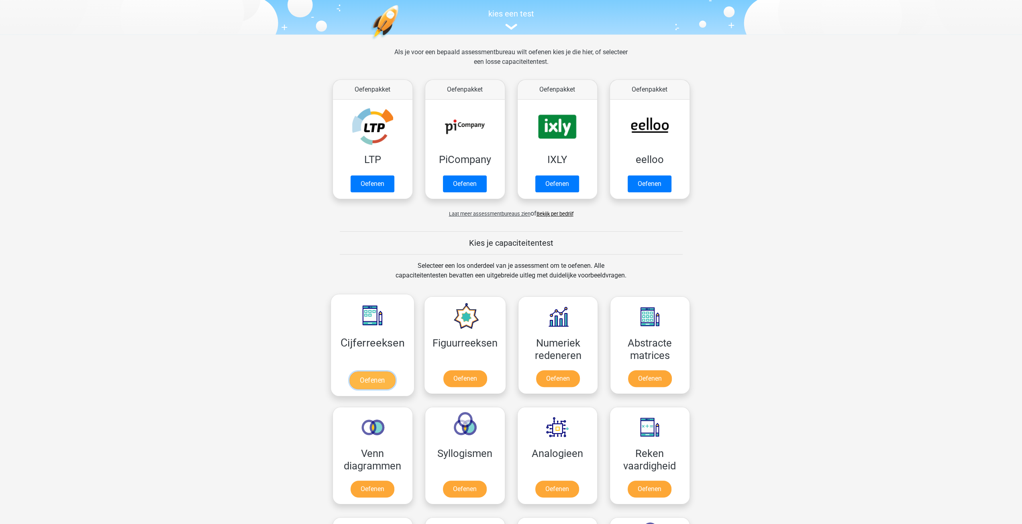
click at [367, 371] on link "Oefenen" at bounding box center [372, 380] width 46 height 18
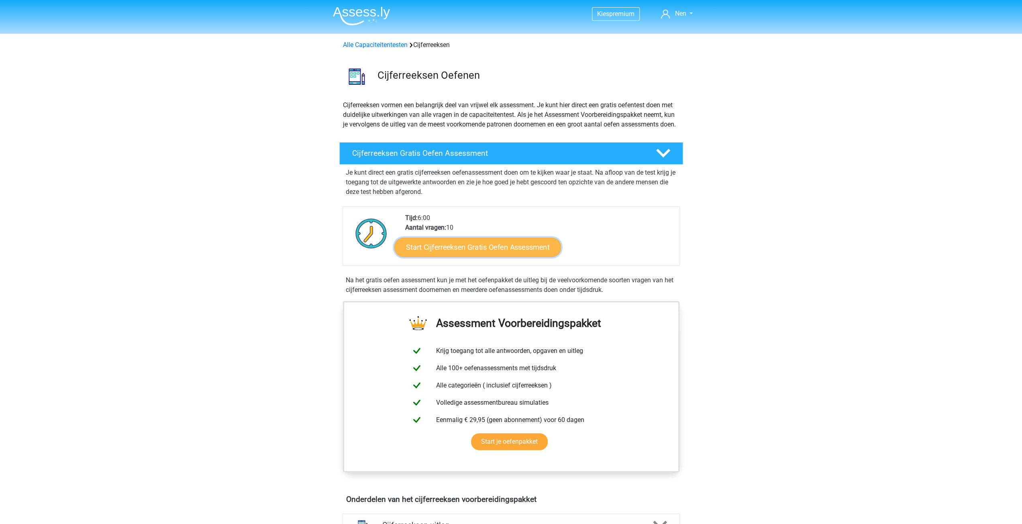
click at [484, 255] on link "Start Cijferreeksen Gratis Oefen Assessment" at bounding box center [477, 246] width 167 height 19
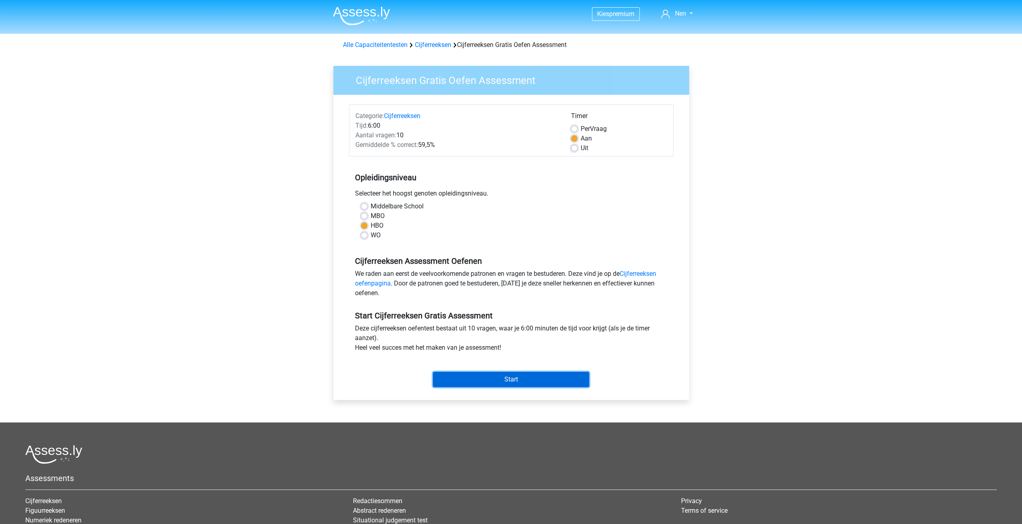
click at [496, 379] on input "Start" at bounding box center [511, 379] width 156 height 15
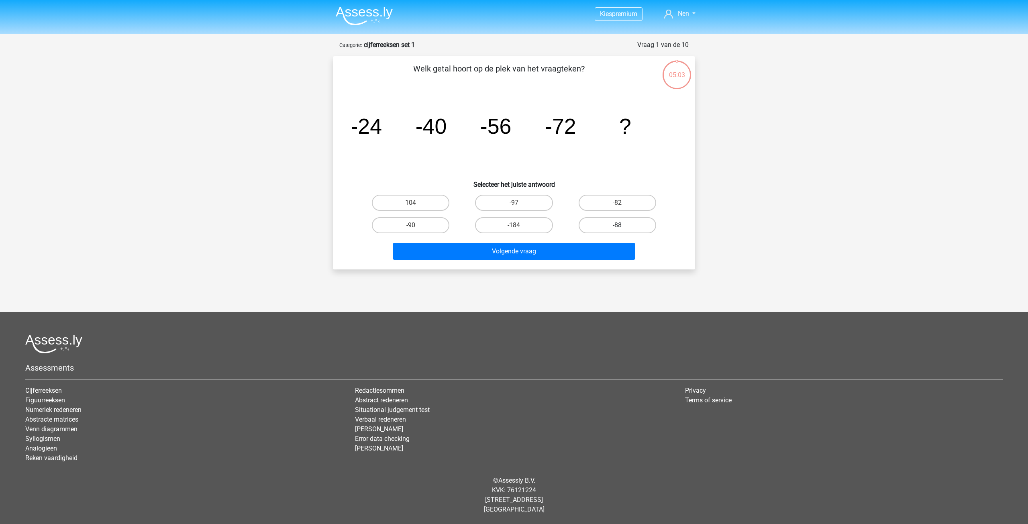
drag, startPoint x: 626, startPoint y: 224, endPoint x: 608, endPoint y: 232, distance: 19.8
click at [625, 223] on label "-88" at bounding box center [616, 225] width 77 height 16
click at [622, 225] on input "-88" at bounding box center [619, 227] width 5 height 5
radio input "true"
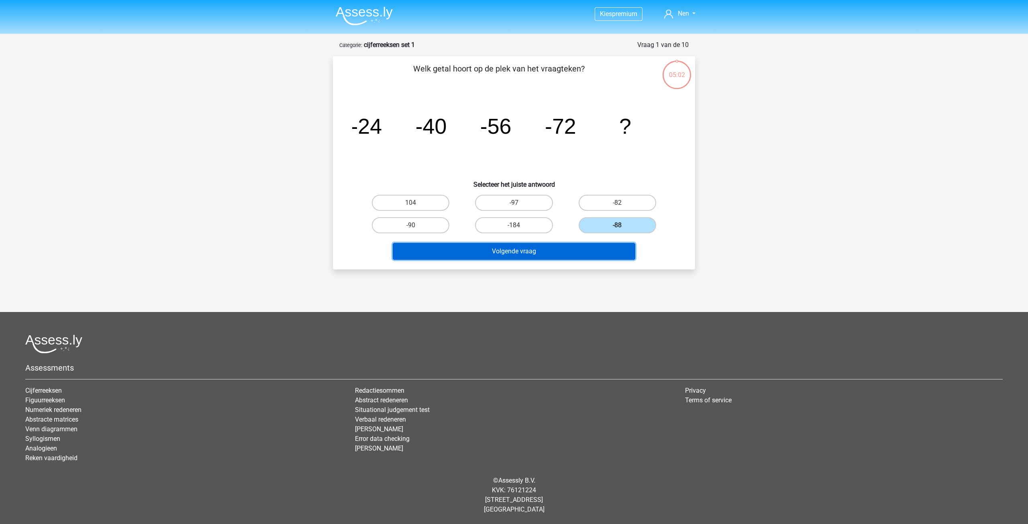
click at [580, 253] on button "Volgende vraag" at bounding box center [514, 251] width 243 height 17
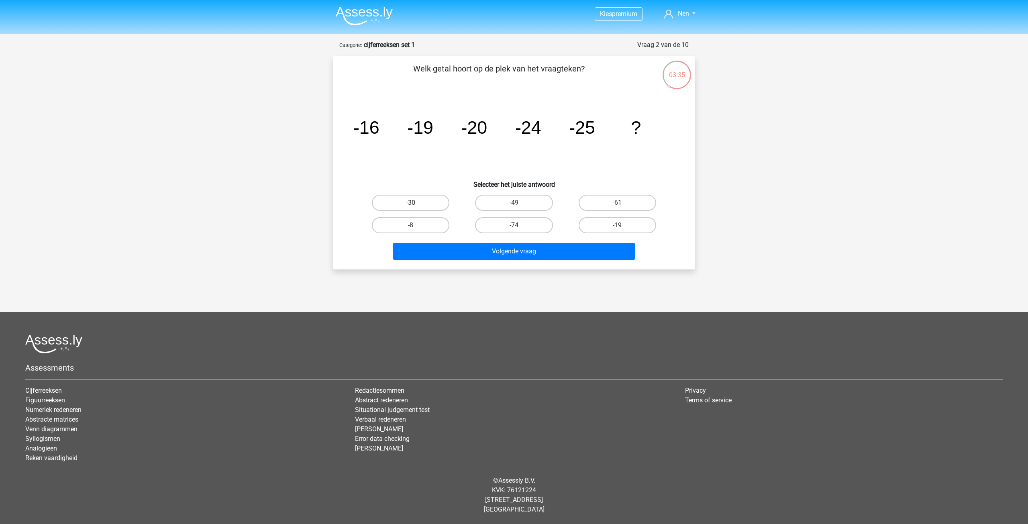
drag, startPoint x: 413, startPoint y: 201, endPoint x: 423, endPoint y: 204, distance: 10.3
click at [414, 201] on label "-30" at bounding box center [410, 203] width 77 height 16
click at [414, 203] on input "-30" at bounding box center [413, 205] width 5 height 5
radio input "true"
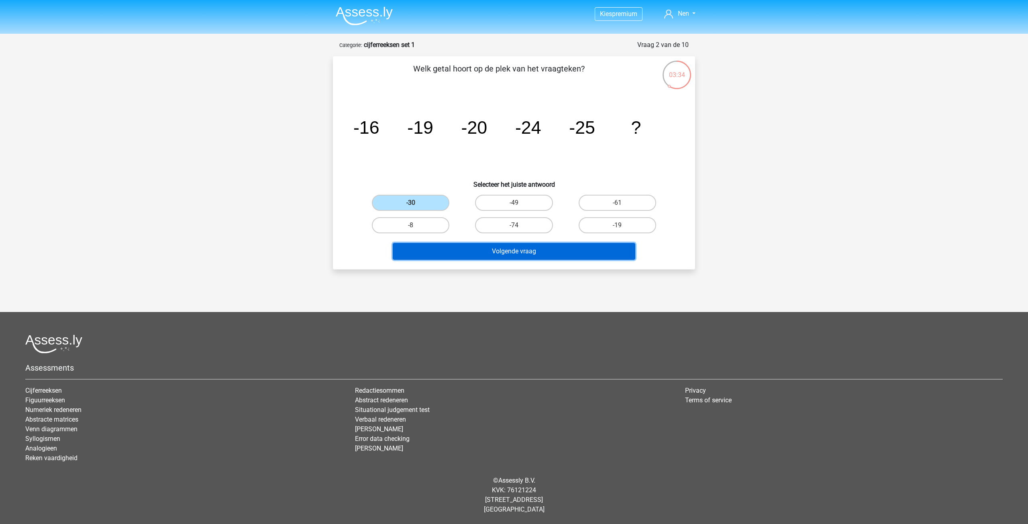
click at [544, 252] on button "Volgende vraag" at bounding box center [514, 251] width 243 height 17
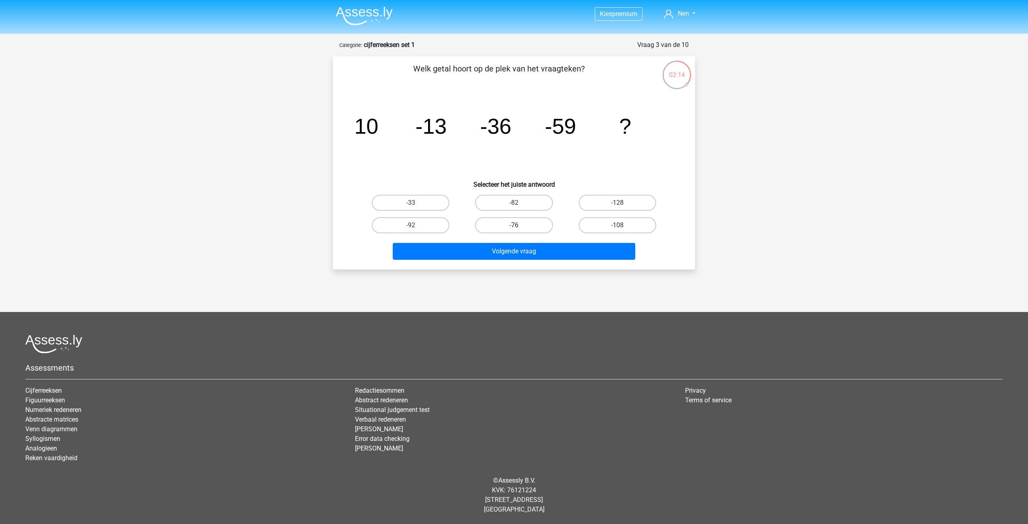
click at [511, 224] on label "-76" at bounding box center [513, 225] width 77 height 16
click at [514, 225] on input "-76" at bounding box center [516, 227] width 5 height 5
radio input "true"
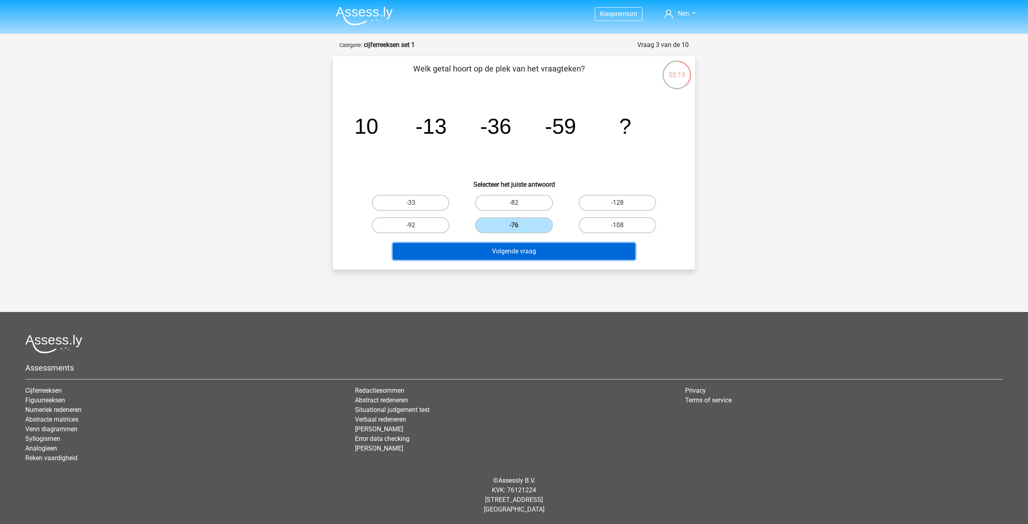
click at [516, 259] on button "Volgende vraag" at bounding box center [514, 251] width 243 height 17
